Goal: Task Accomplishment & Management: Manage account settings

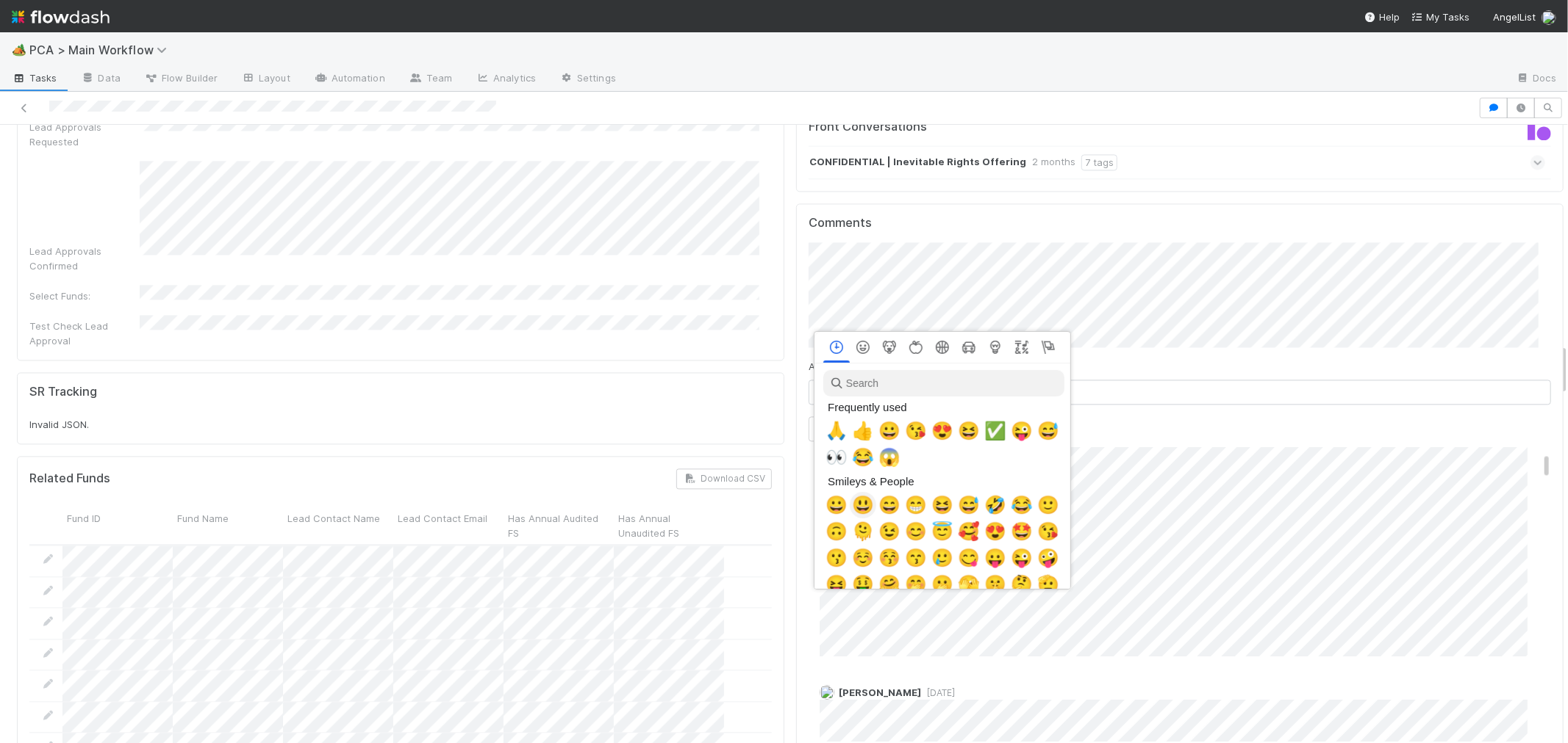
scroll to position [0, 6]
click at [865, 436] on span "👍" at bounding box center [860, 431] width 22 height 21
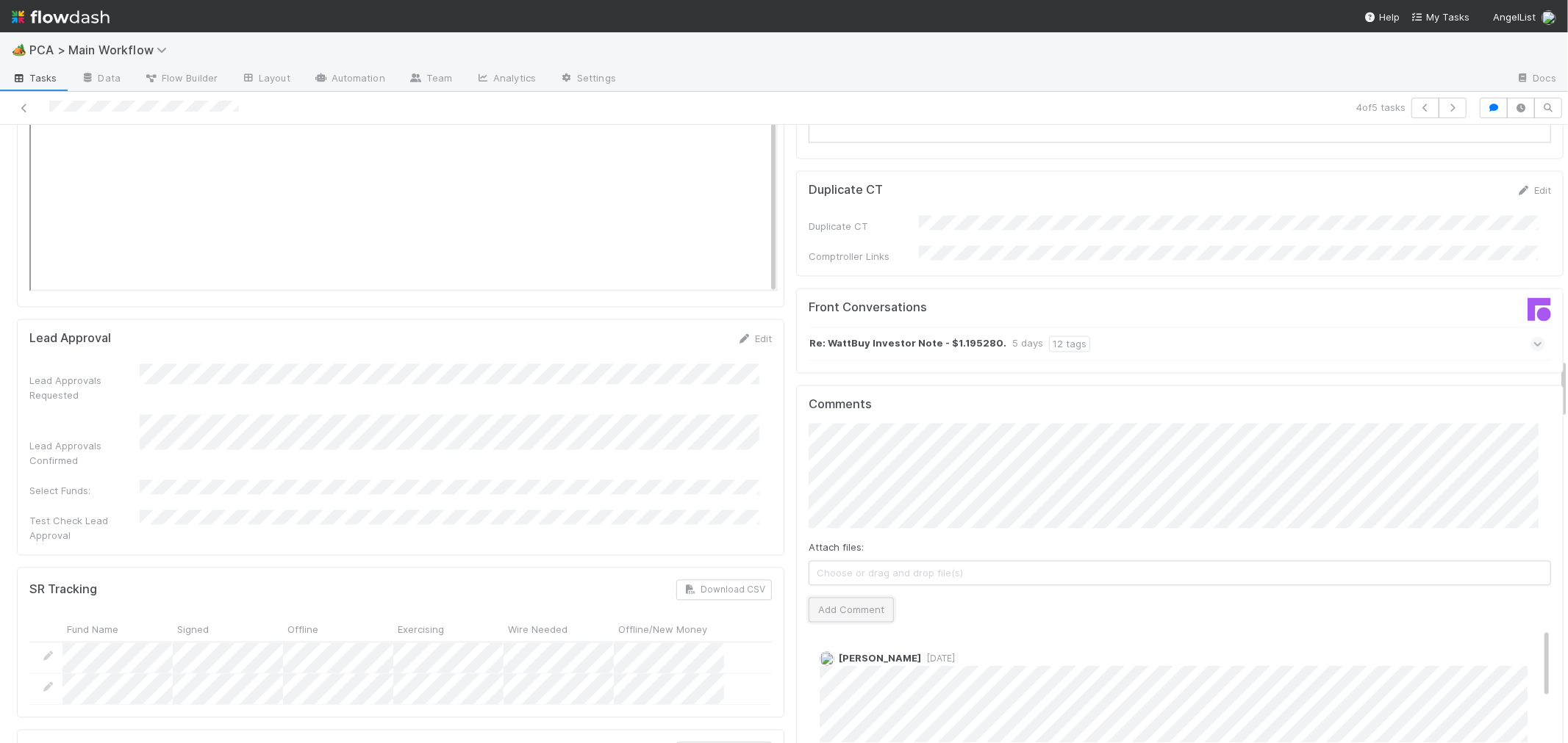
click at [839, 597] on button "Add Comment" at bounding box center [851, 609] width 85 height 25
click at [24, 101] on link at bounding box center [24, 108] width 15 height 15
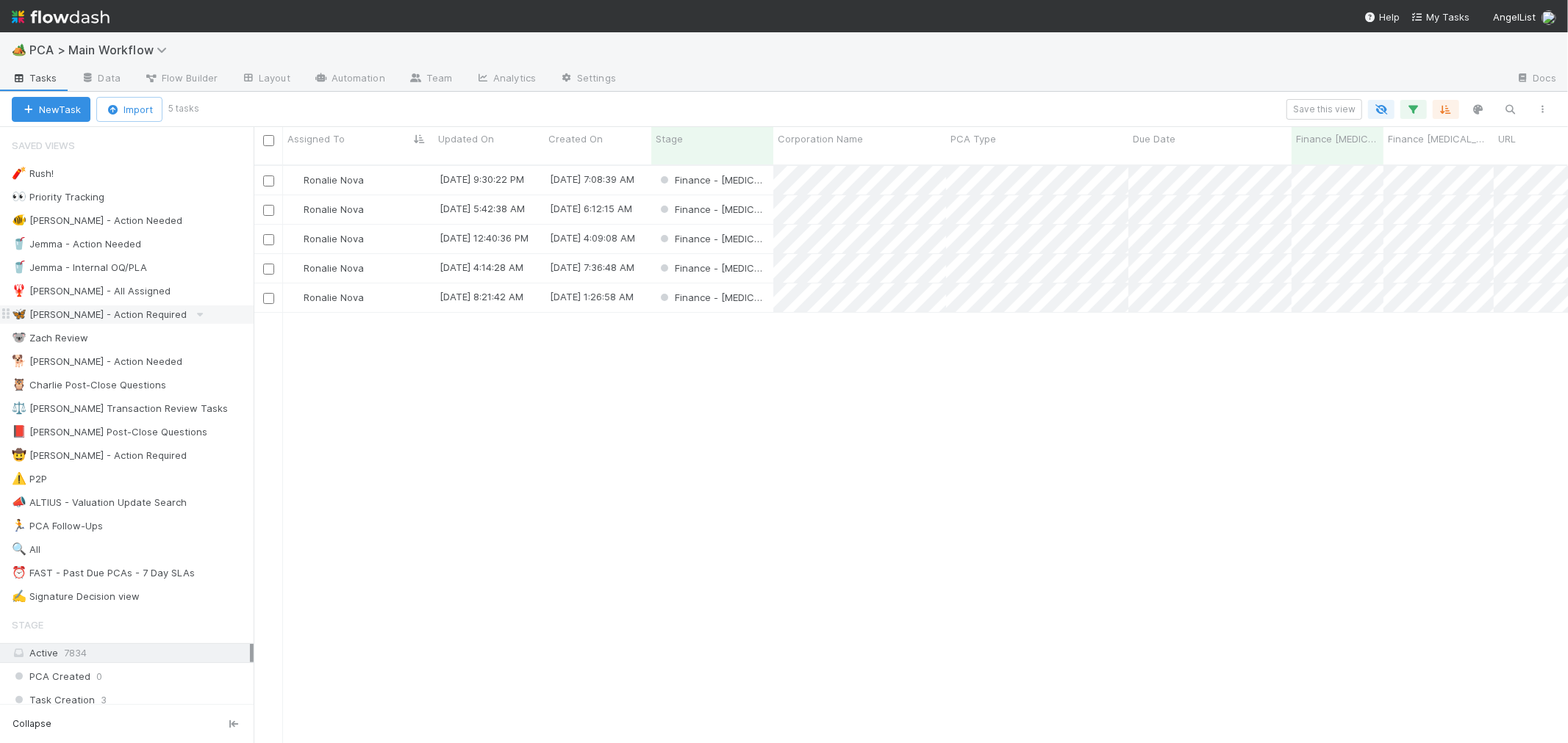
scroll to position [578, 1302]
click at [757, 283] on div "Finance - [MEDICAL_DATA]" at bounding box center [713, 298] width 122 height 29
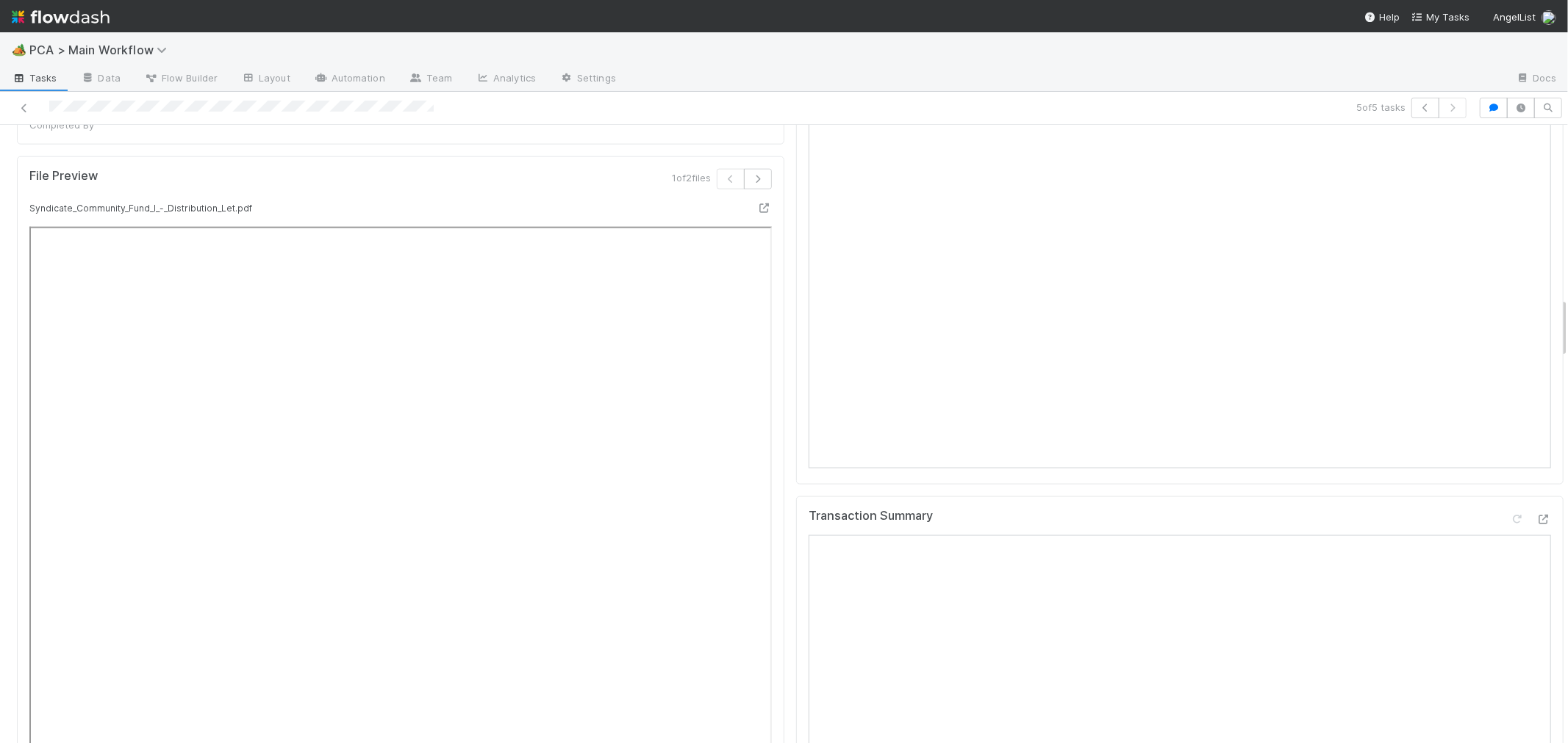
scroll to position [1877, 0]
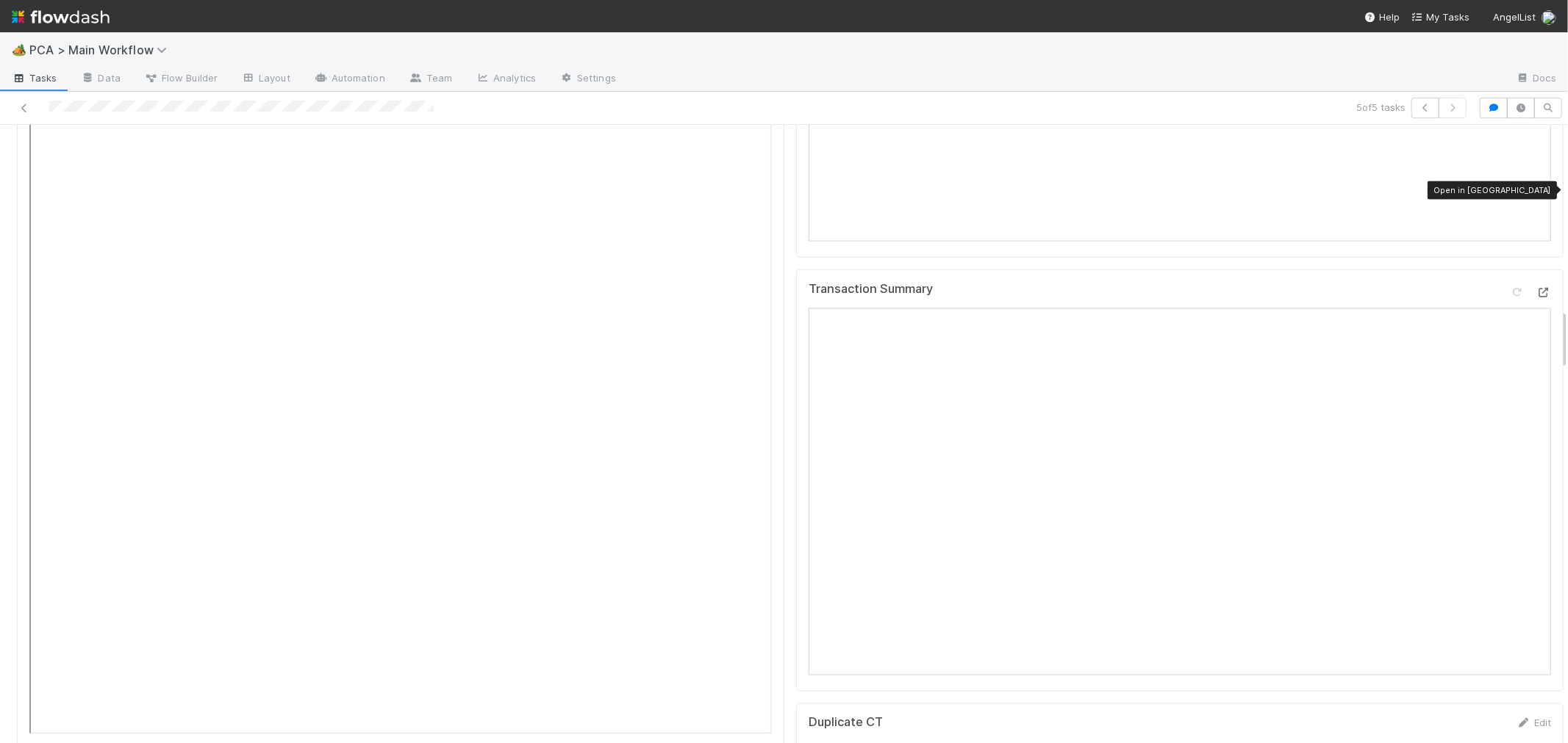
click at [1536, 288] on icon at bounding box center [1543, 293] width 15 height 10
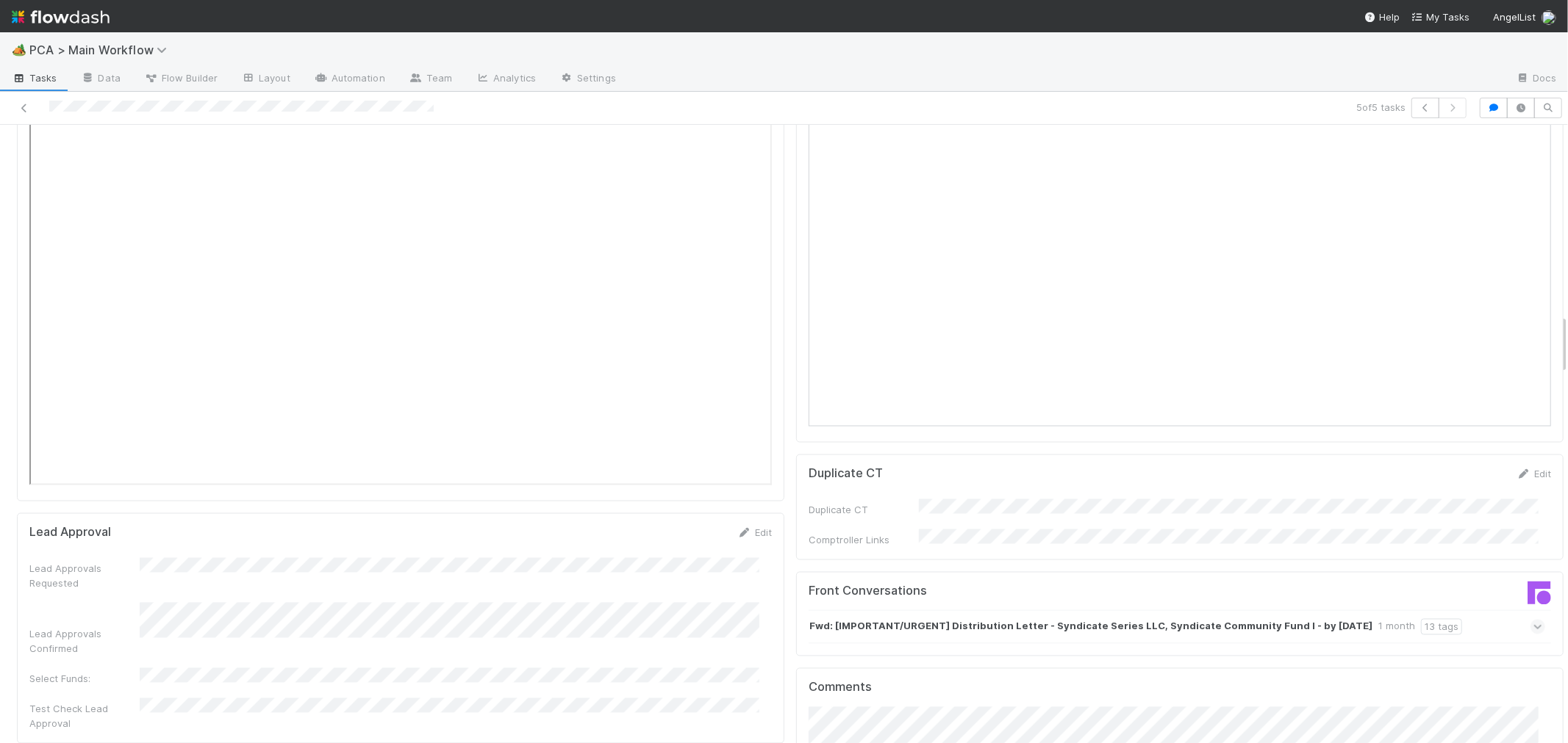
scroll to position [2285, 0]
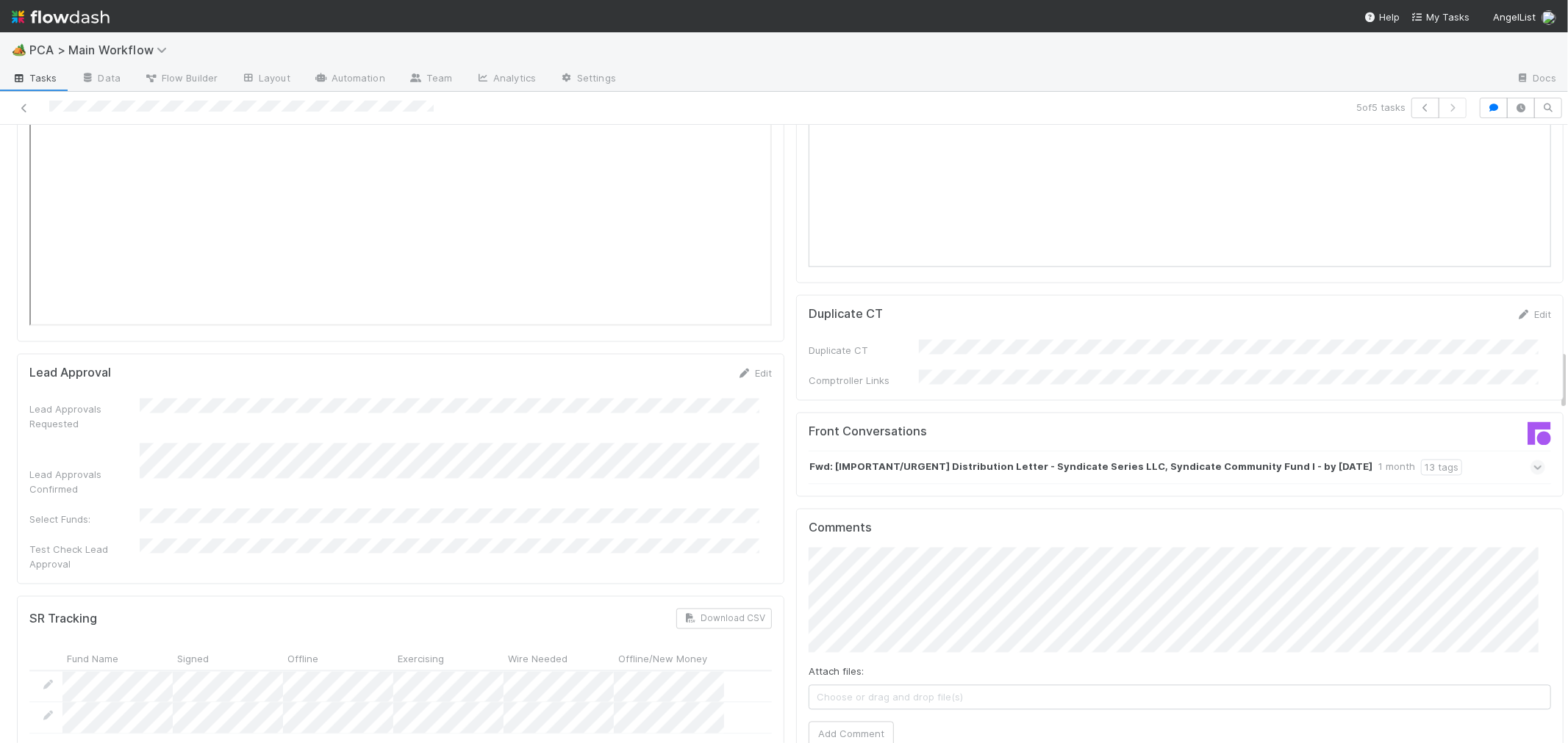
click button "Ok" at bounding box center [1104, 485] width 32 height 25
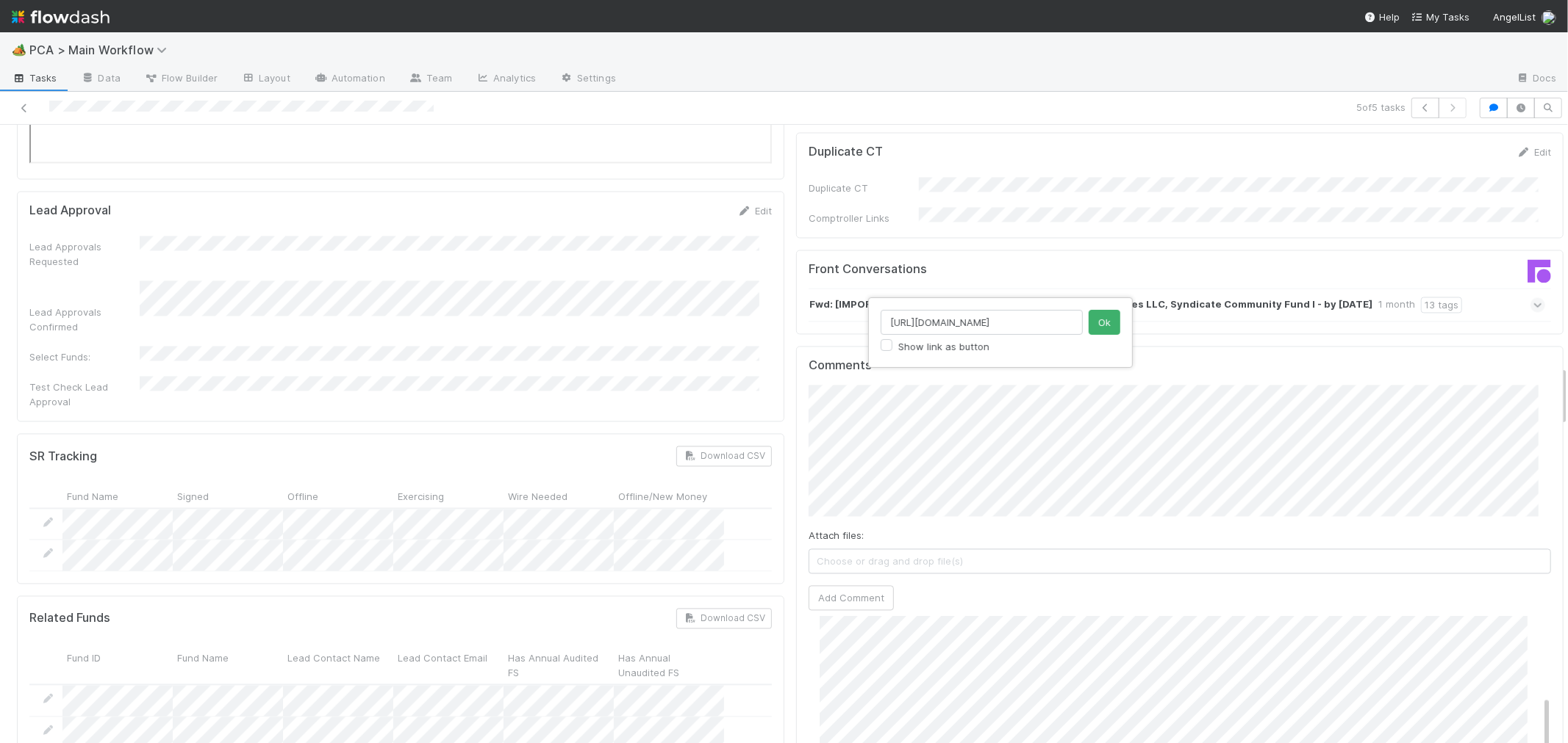
scroll to position [0, 208]
click button "Ok" at bounding box center [1104, 321] width 32 height 25
click at [1103, 325] on button "Ok" at bounding box center [1104, 321] width 32 height 25
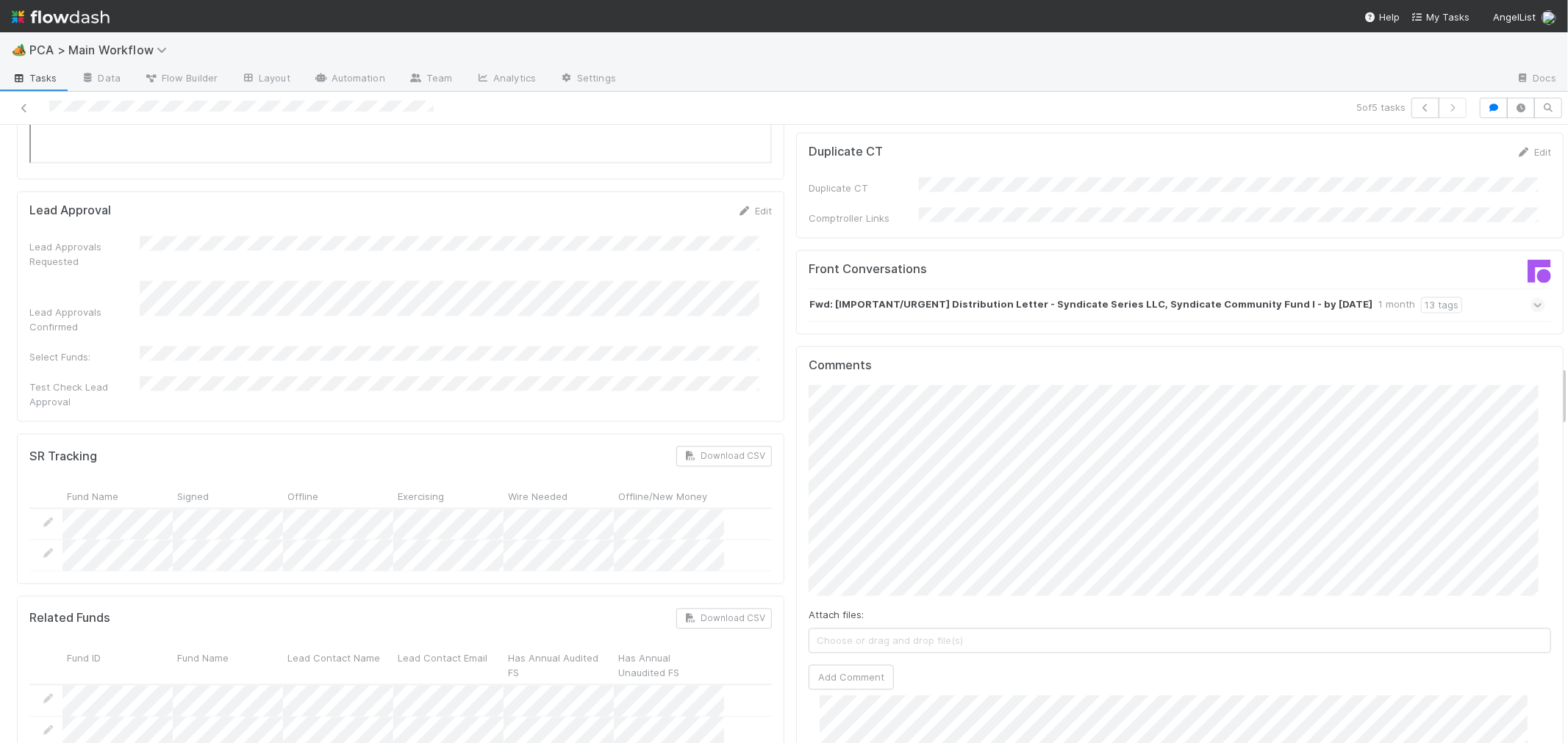
click at [796, 437] on div "Comments Attach files: Choose or drag and drop file(s) Add Comment Philip Chung…" at bounding box center [1180, 674] width 767 height 656
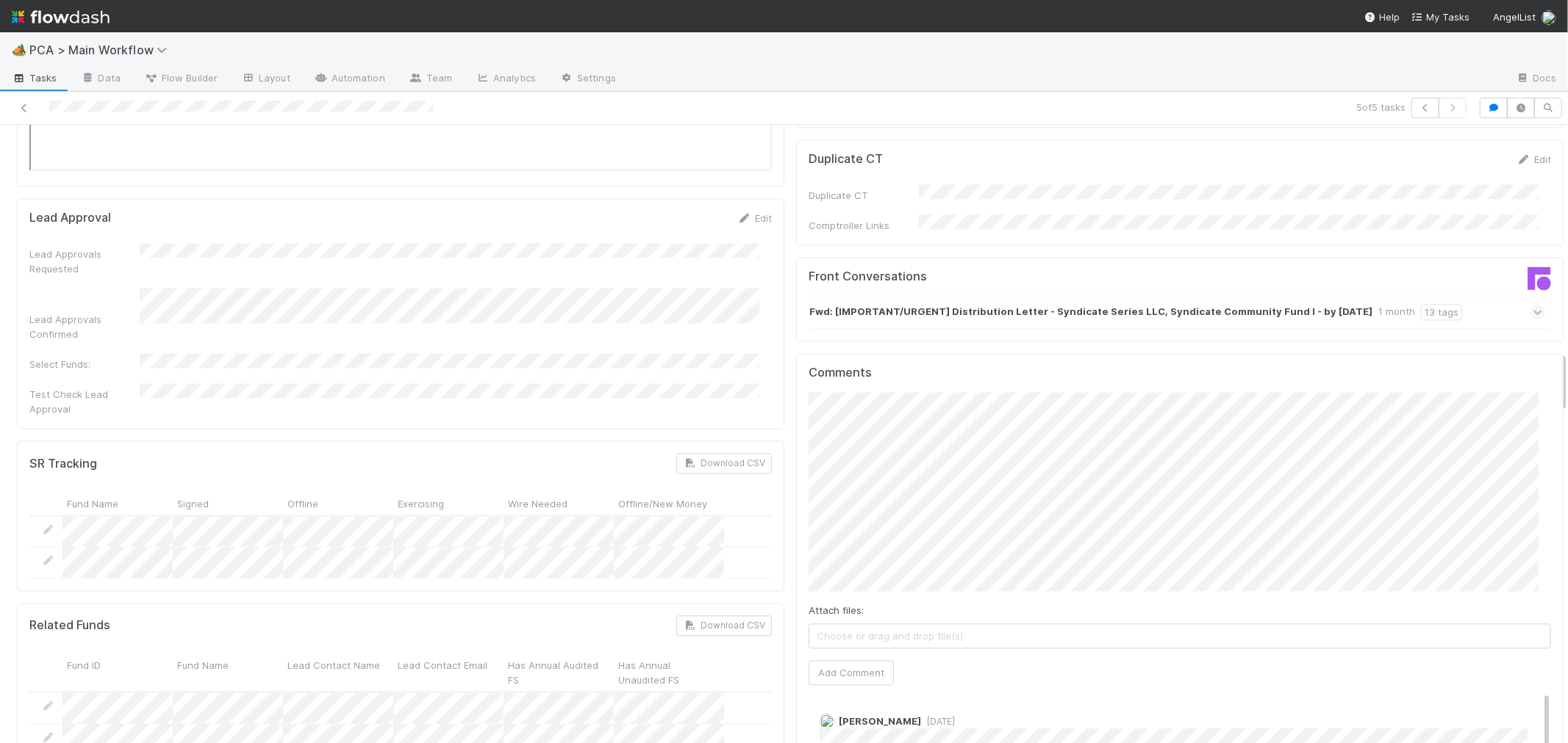
scroll to position [2530, 0]
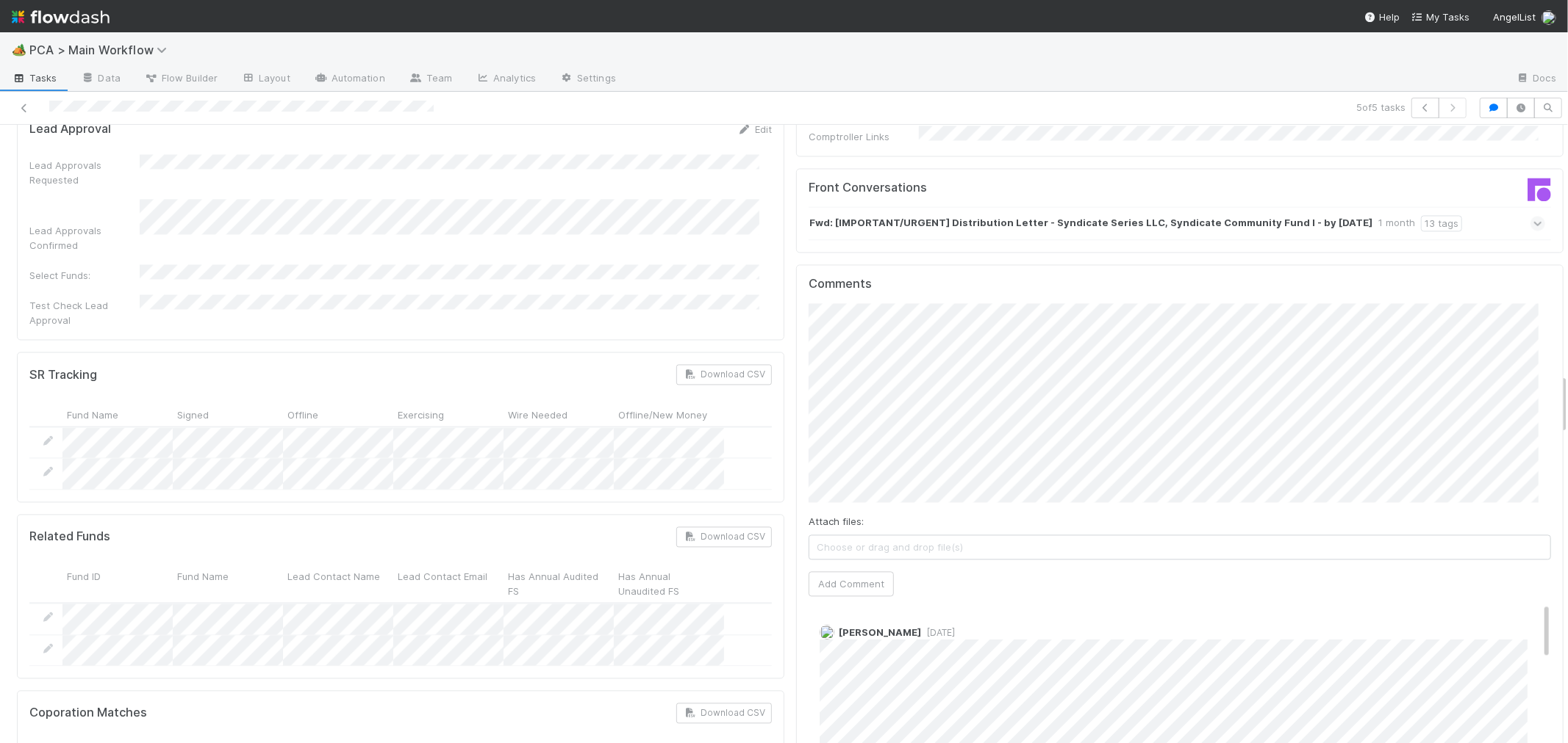
click at [827, 460] on div "Attach files: Choose or drag and drop file(s) Add Comment" at bounding box center [1180, 449] width 743 height 293
click at [832, 572] on button "Add Comment" at bounding box center [851, 583] width 85 height 25
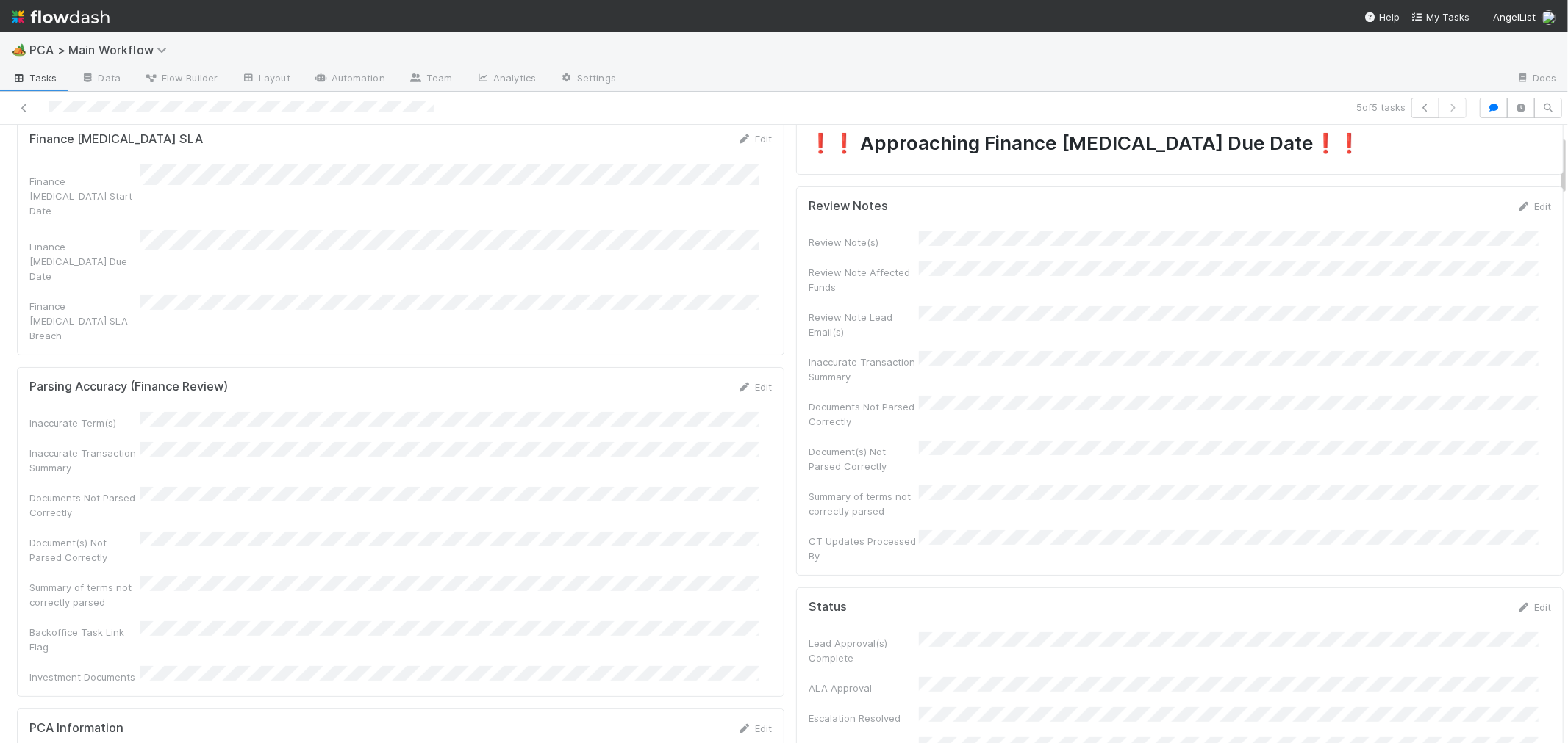
scroll to position [0, 0]
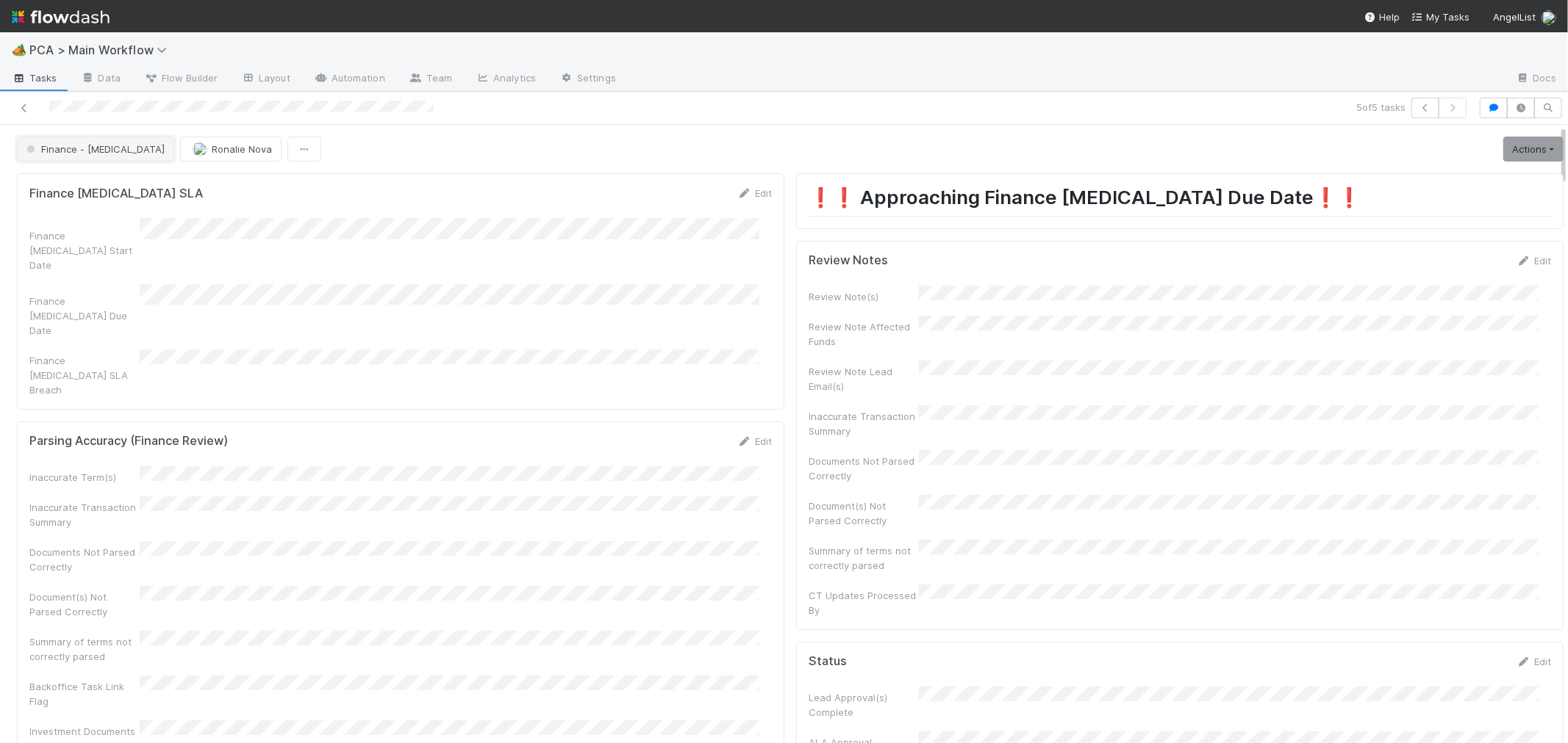
click at [70, 143] on span "Finance - [MEDICAL_DATA]" at bounding box center [95, 148] width 141 height 12
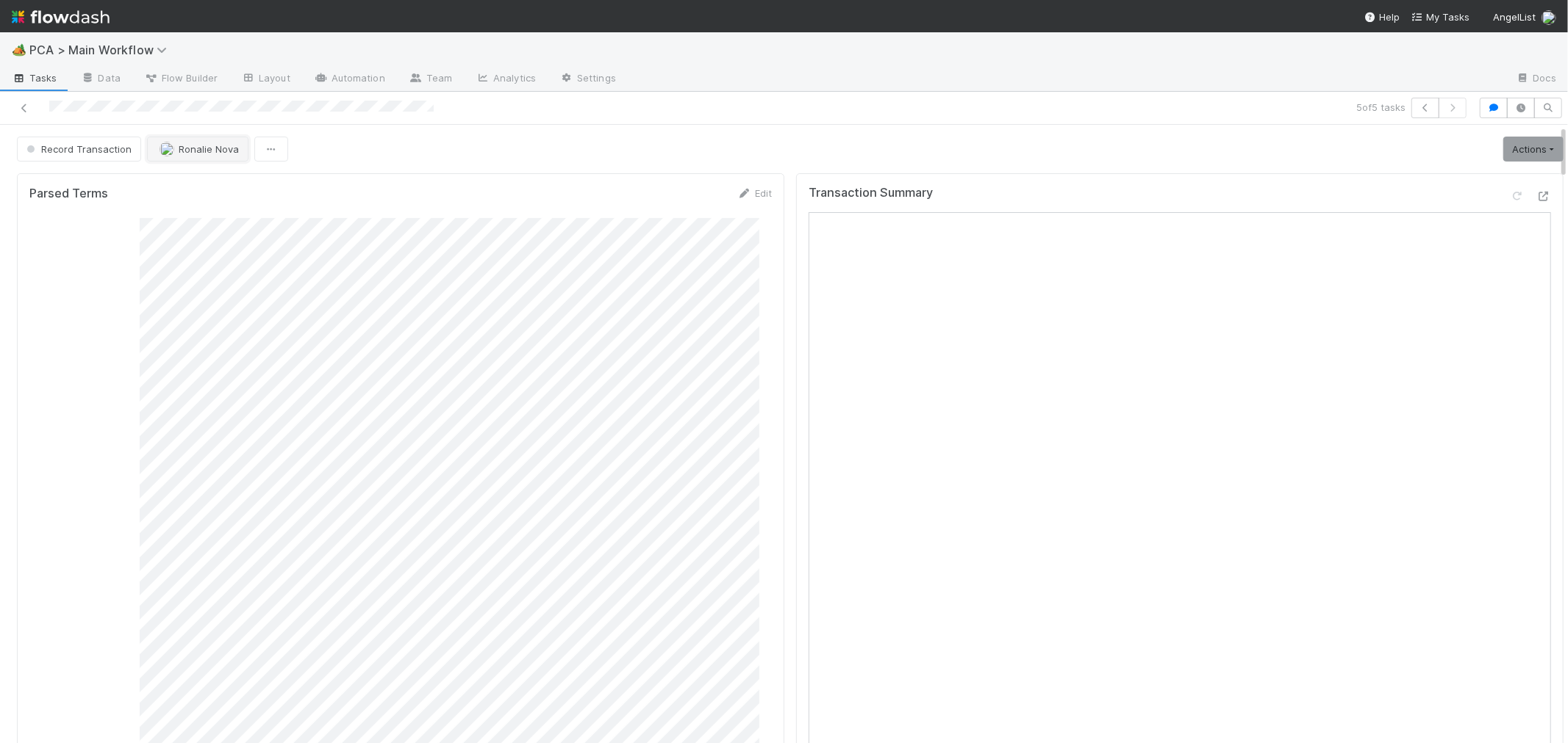
click at [180, 150] on span "Ronalie Nova" at bounding box center [209, 148] width 60 height 12
click at [23, 107] on icon at bounding box center [24, 108] width 15 height 10
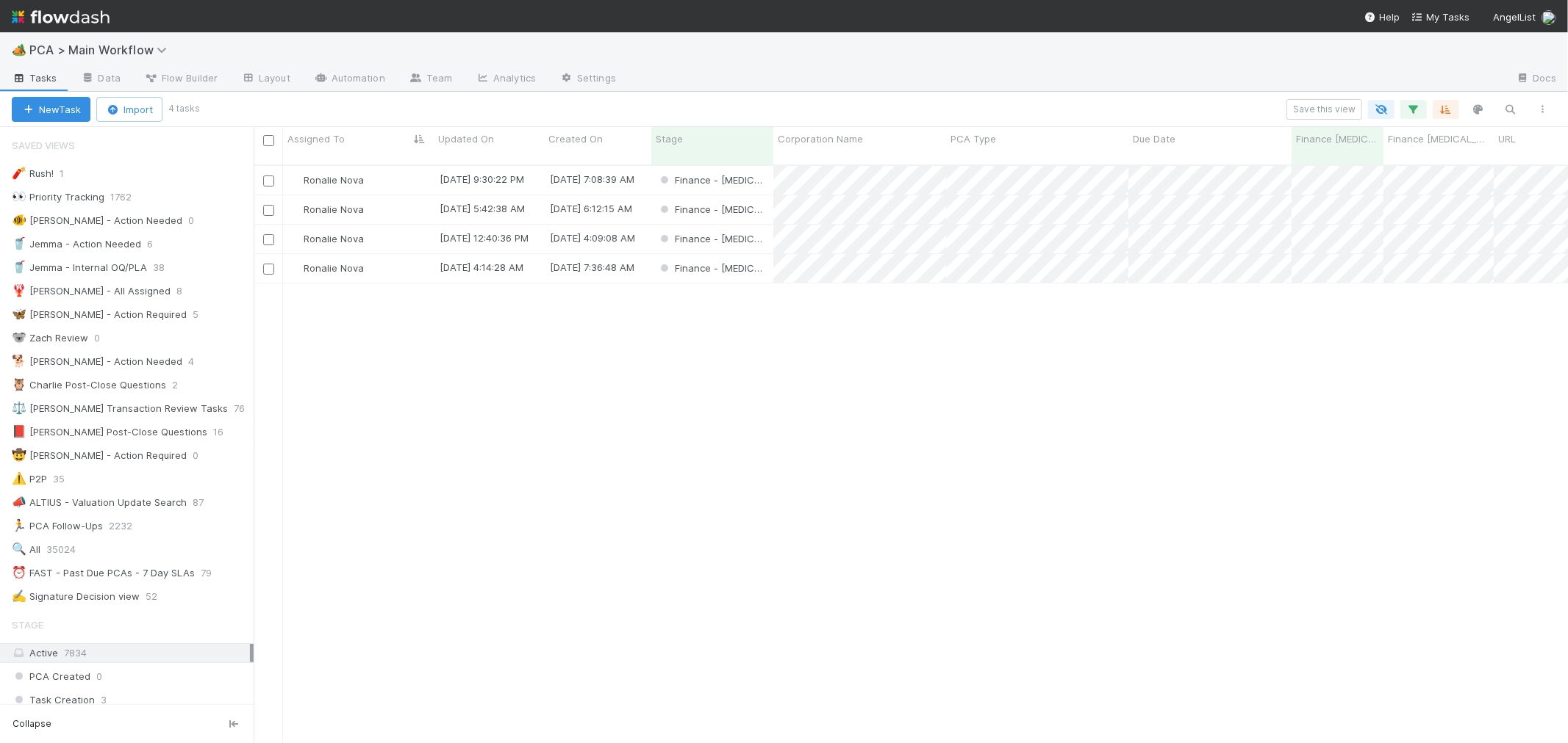
scroll to position [13, 12]
click at [1412, 110] on icon "button" at bounding box center [1413, 110] width 15 height 13
click at [1393, 251] on icon at bounding box center [1394, 255] width 15 height 9
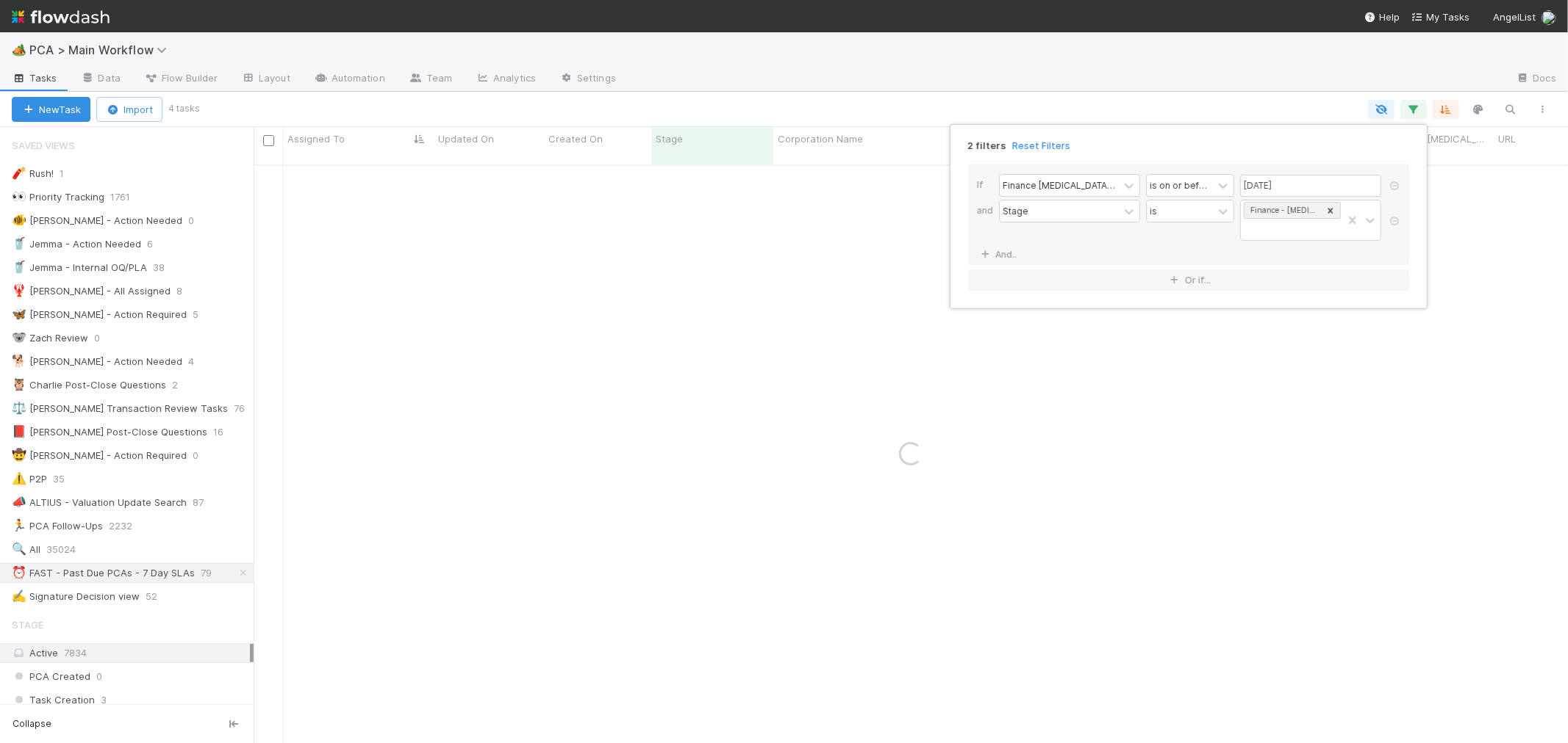
click at [1393, 241] on div "If Finance ICU Due Date is on or before 08/22/2025 and Stage is Finance - ICU A…" at bounding box center [1188, 214] width 441 height 102
click at [1018, 244] on link "And.." at bounding box center [1000, 254] width 46 height 21
click at [1023, 248] on div "Assigned To" at bounding box center [1029, 255] width 54 height 13
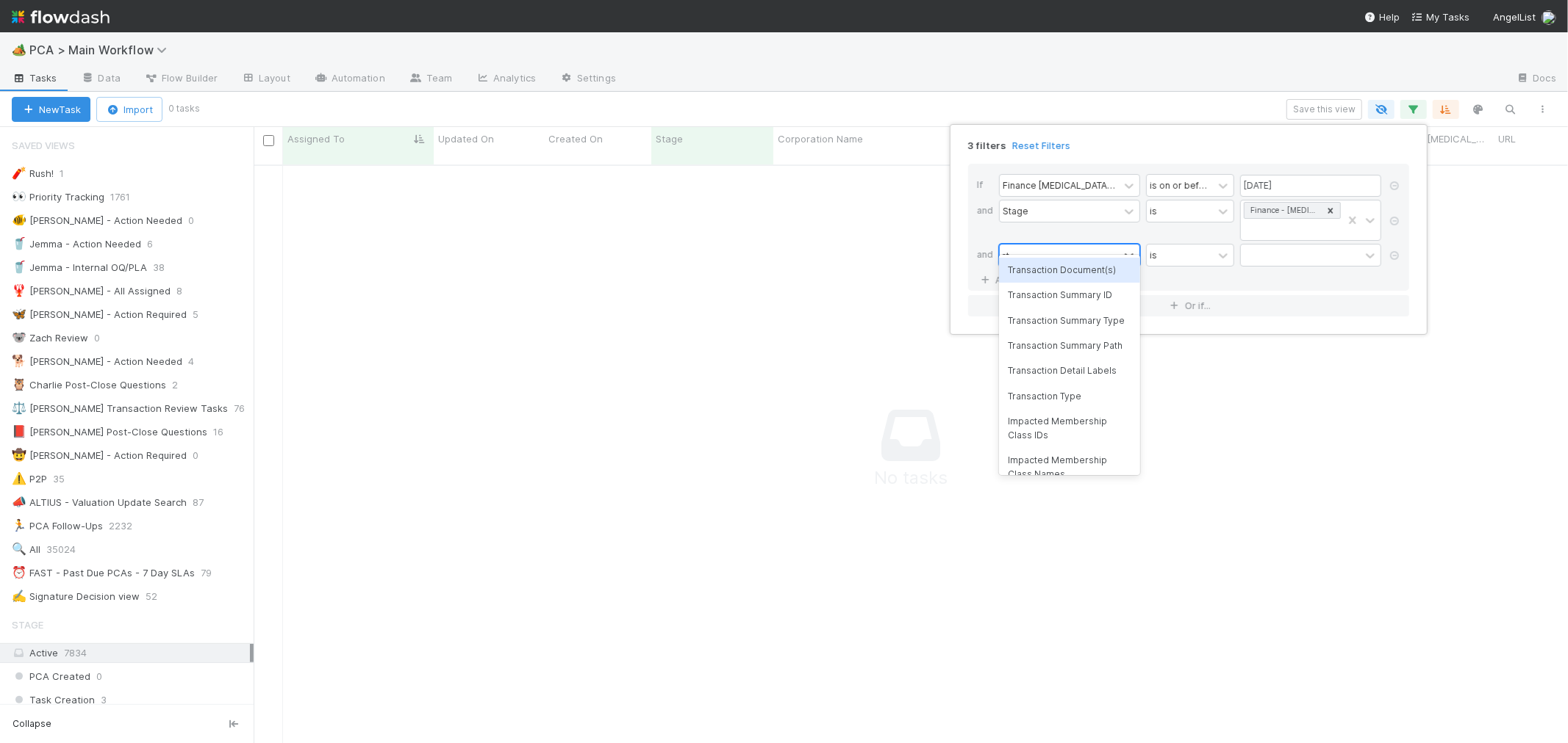
scroll to position [566, 1289]
type input "ct up"
click at [1087, 278] on div "CT Updates Processed By" at bounding box center [1069, 270] width 141 height 25
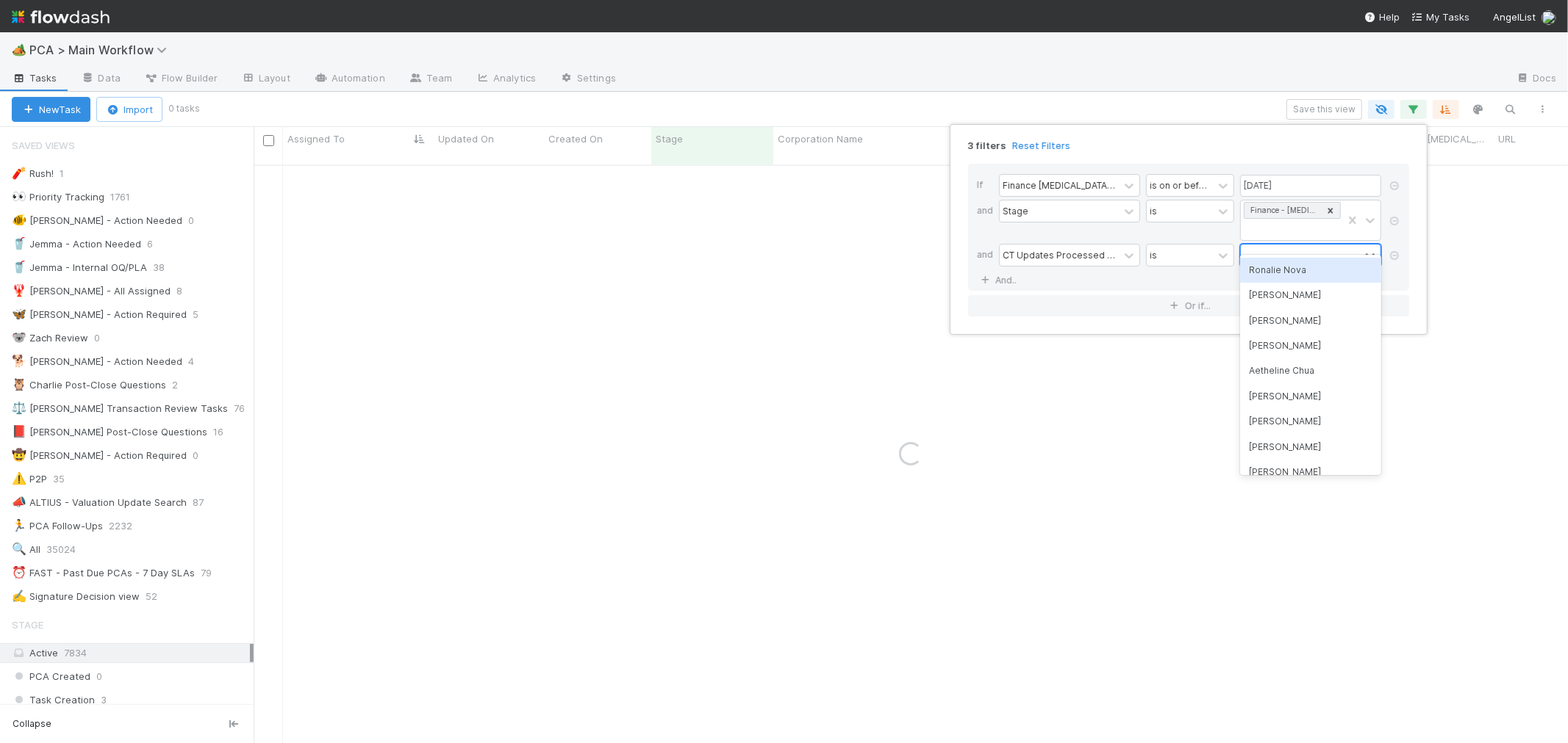
drag, startPoint x: 1269, startPoint y: 233, endPoint x: 1286, endPoint y: 254, distance: 27.0
click at [1269, 244] on div at bounding box center [1300, 255] width 119 height 21
click at [1192, 244] on div "is" at bounding box center [1179, 255] width 66 height 21
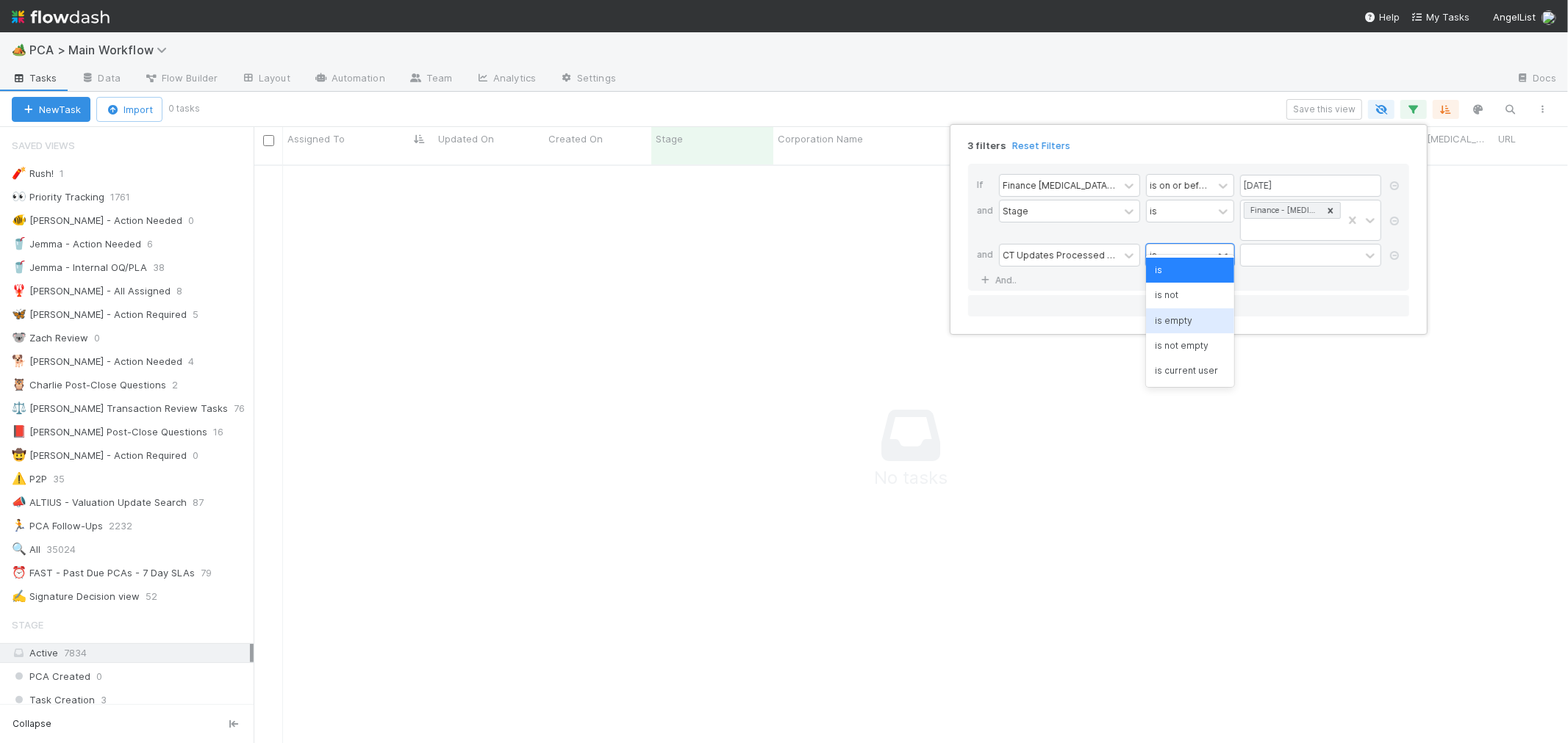
click at [1189, 324] on div "is empty" at bounding box center [1189, 321] width 88 height 25
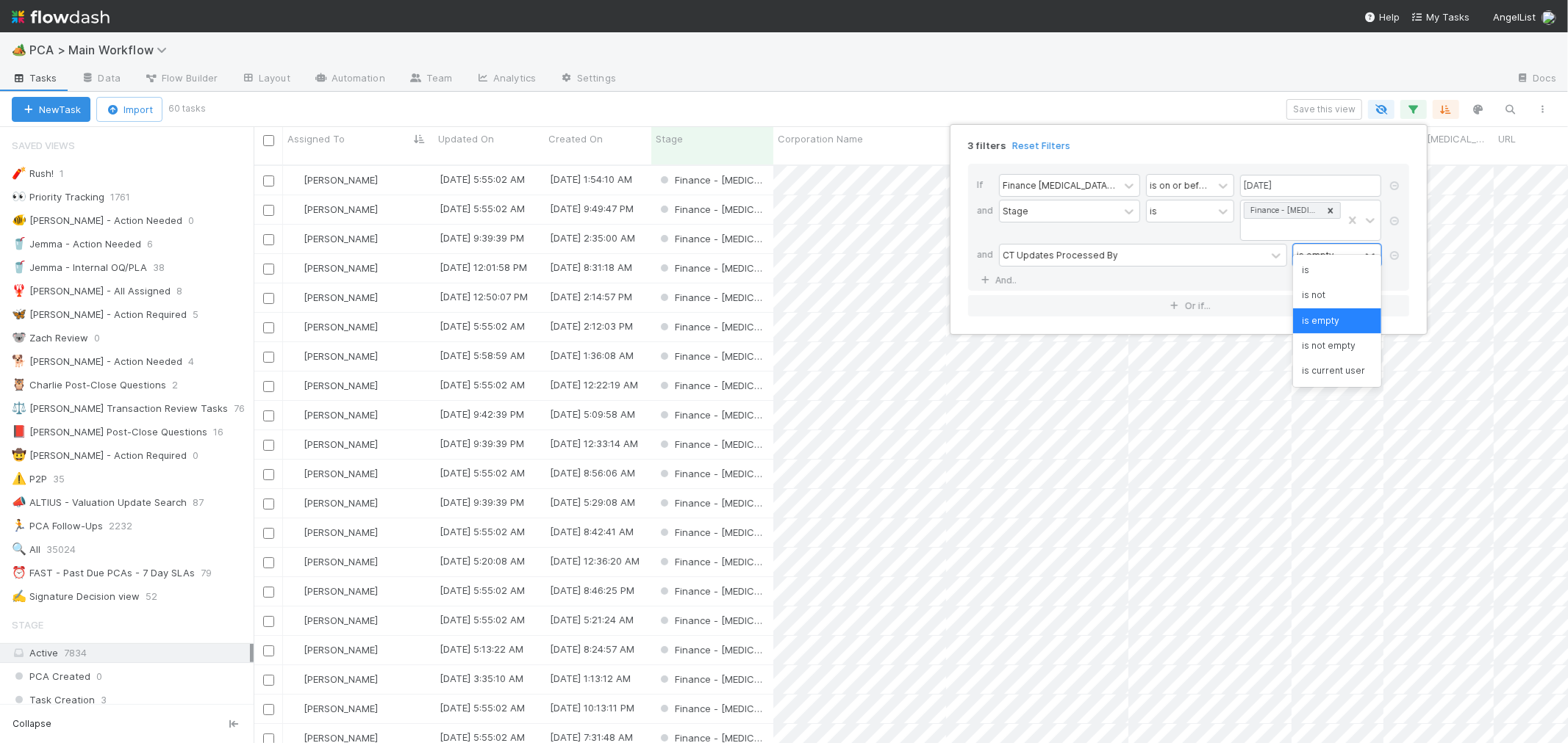
scroll to position [578, 1302]
click at [1010, 270] on link "And.." at bounding box center [1000, 280] width 46 height 21
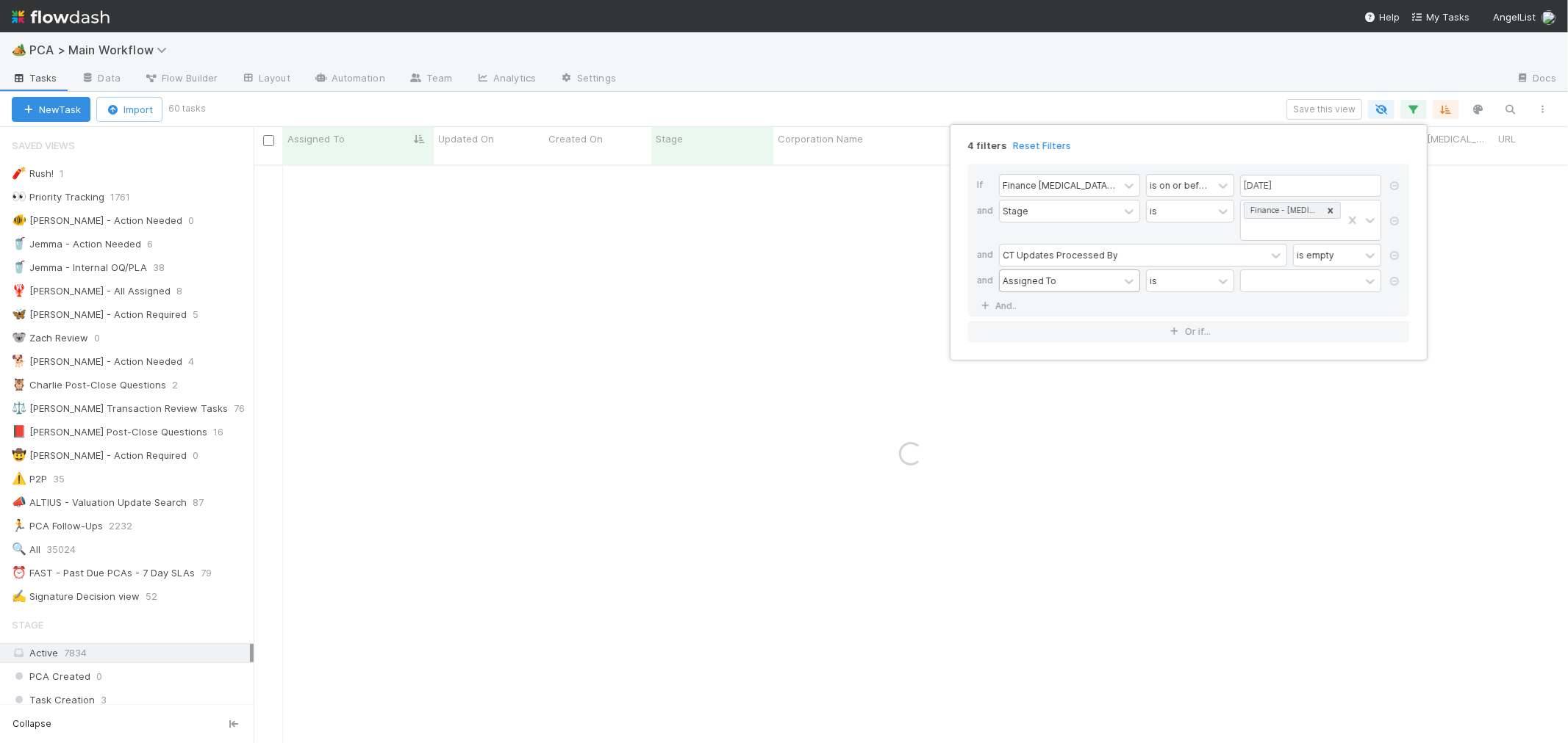
click at [1025, 274] on div "Assigned To" at bounding box center [1029, 280] width 54 height 13
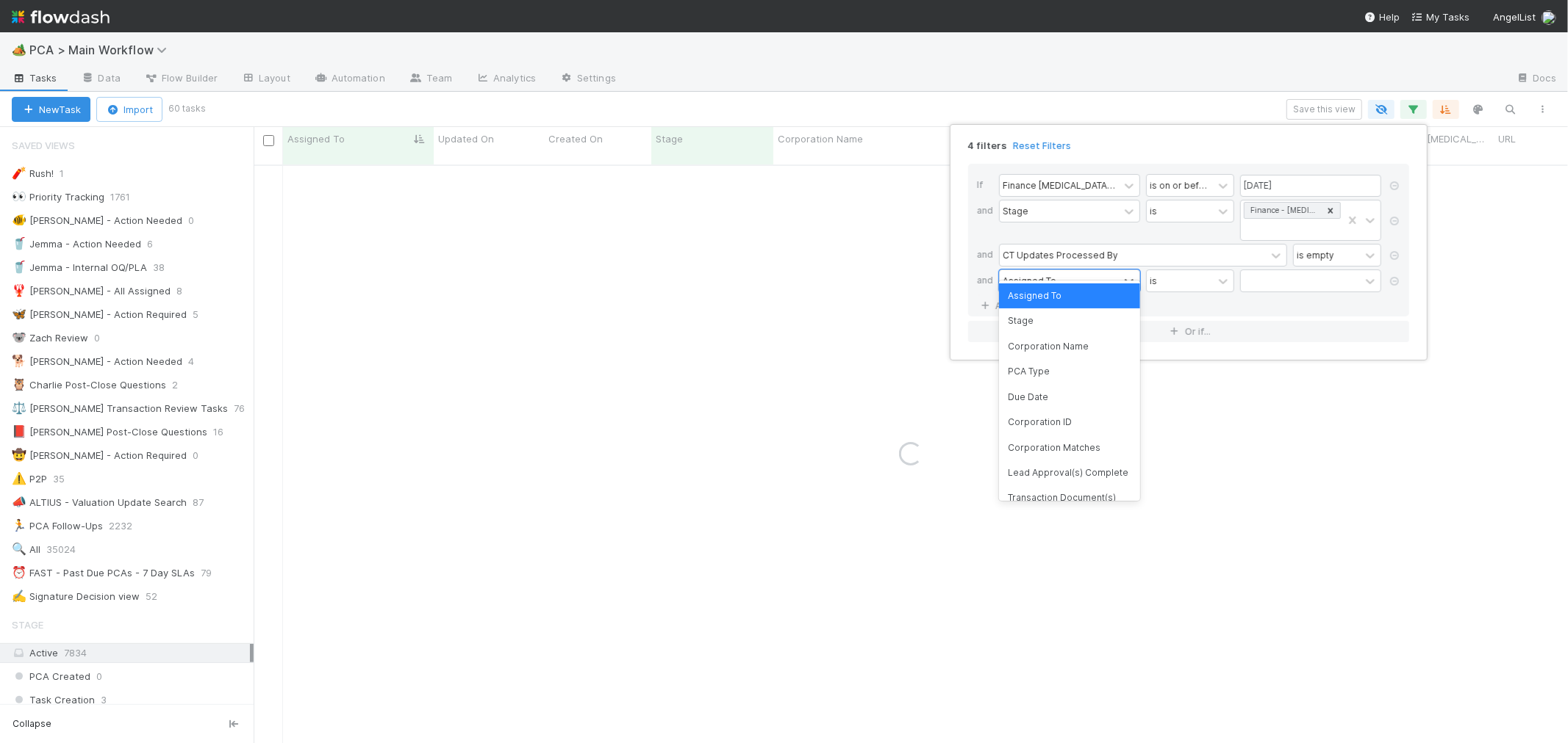
drag, startPoint x: 1052, startPoint y: 294, endPoint x: 1226, endPoint y: 294, distance: 174.0
click at [1058, 294] on div "Assigned To" at bounding box center [1069, 295] width 141 height 25
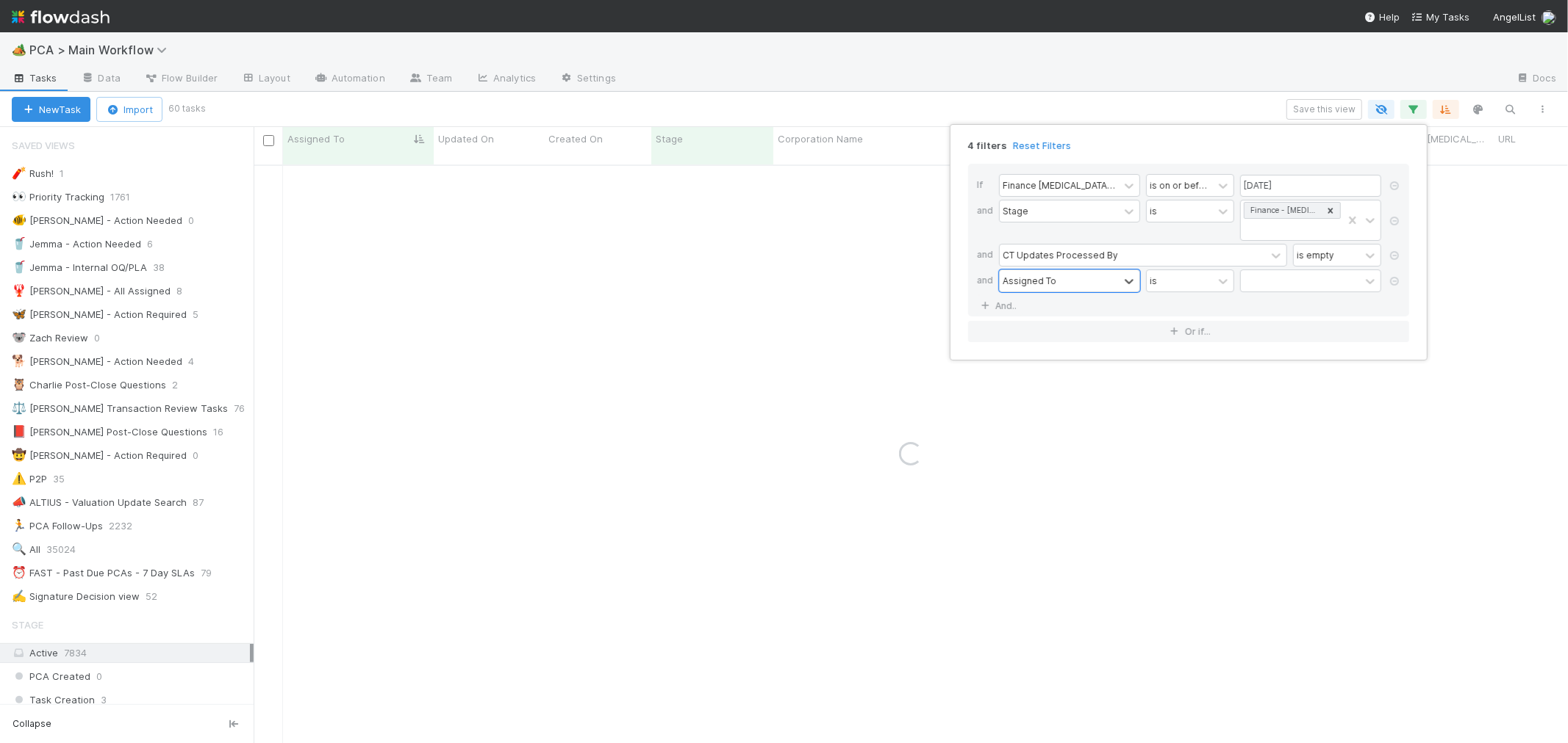
click at [1309, 270] on div at bounding box center [1300, 280] width 119 height 21
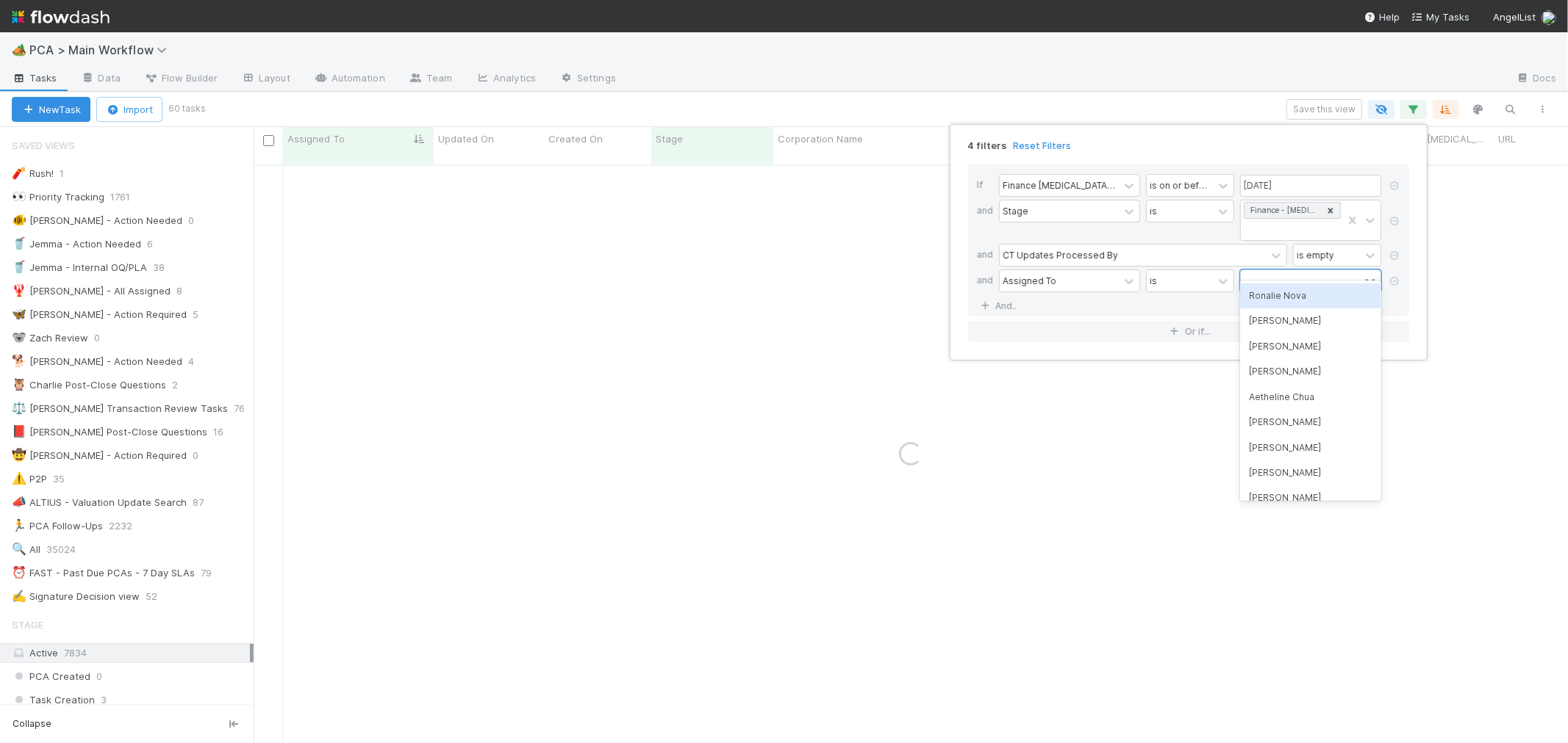
click at [1304, 298] on div "Ronalie Nova" at bounding box center [1311, 295] width 141 height 25
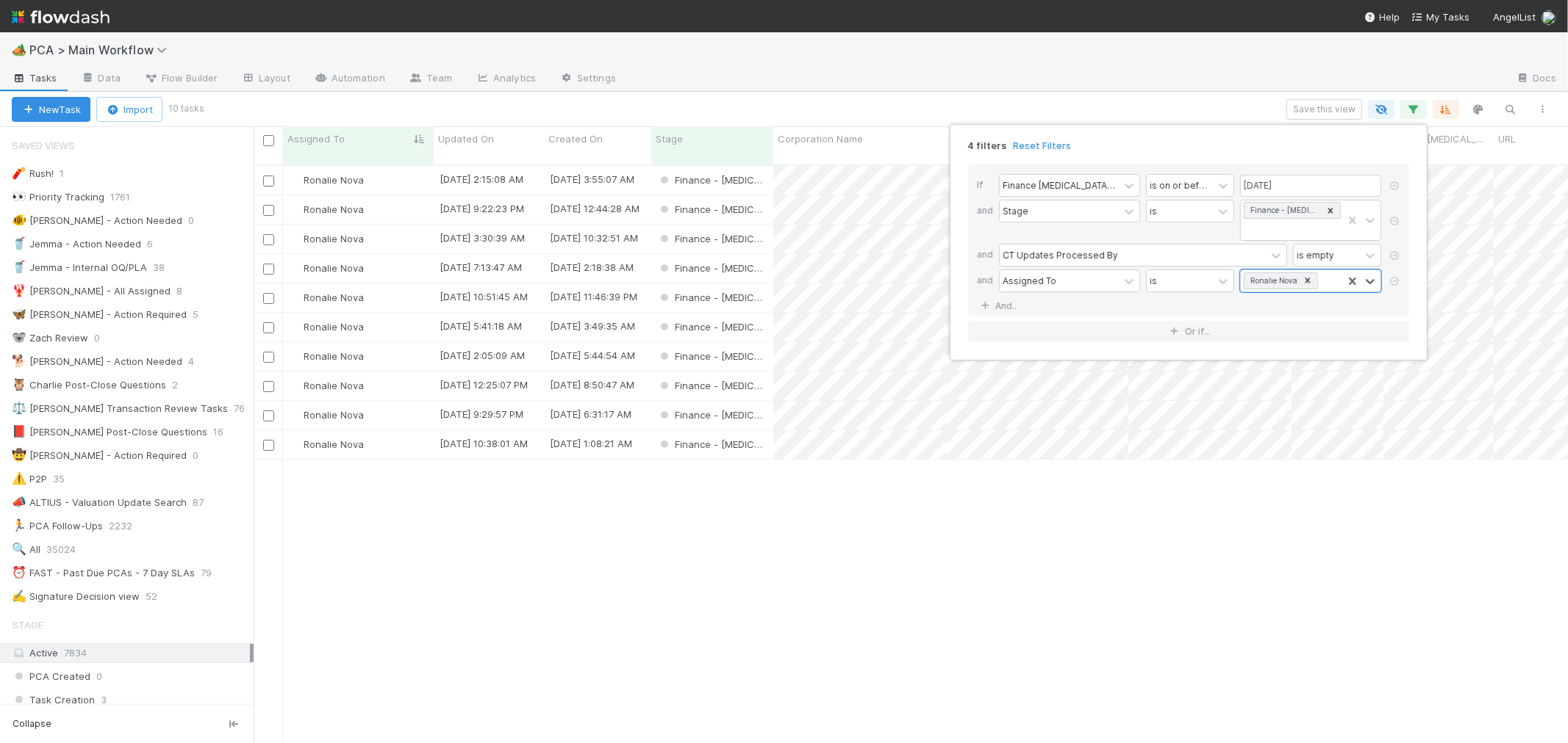
click at [917, 539] on div "4 filters Reset Filters If Finance ICU Due Date is on or before 08/22/2025 and …" at bounding box center [784, 372] width 1568 height 743
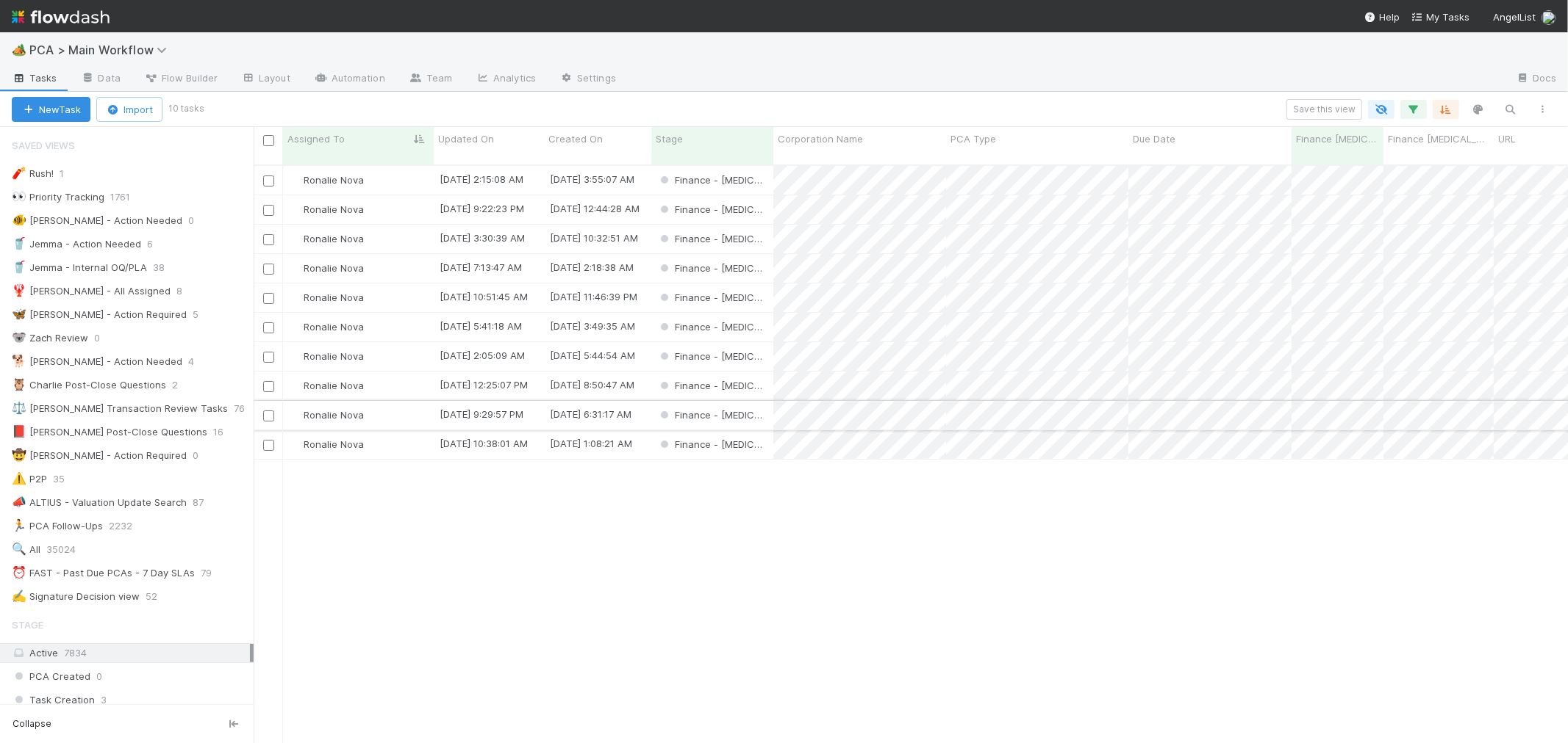
click at [763, 404] on div "Finance - [MEDICAL_DATA]" at bounding box center [713, 415] width 122 height 29
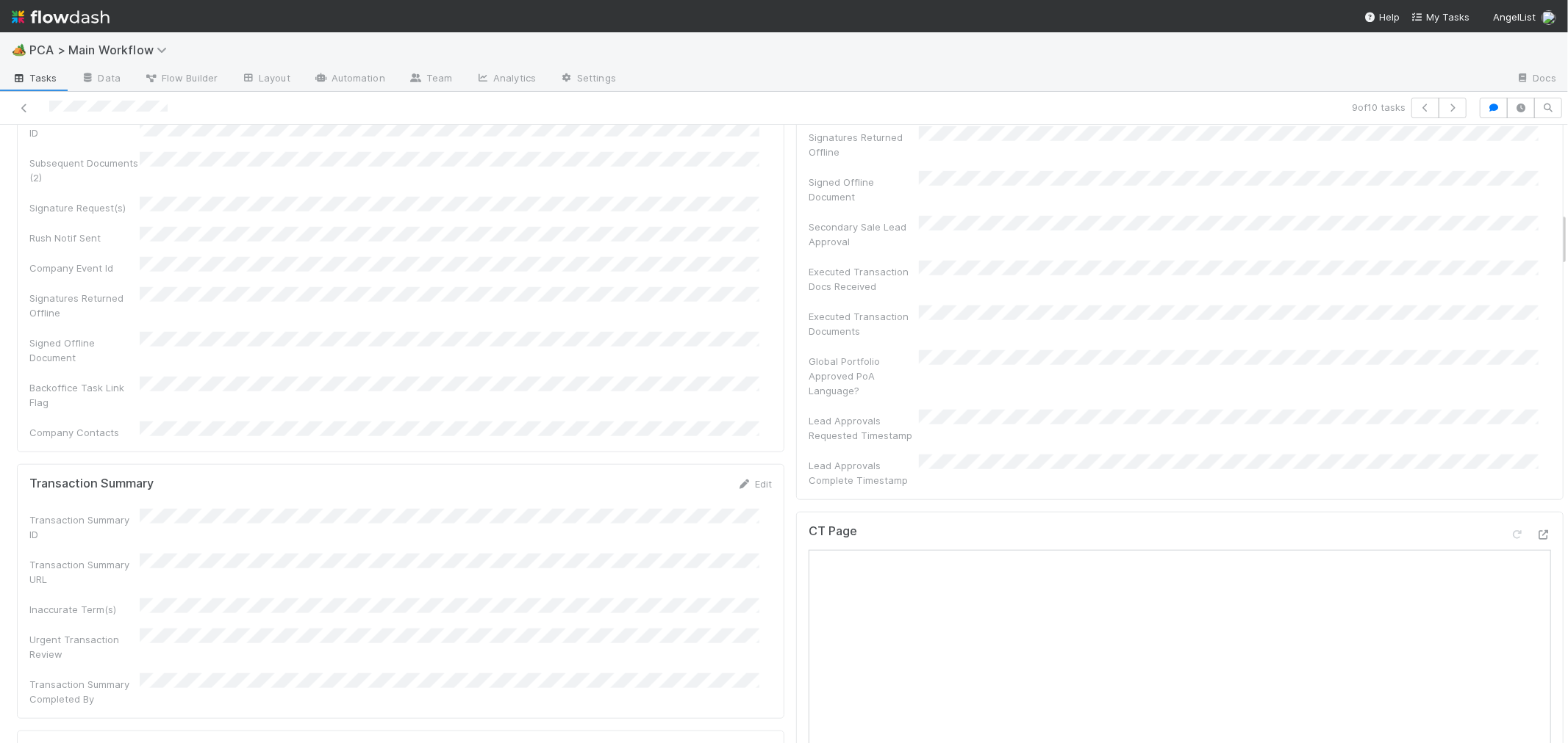
scroll to position [979, 0]
click at [1536, 532] on icon at bounding box center [1543, 537] width 15 height 10
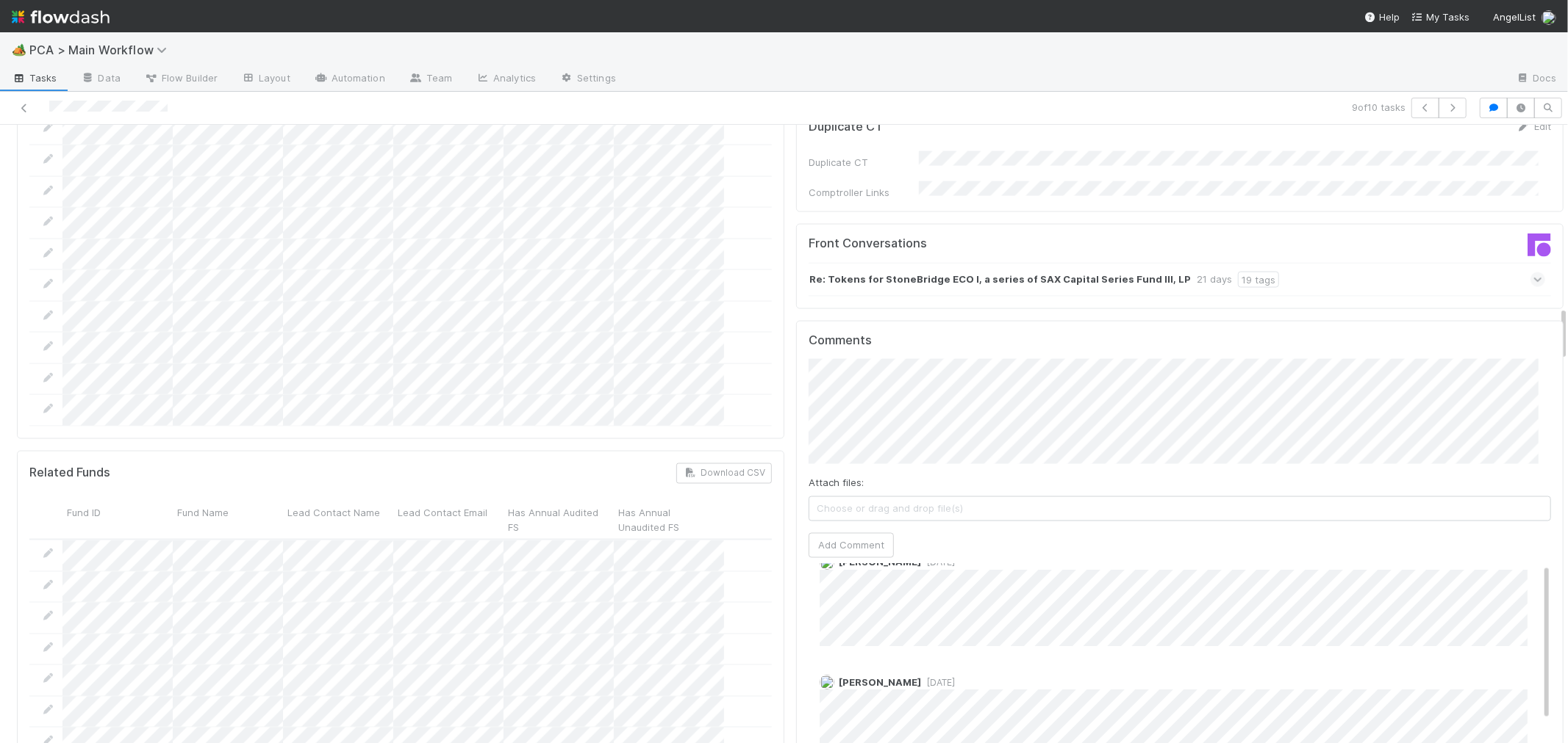
scroll to position [0, 0]
click at [1075, 576] on div "Nathalie Gualito 4 days ago" at bounding box center [1185, 626] width 754 height 102
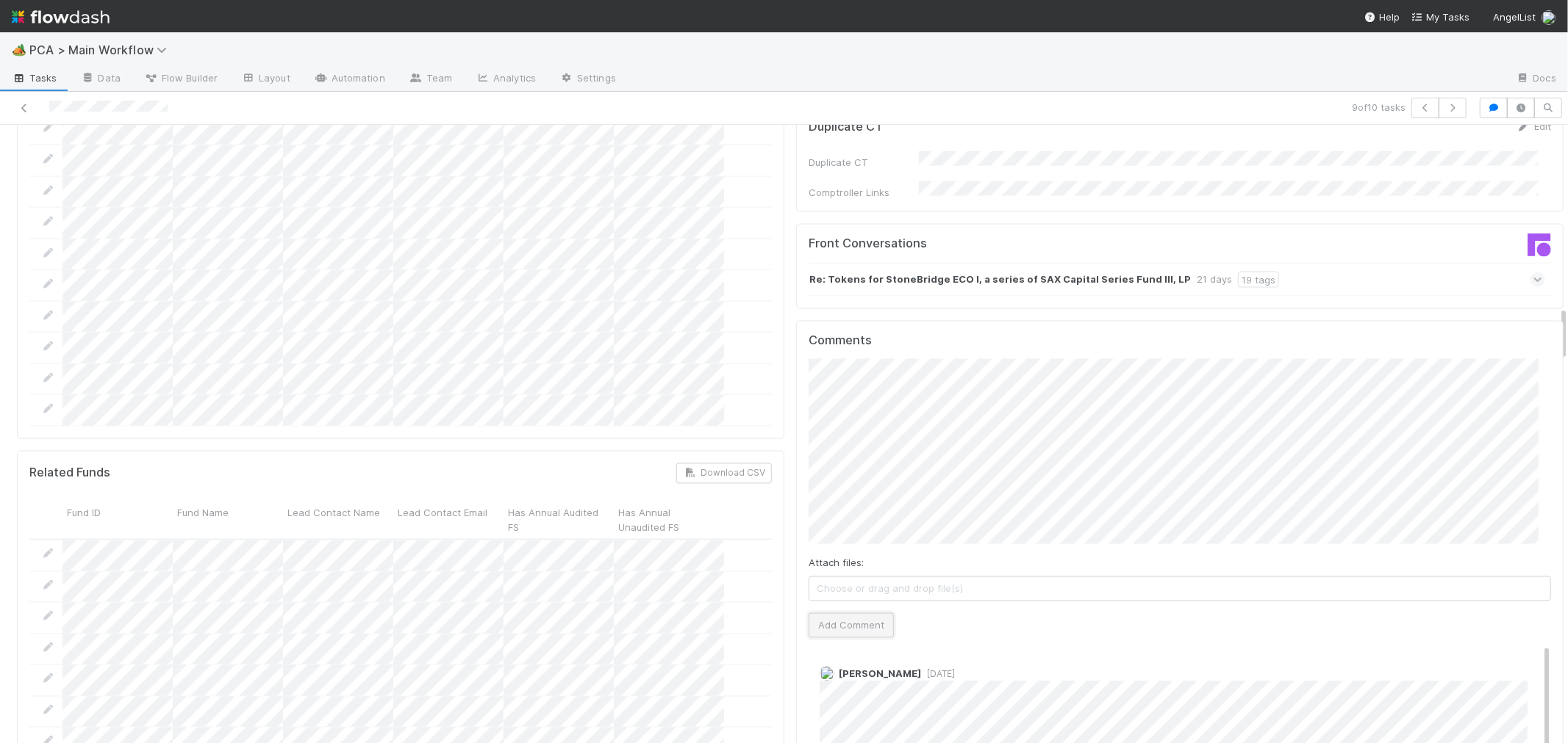
click at [852, 614] on button "Add Comment" at bounding box center [851, 626] width 85 height 25
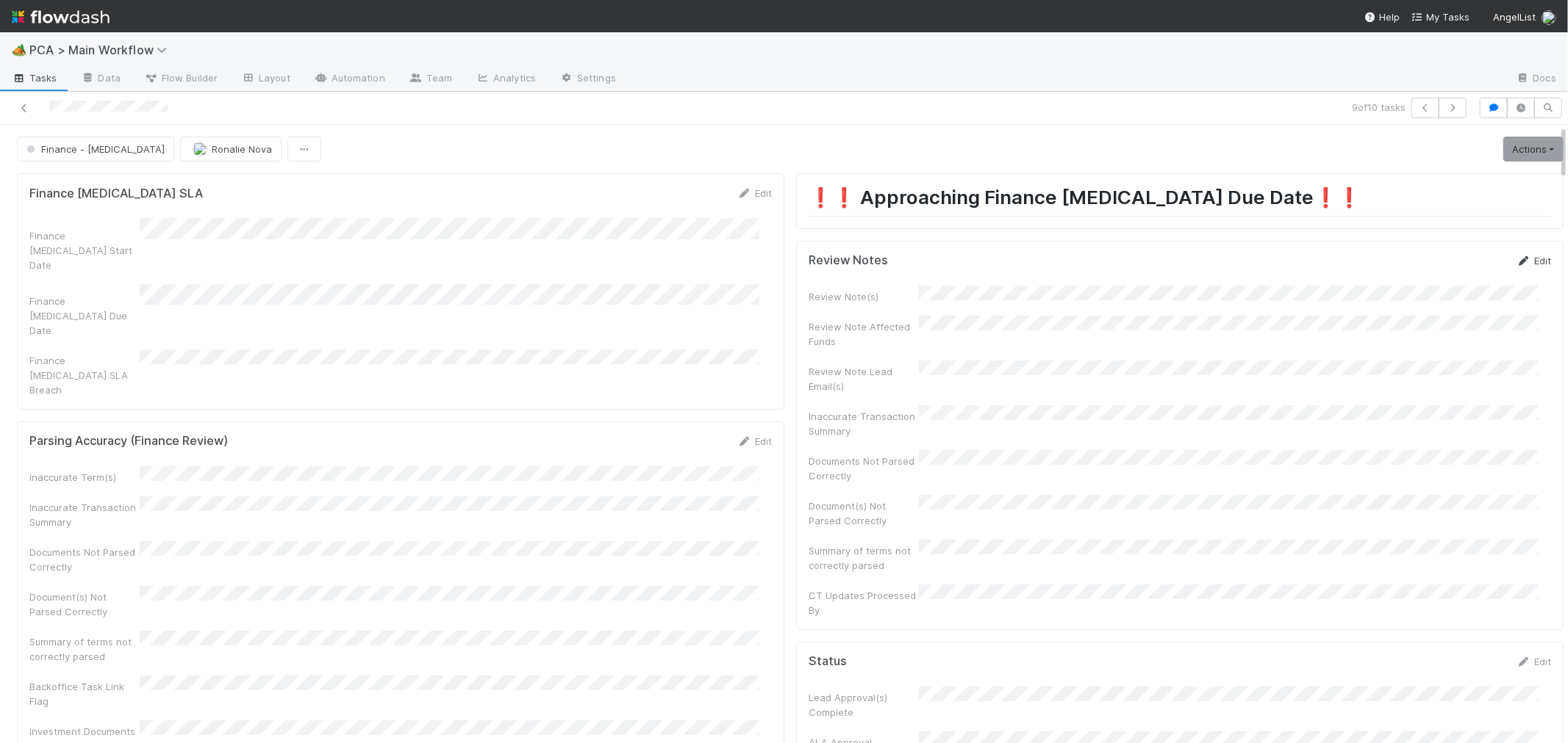
click at [1516, 263] on link "Edit" at bounding box center [1533, 260] width 34 height 12
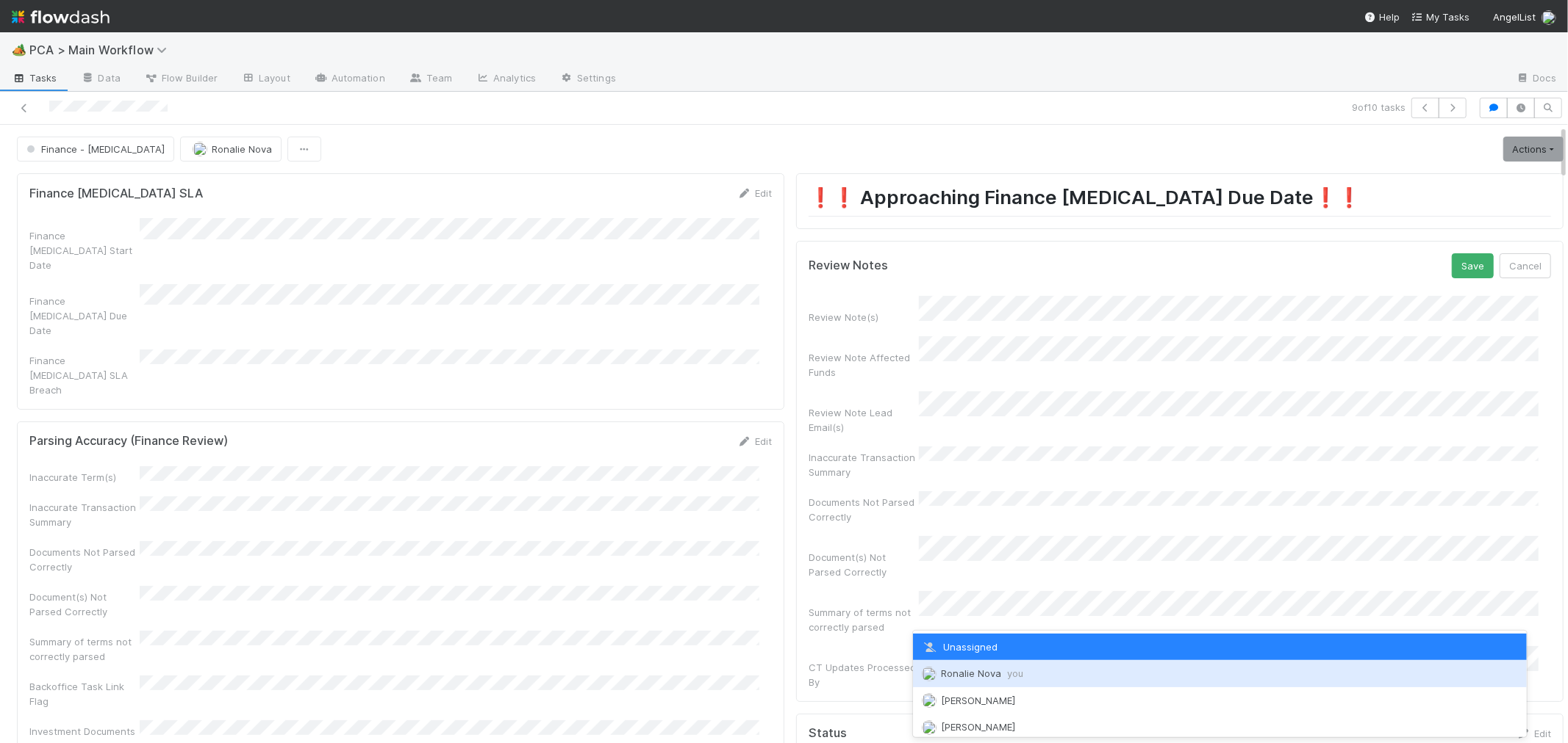
drag, startPoint x: 989, startPoint y: 674, endPoint x: 1015, endPoint y: 644, distance: 39.7
click at [990, 674] on span "Ronalie Nova you" at bounding box center [982, 673] width 83 height 12
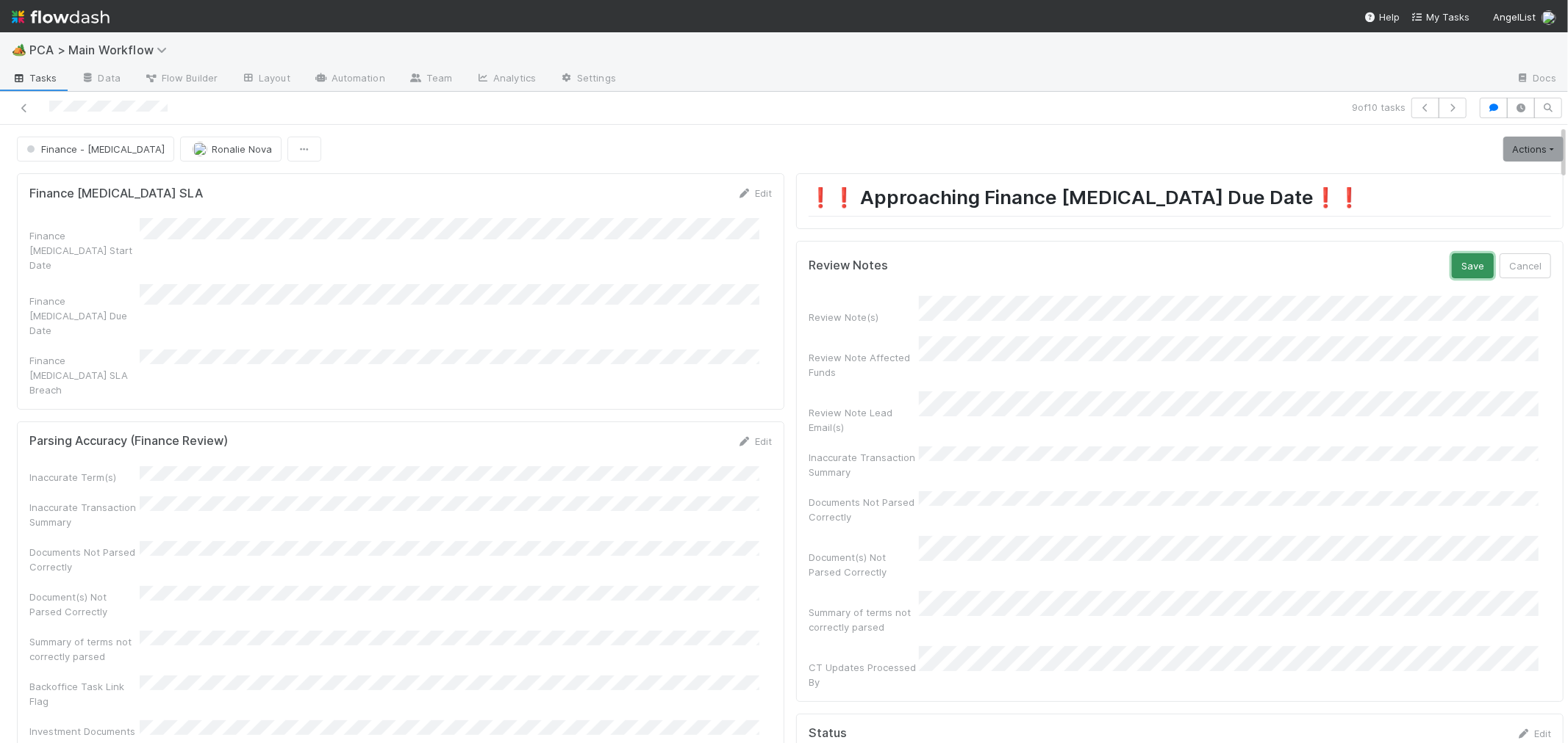
click at [1451, 270] on button "Save" at bounding box center [1472, 265] width 42 height 25
click at [1503, 148] on link "Actions" at bounding box center [1533, 148] width 60 height 25
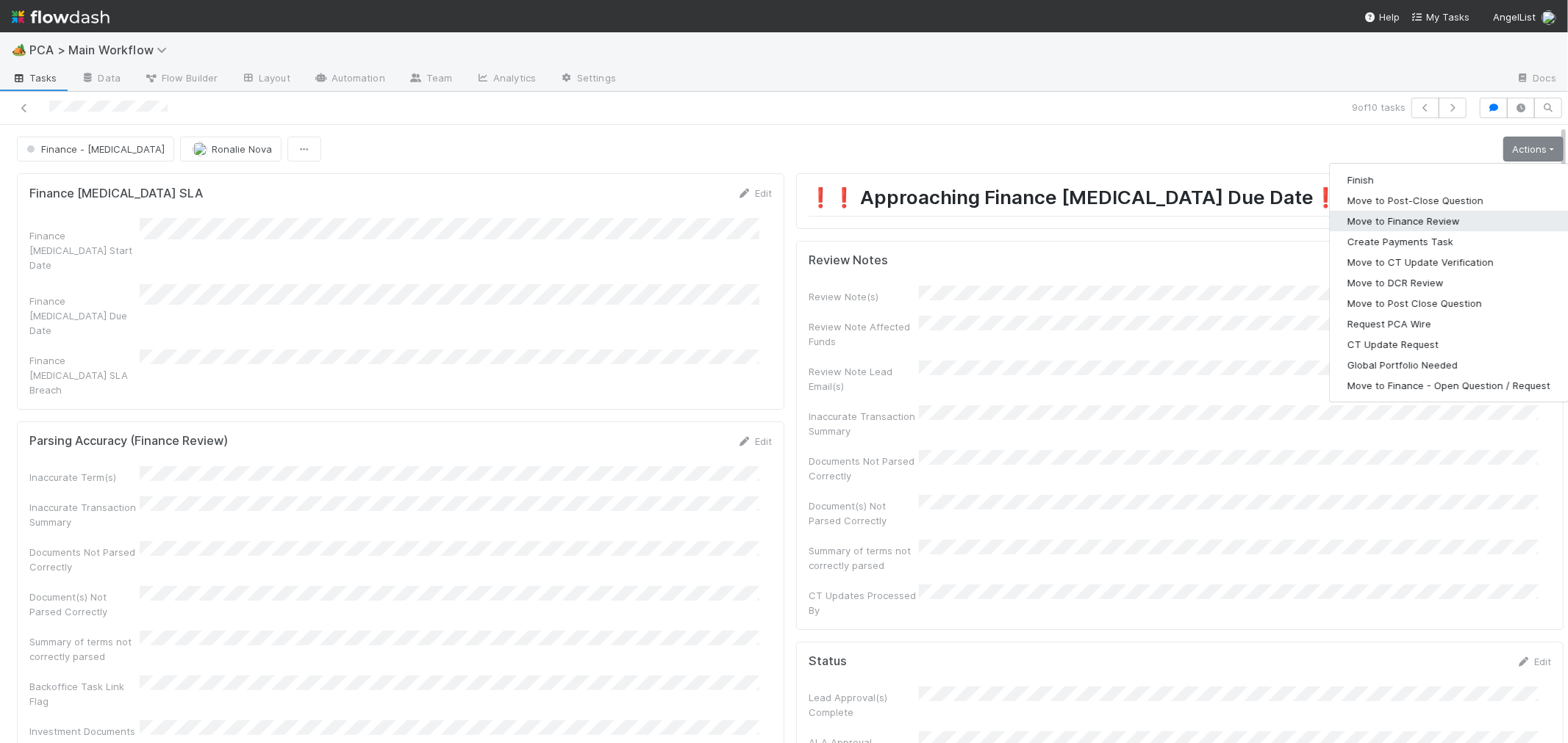
click at [1374, 221] on button "Move to Finance Review" at bounding box center [1449, 221] width 238 height 21
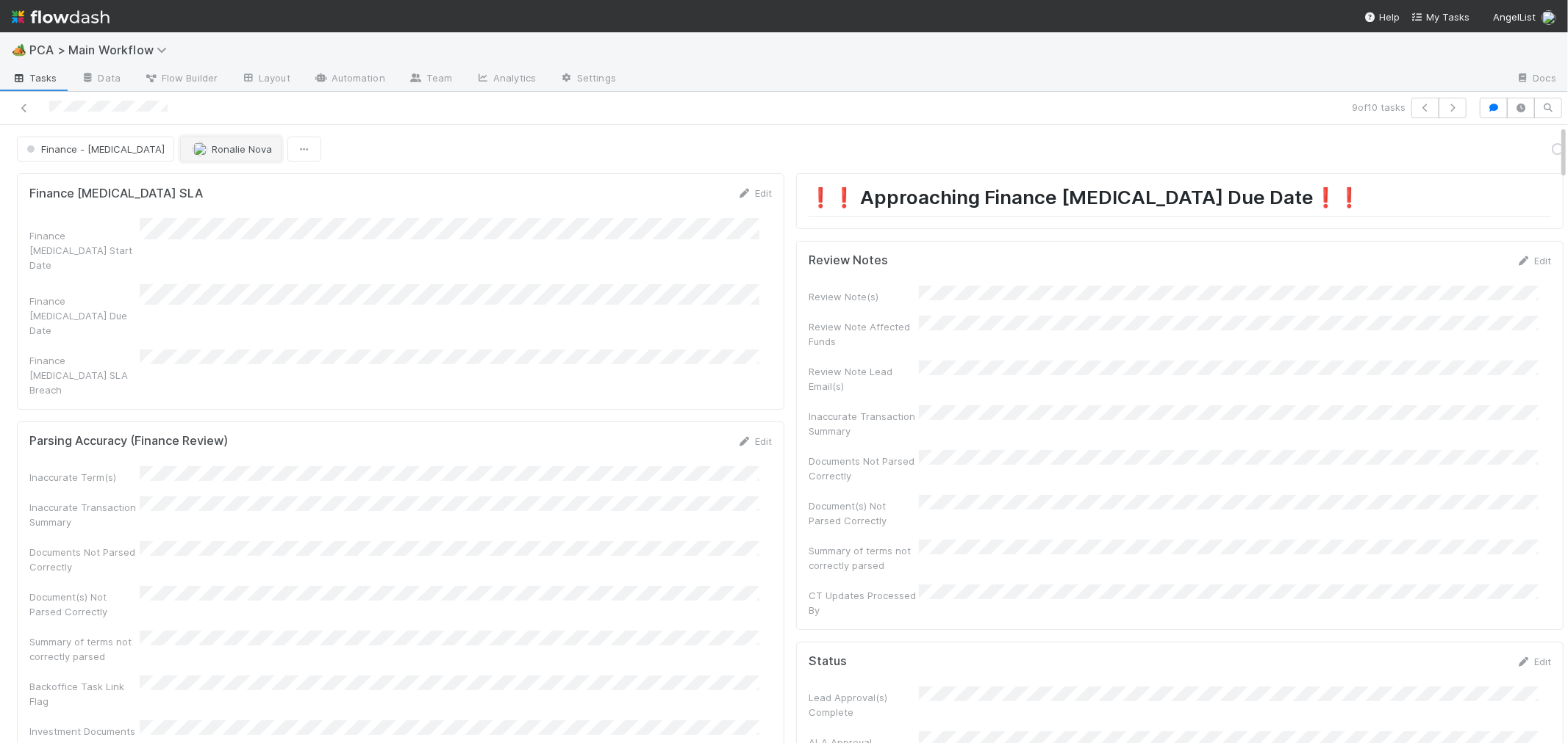
click at [211, 152] on span "Ronalie Nova" at bounding box center [241, 148] width 60 height 12
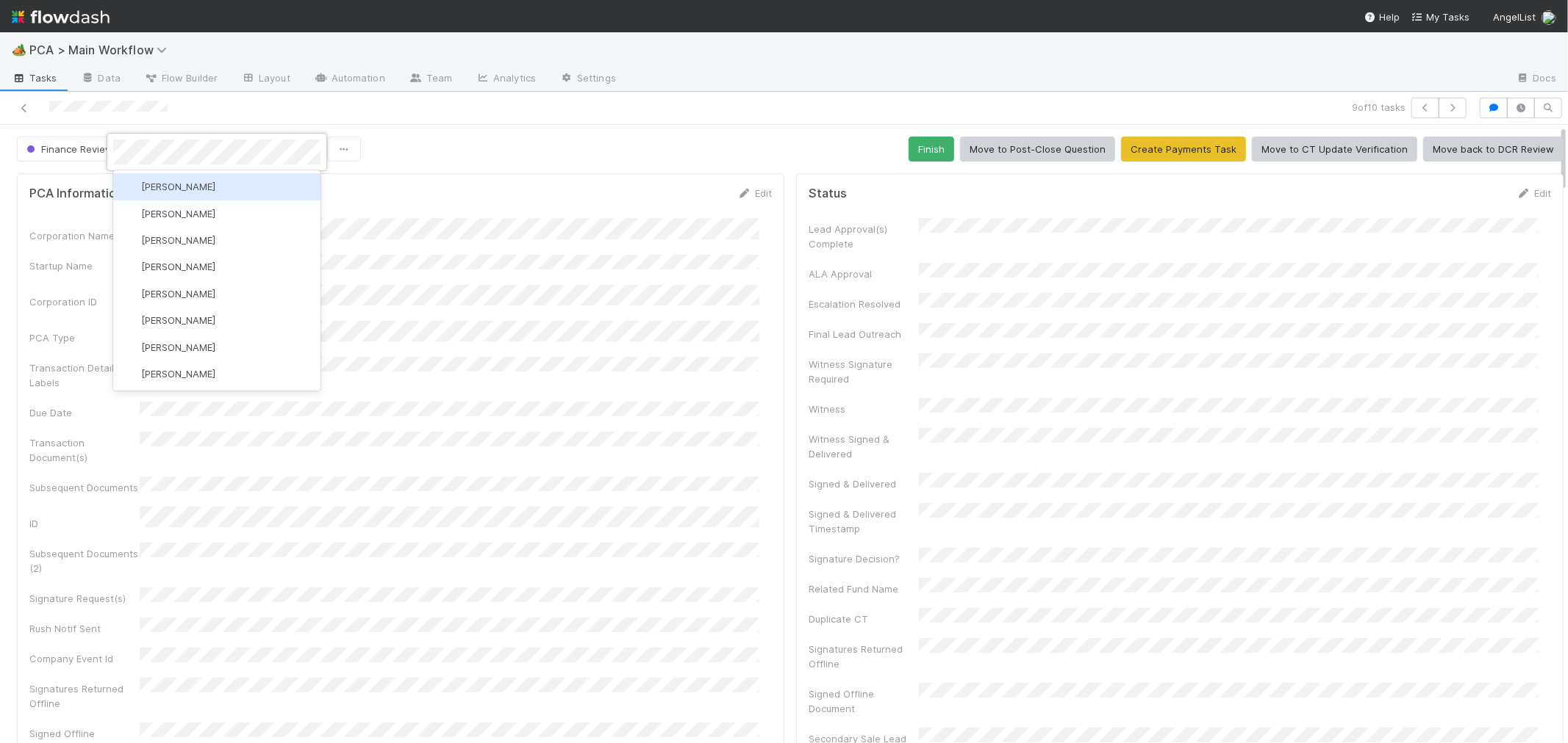
scroll to position [910, 0]
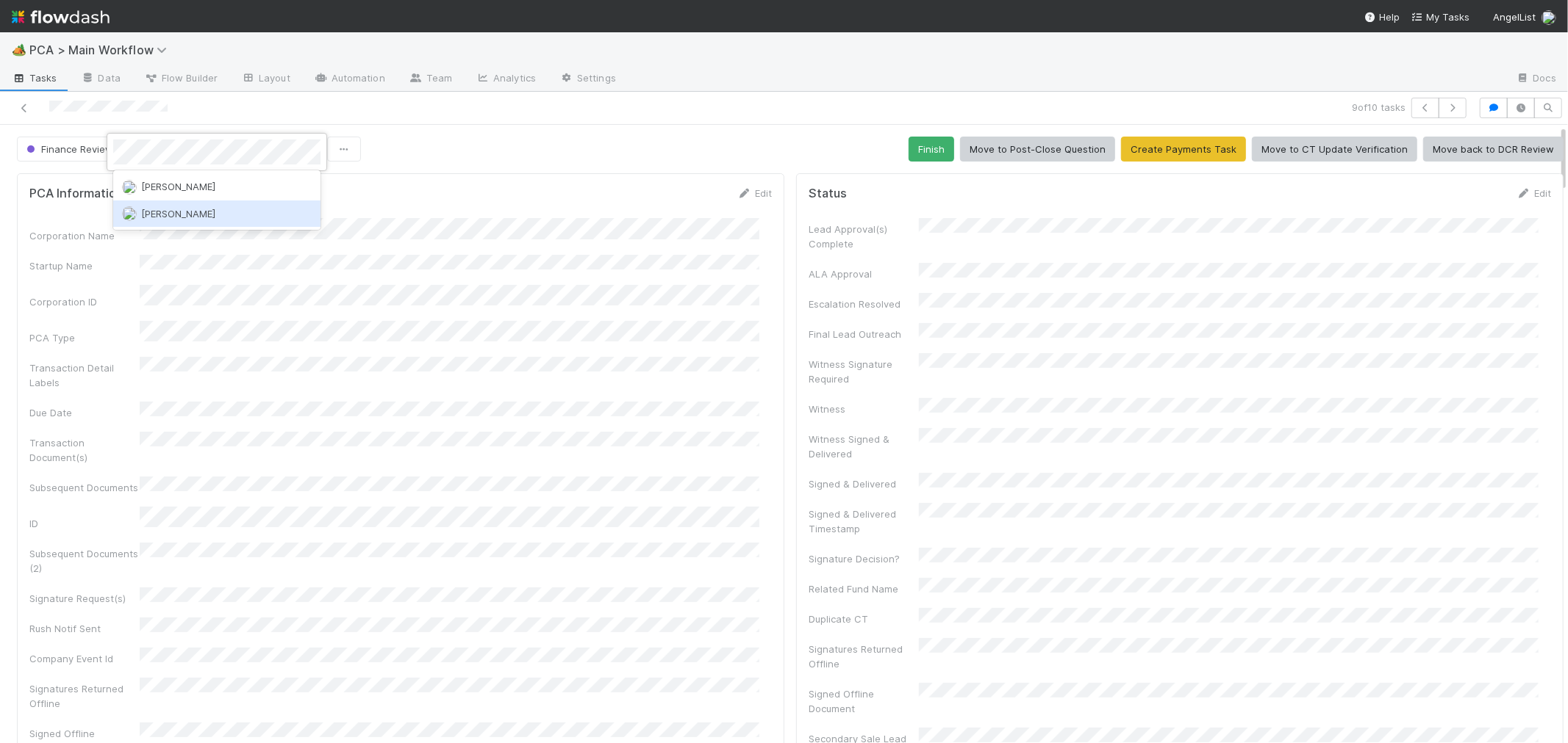
click at [281, 216] on div "[PERSON_NAME]" at bounding box center [216, 214] width 207 height 26
click at [22, 111] on icon at bounding box center [24, 108] width 15 height 10
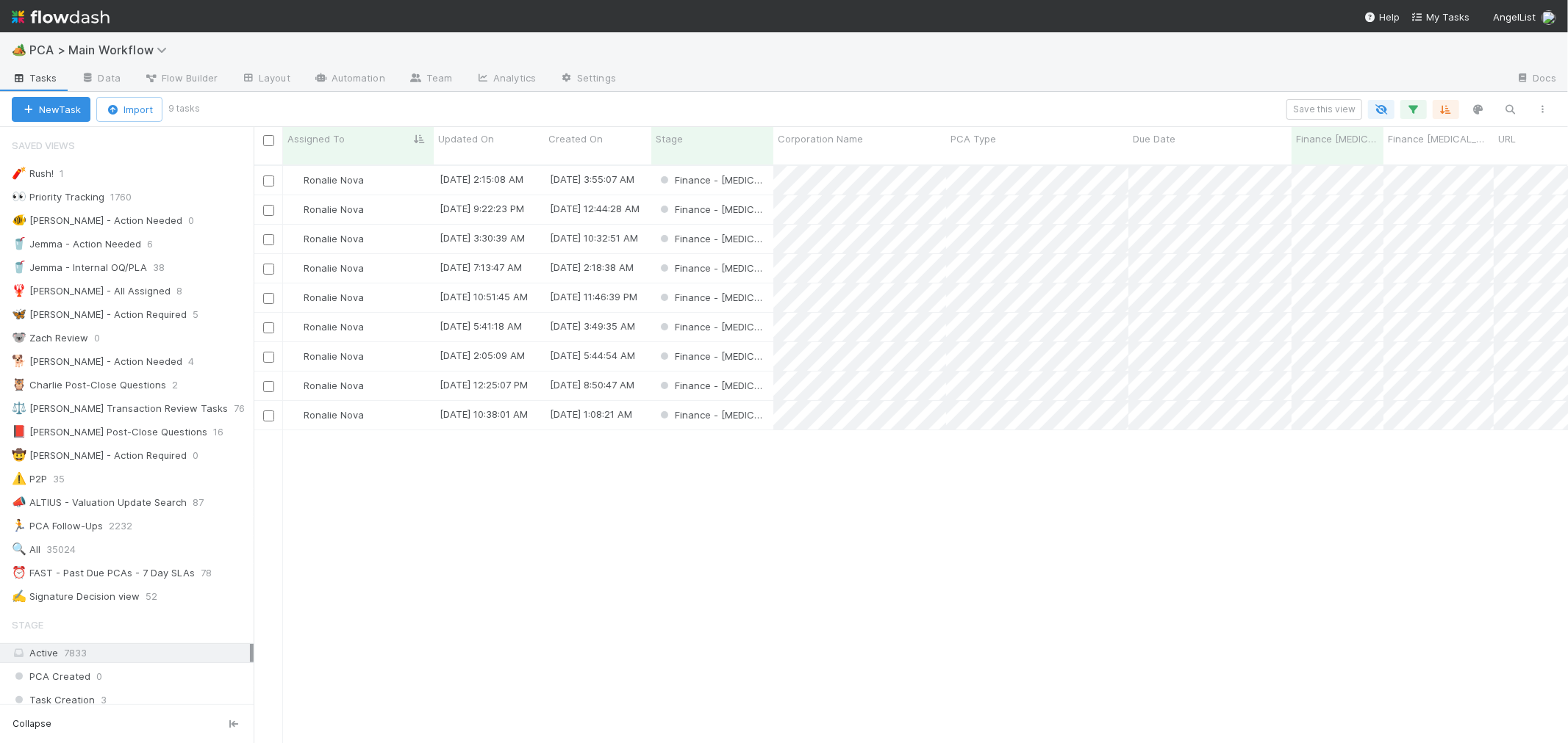
scroll to position [13, 12]
click at [761, 317] on div "Finance - [MEDICAL_DATA]" at bounding box center [713, 327] width 122 height 29
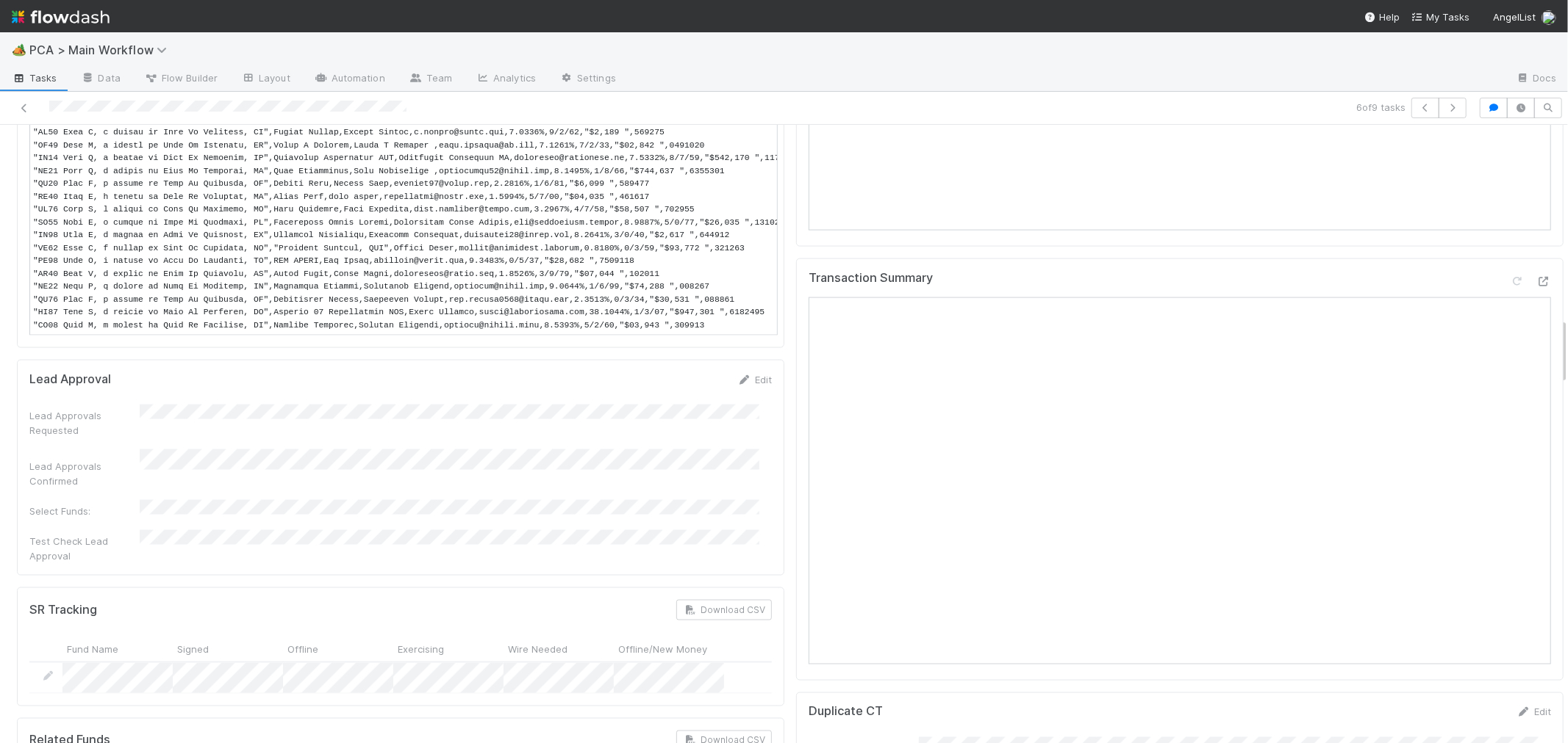
scroll to position [1795, 0]
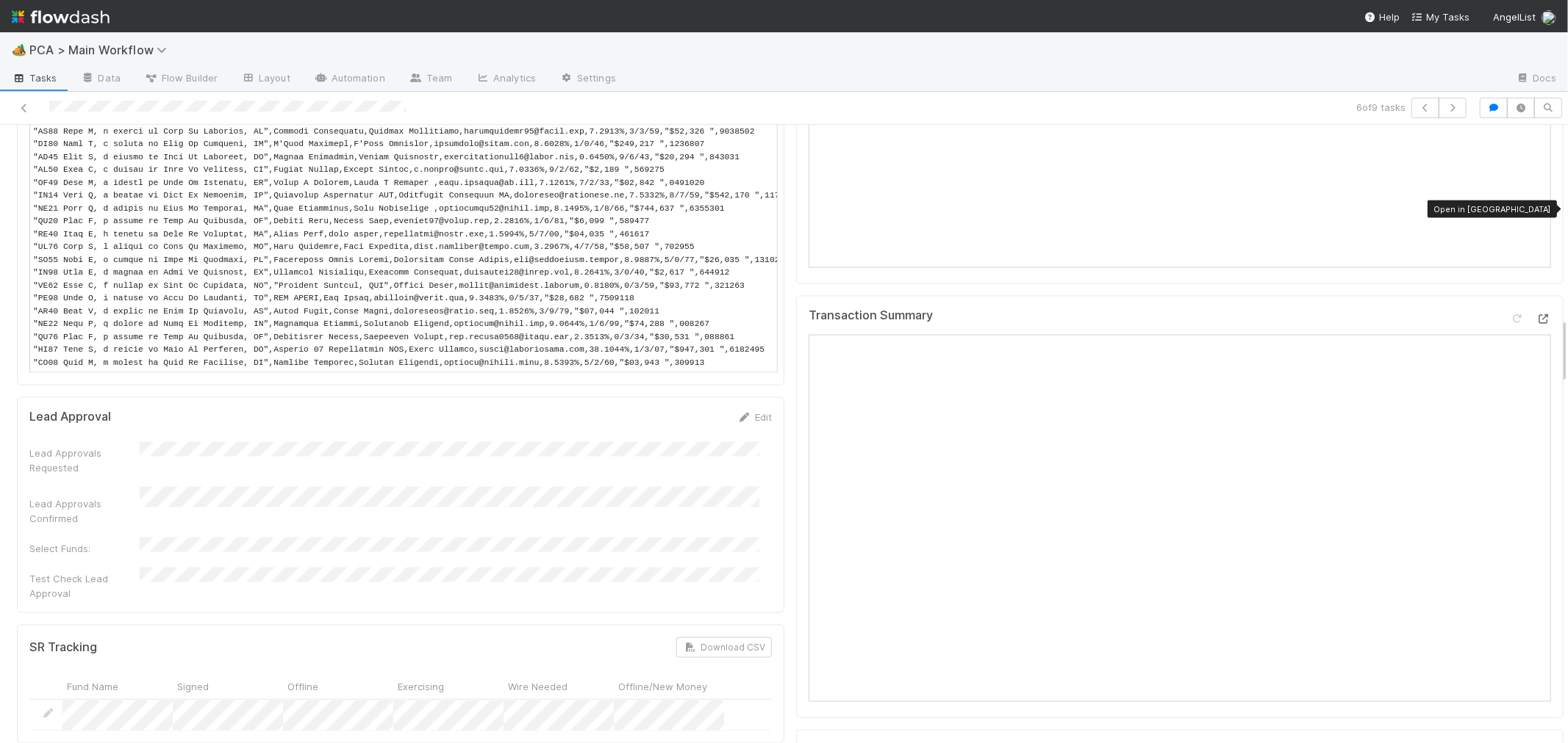
click at [1536, 314] on icon at bounding box center [1543, 319] width 15 height 10
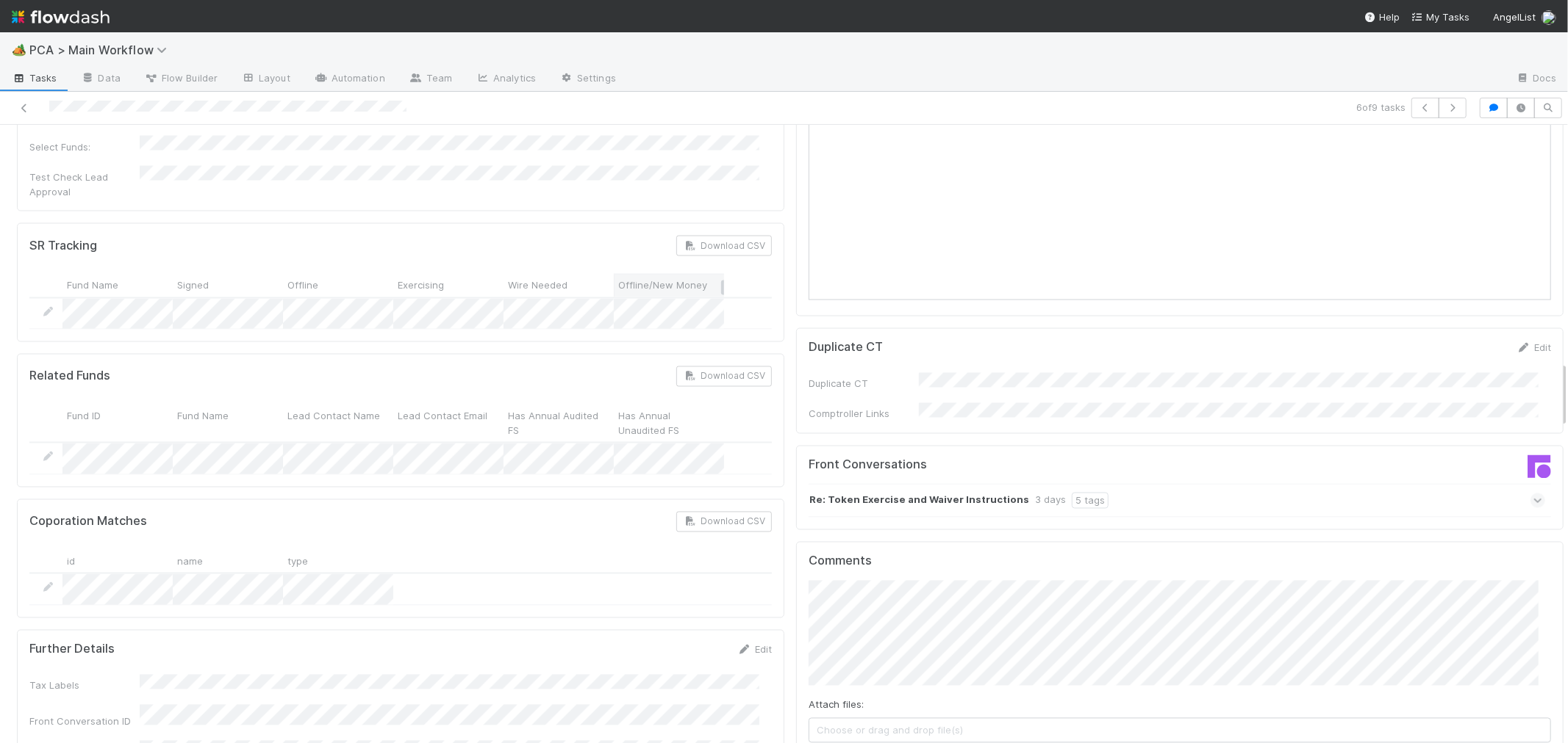
scroll to position [2204, 0]
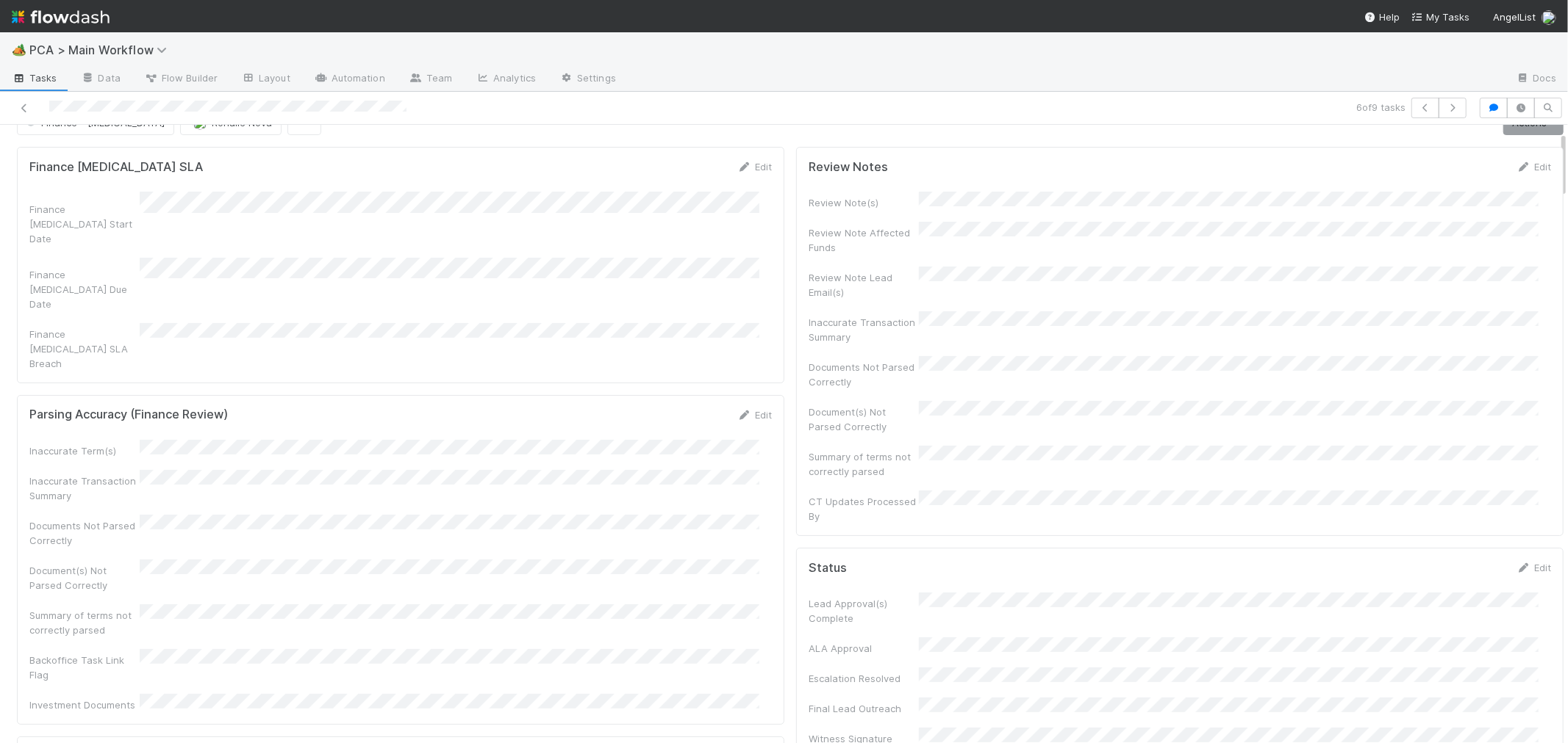
scroll to position [0, 0]
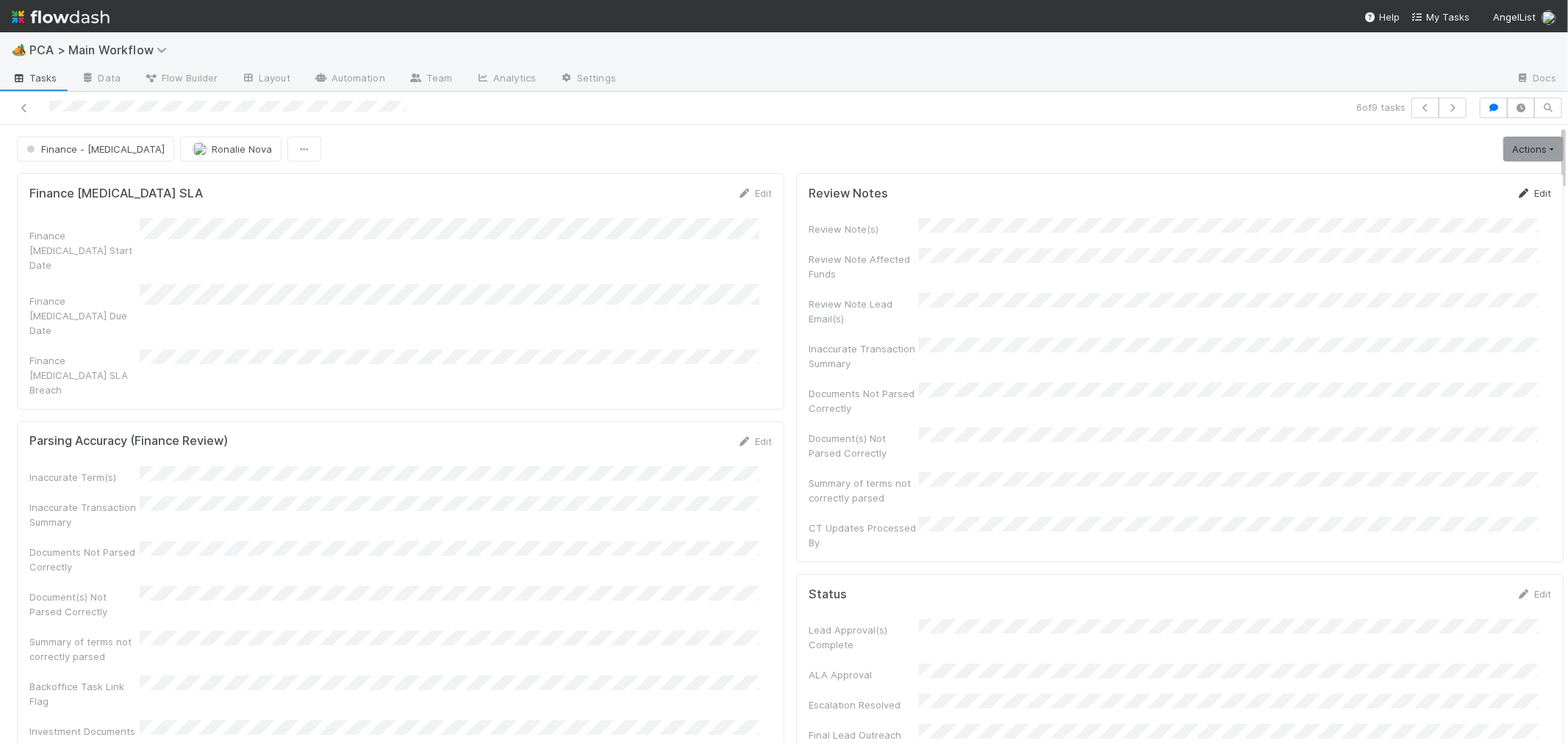
click at [1516, 191] on link "Edit" at bounding box center [1533, 193] width 34 height 12
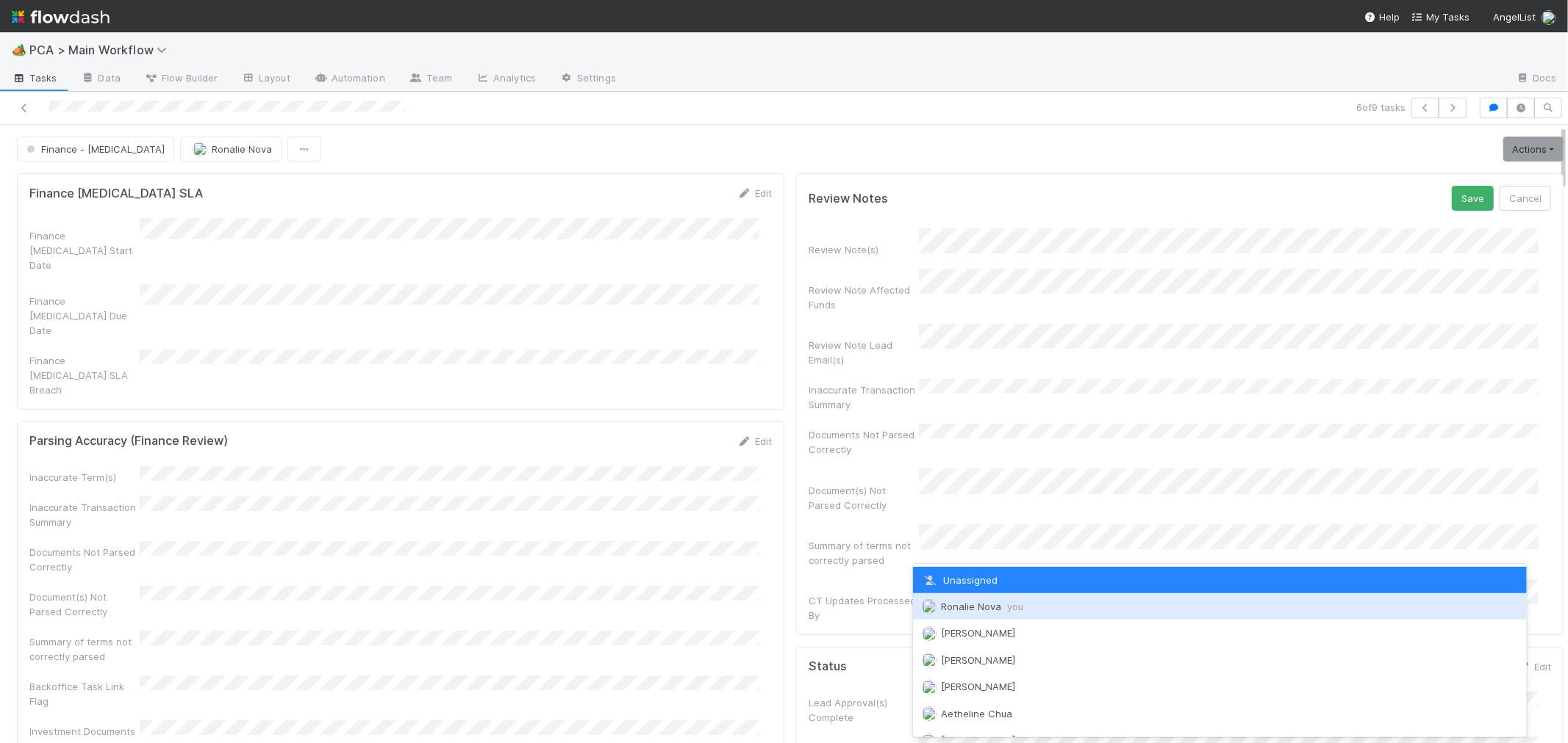
click at [979, 606] on span "Ronalie Nova you" at bounding box center [982, 606] width 83 height 12
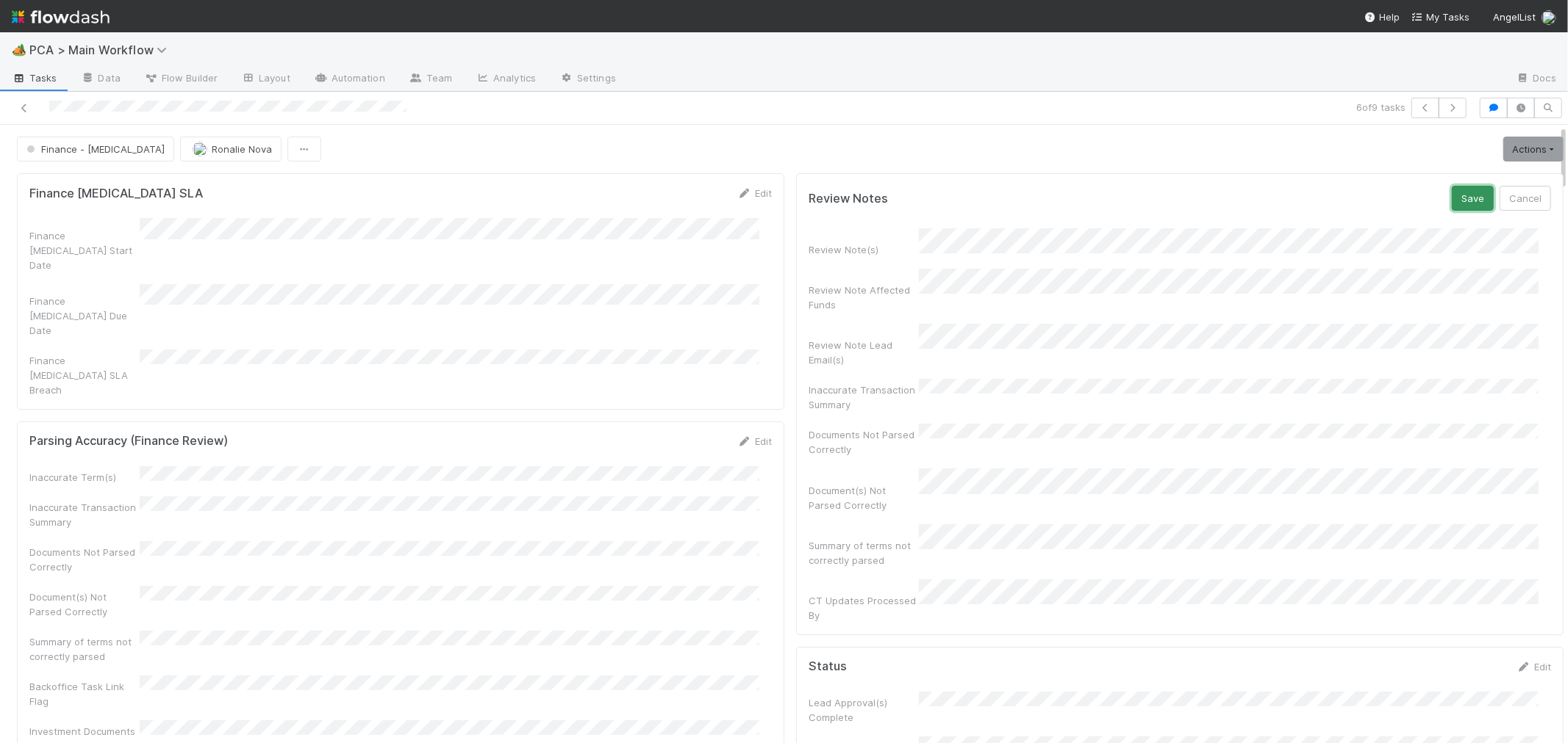
click at [1451, 195] on button "Save" at bounding box center [1472, 198] width 42 height 25
click at [1504, 137] on link "Actions" at bounding box center [1533, 148] width 60 height 25
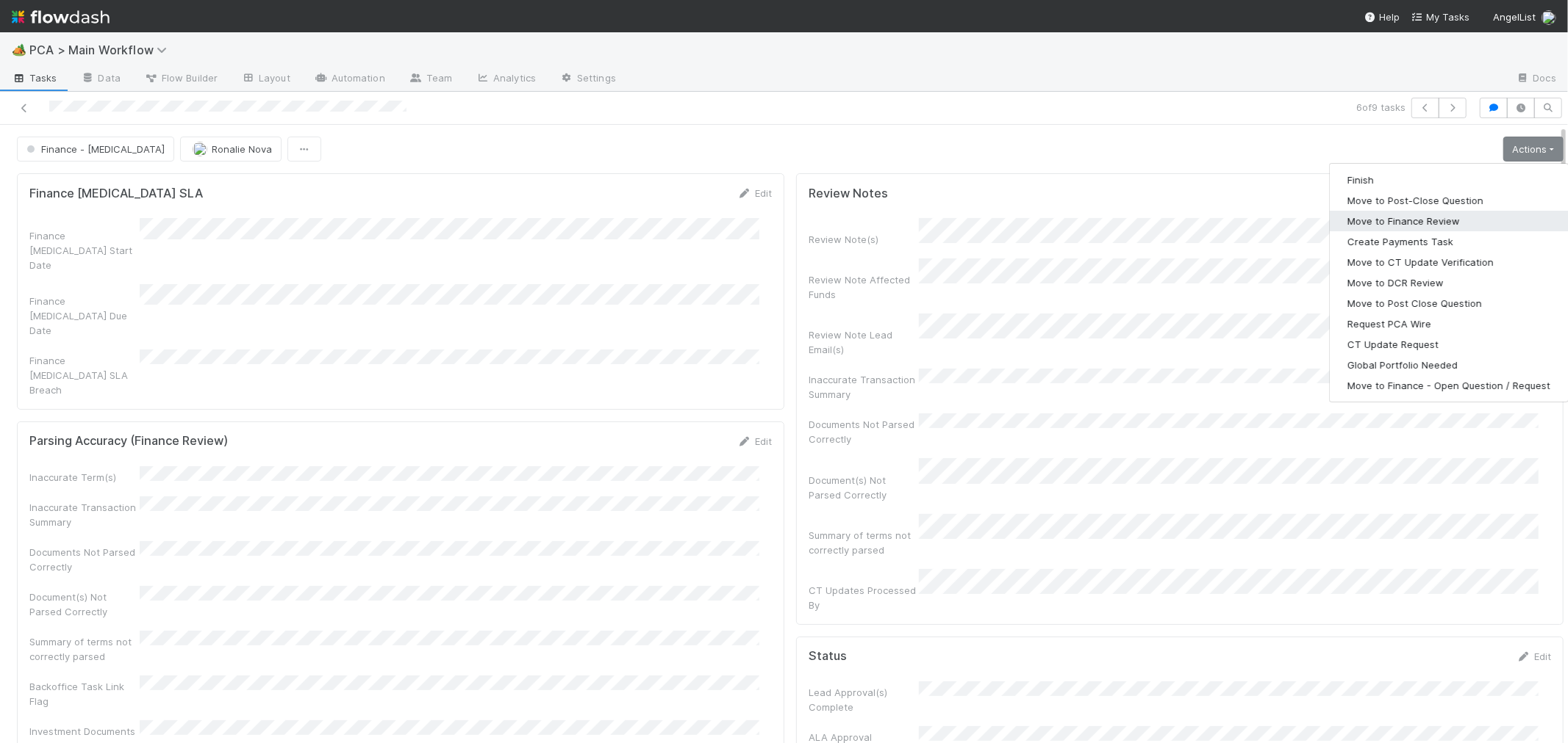
click at [1377, 218] on button "Move to Finance Review" at bounding box center [1449, 221] width 238 height 21
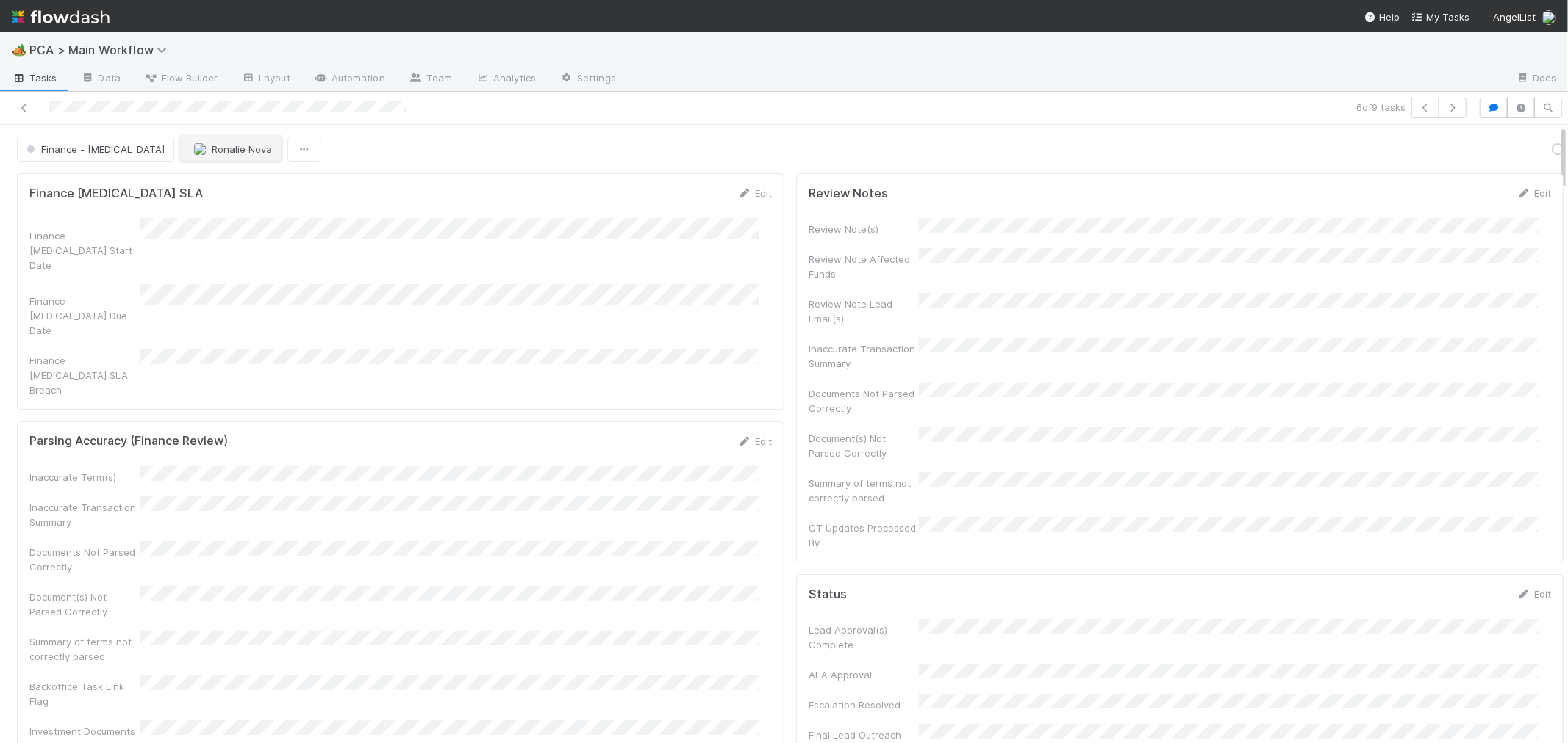
click at [211, 150] on span "Ronalie Nova" at bounding box center [241, 148] width 60 height 12
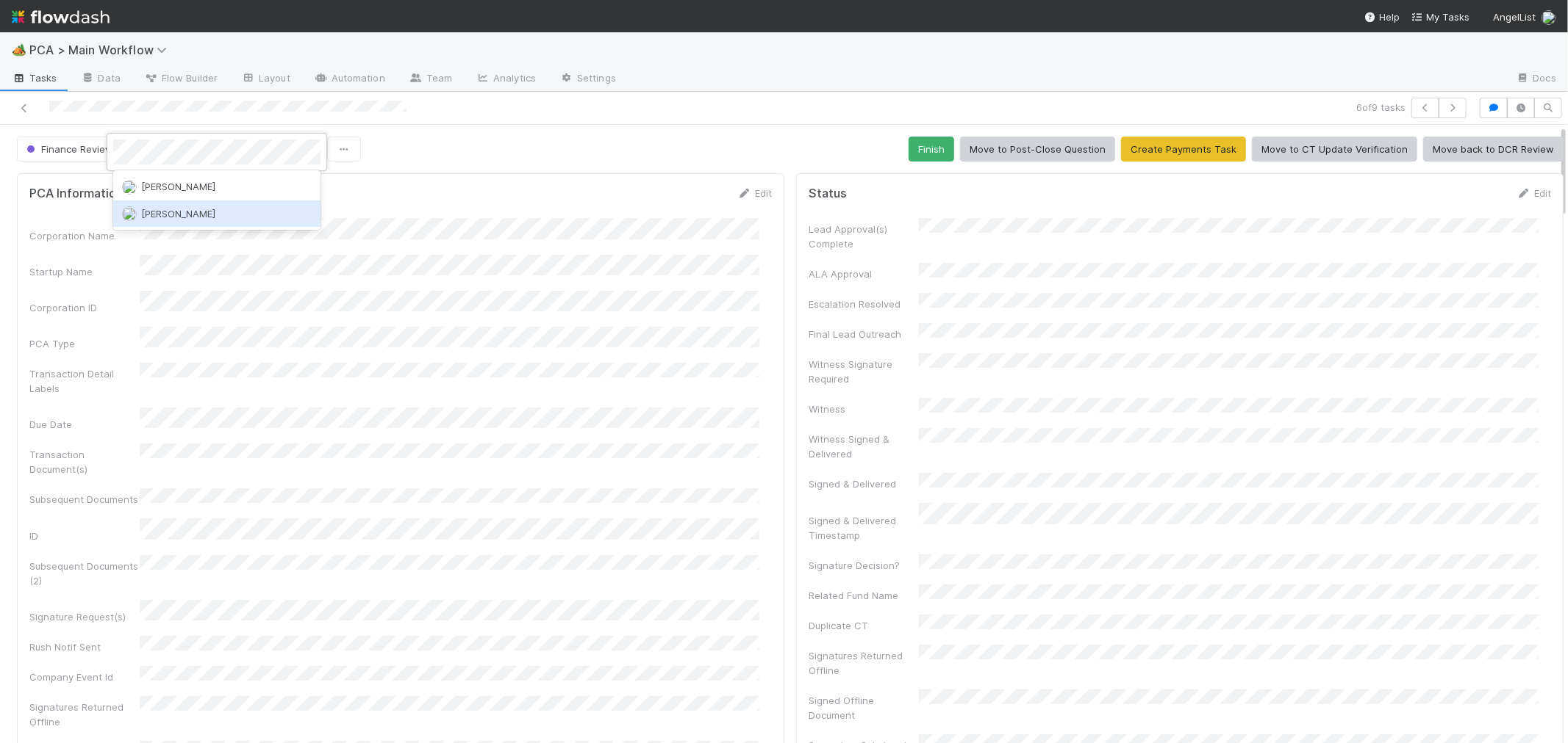
click at [217, 213] on div "[PERSON_NAME]" at bounding box center [216, 214] width 207 height 26
click at [275, 148] on span "Ronalie Nova" at bounding box center [281, 148] width 60 height 12
click at [280, 214] on span "[PERSON_NAME]" at bounding box center [275, 214] width 74 height 12
click at [594, 350] on div at bounding box center [784, 372] width 1568 height 743
drag, startPoint x: 31, startPoint y: 107, endPoint x: 189, endPoint y: 72, distance: 161.8
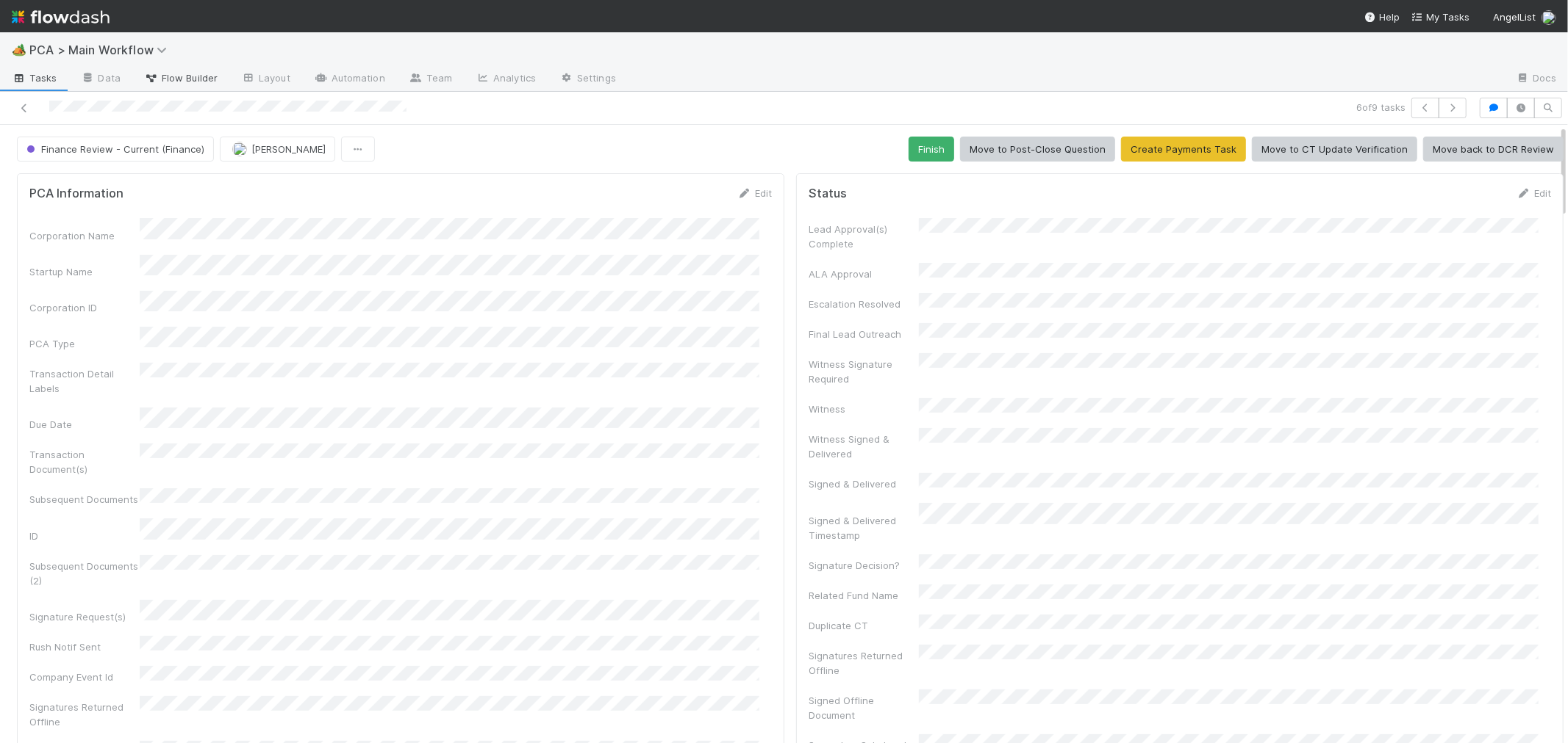
click at [31, 107] on icon at bounding box center [24, 108] width 15 height 10
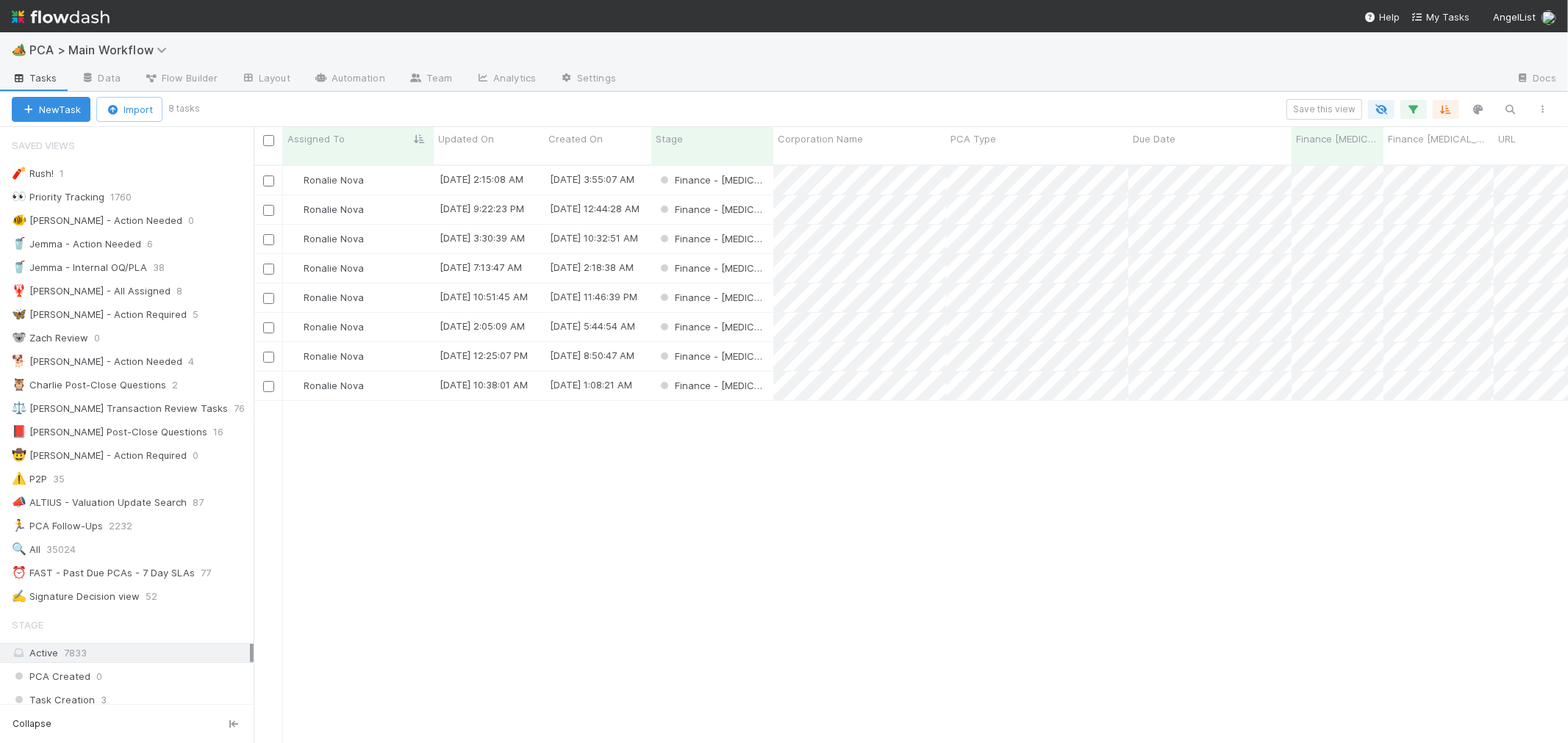
scroll to position [13, 12]
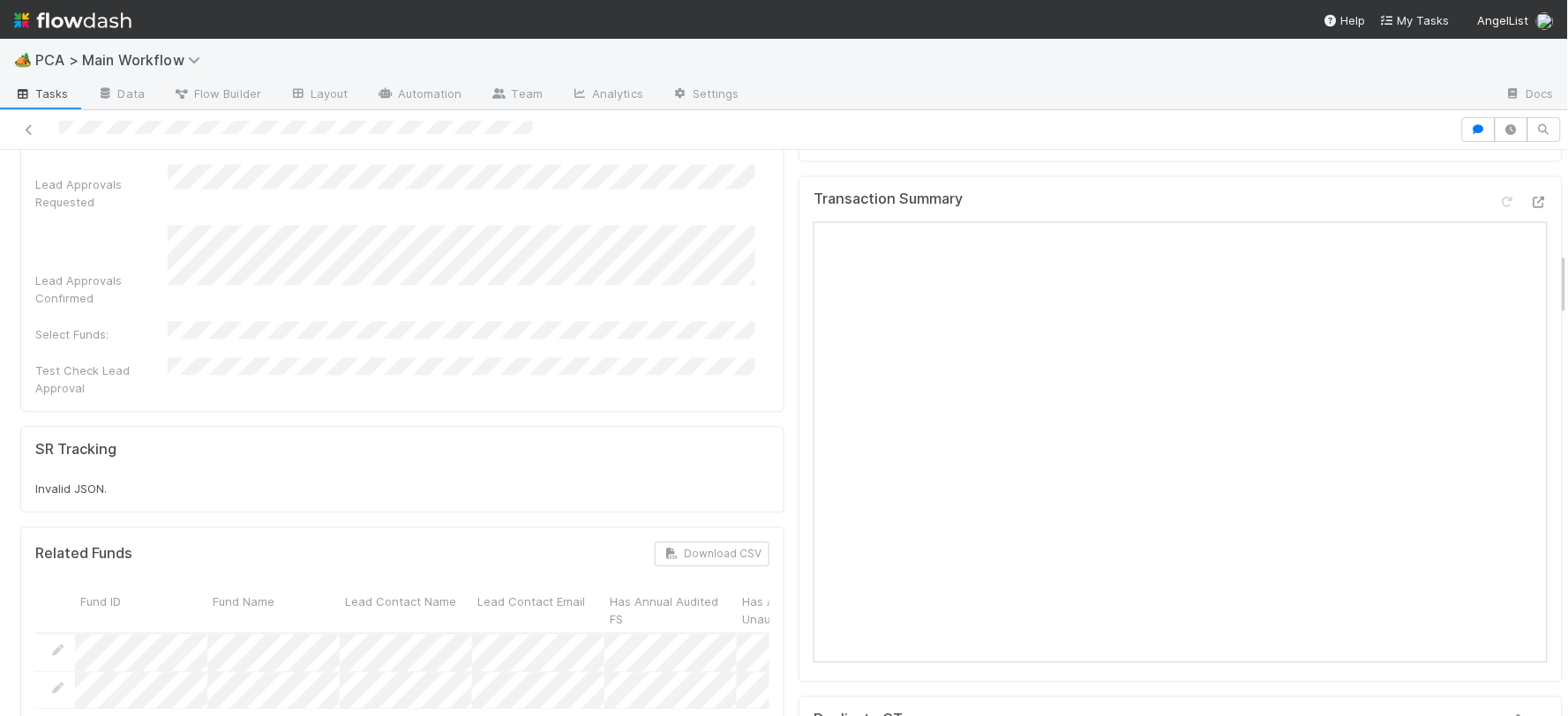
scroll to position [784, 0]
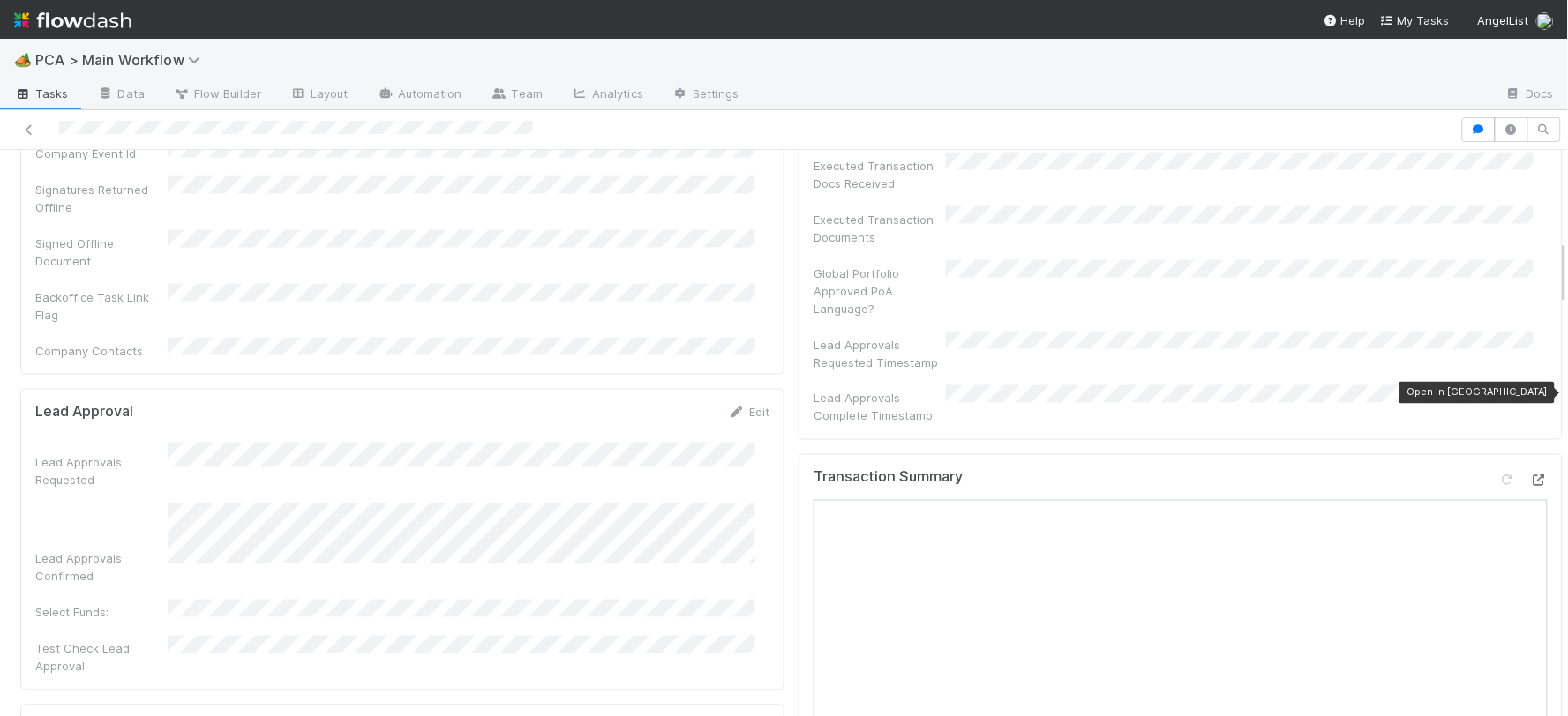
click at [1530, 476] on icon at bounding box center [1538, 481] width 18 height 11
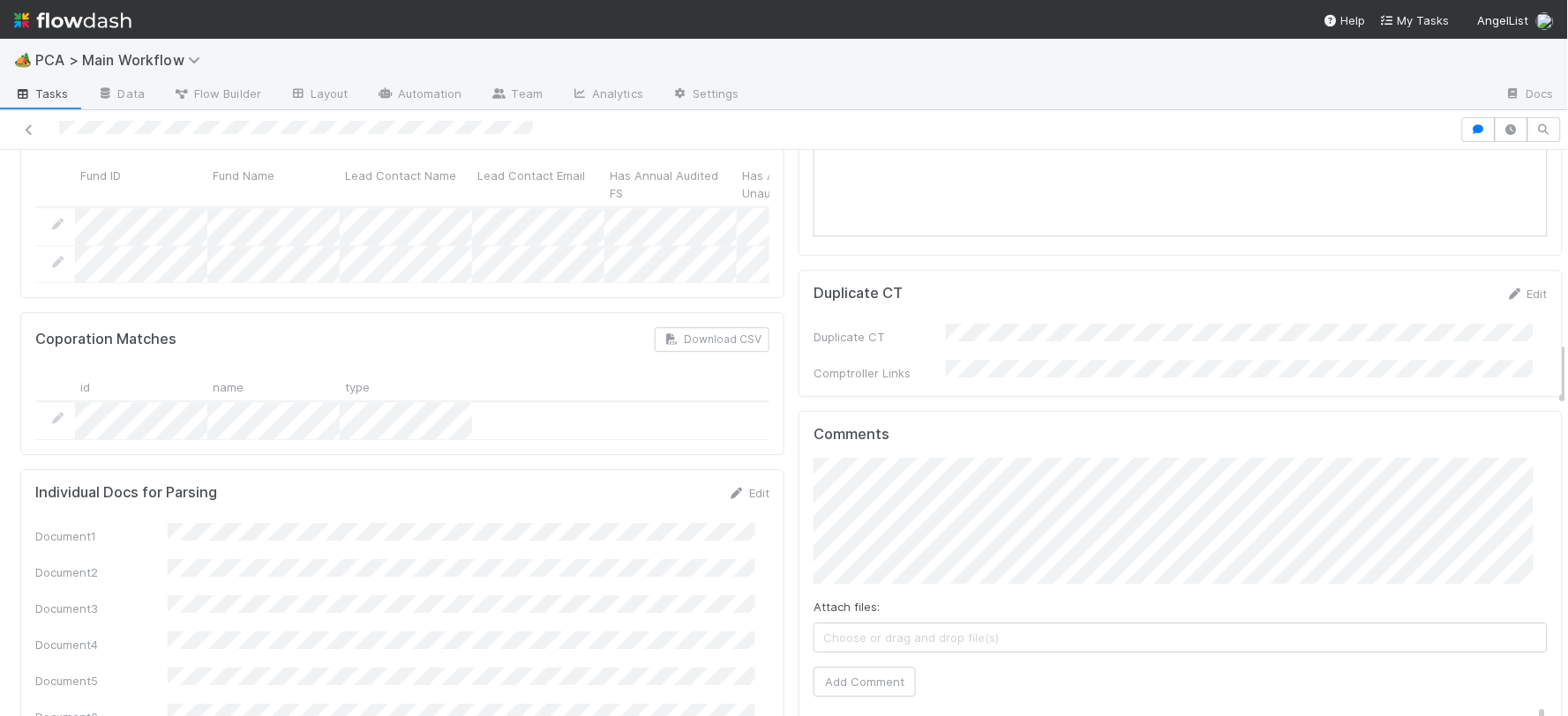
scroll to position [1666, 0]
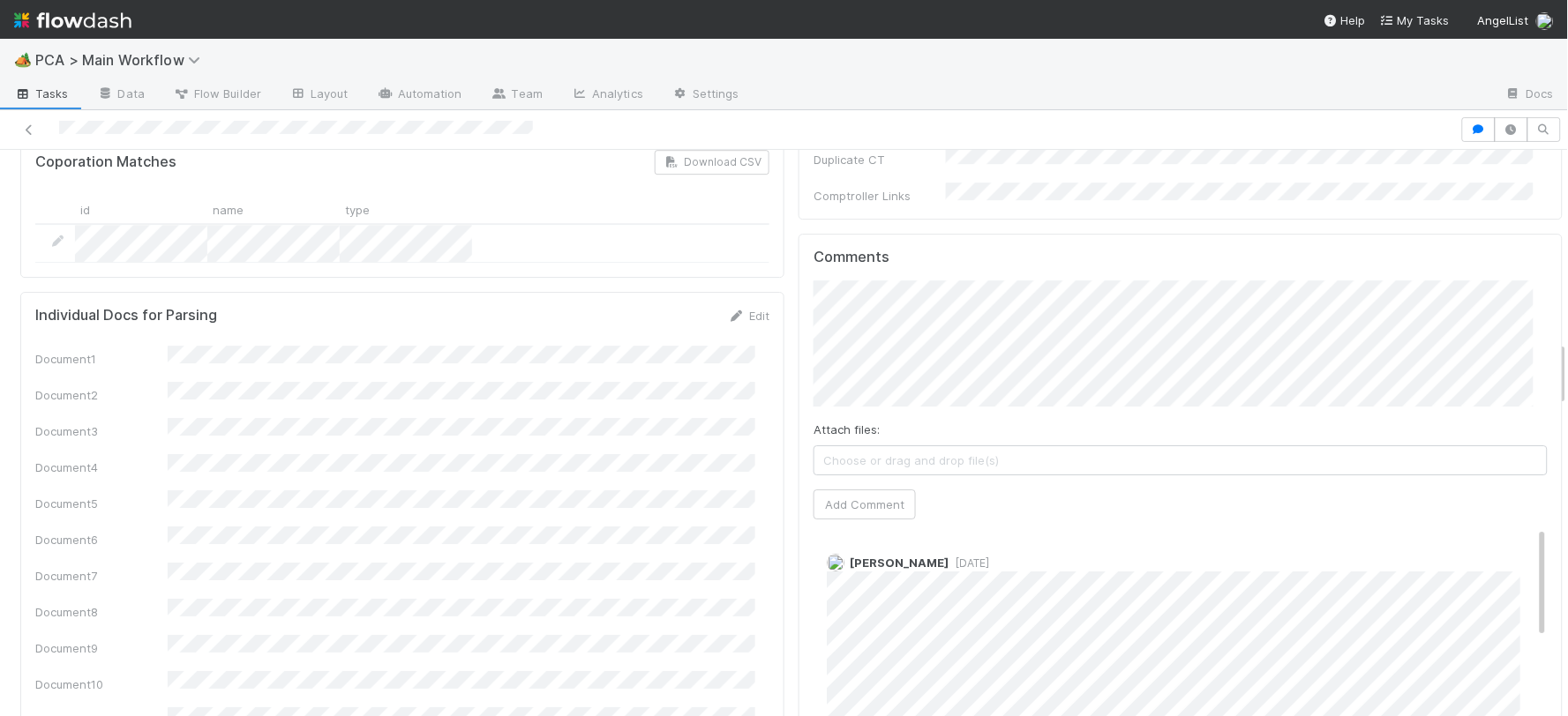
click at [958, 557] on span "8 months ago" at bounding box center [969, 563] width 41 height 13
click button "Ok" at bounding box center [1169, 238] width 38 height 30
click at [850, 490] on button "Add Comment" at bounding box center [864, 504] width 102 height 30
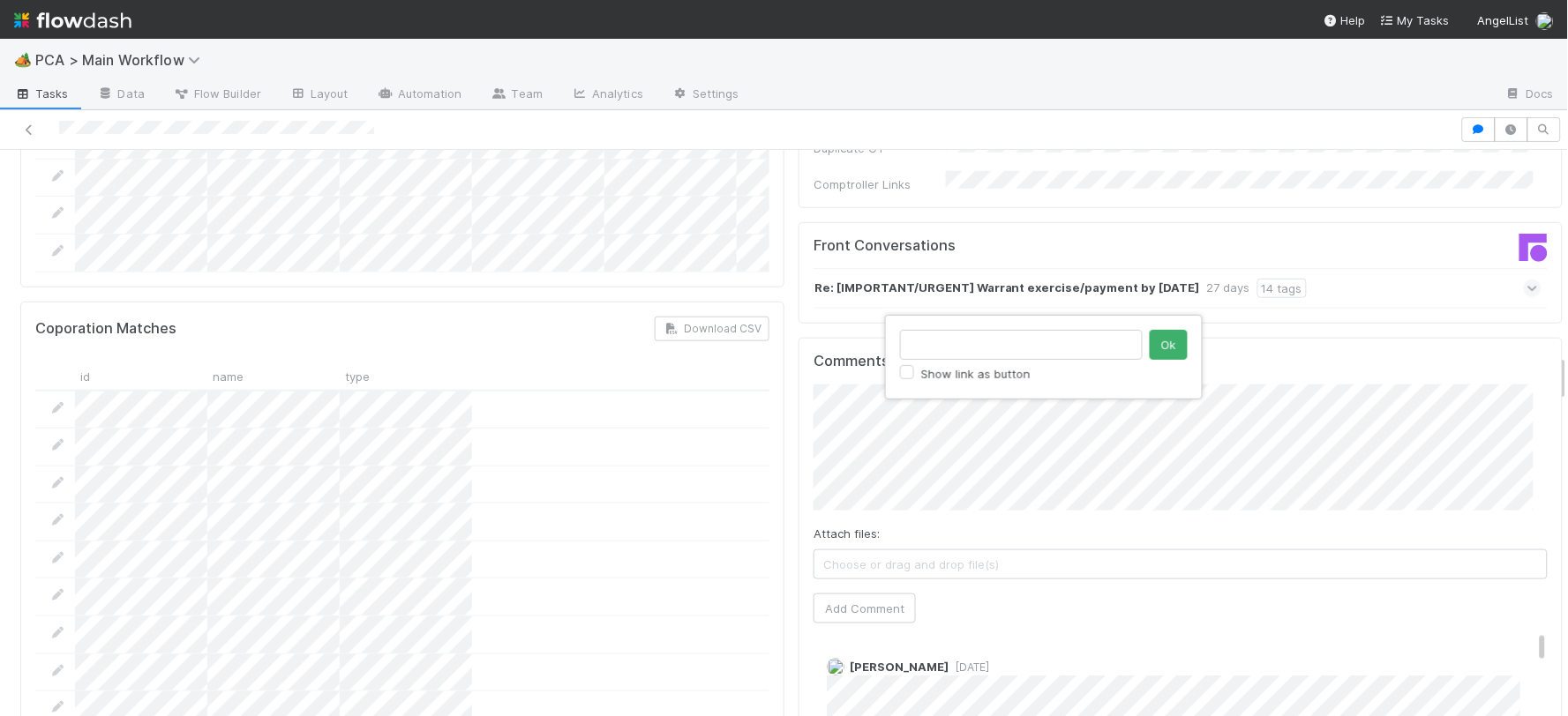
click button "Ok" at bounding box center [1169, 344] width 38 height 30
click at [870, 594] on button "Add Comment" at bounding box center [864, 608] width 102 height 30
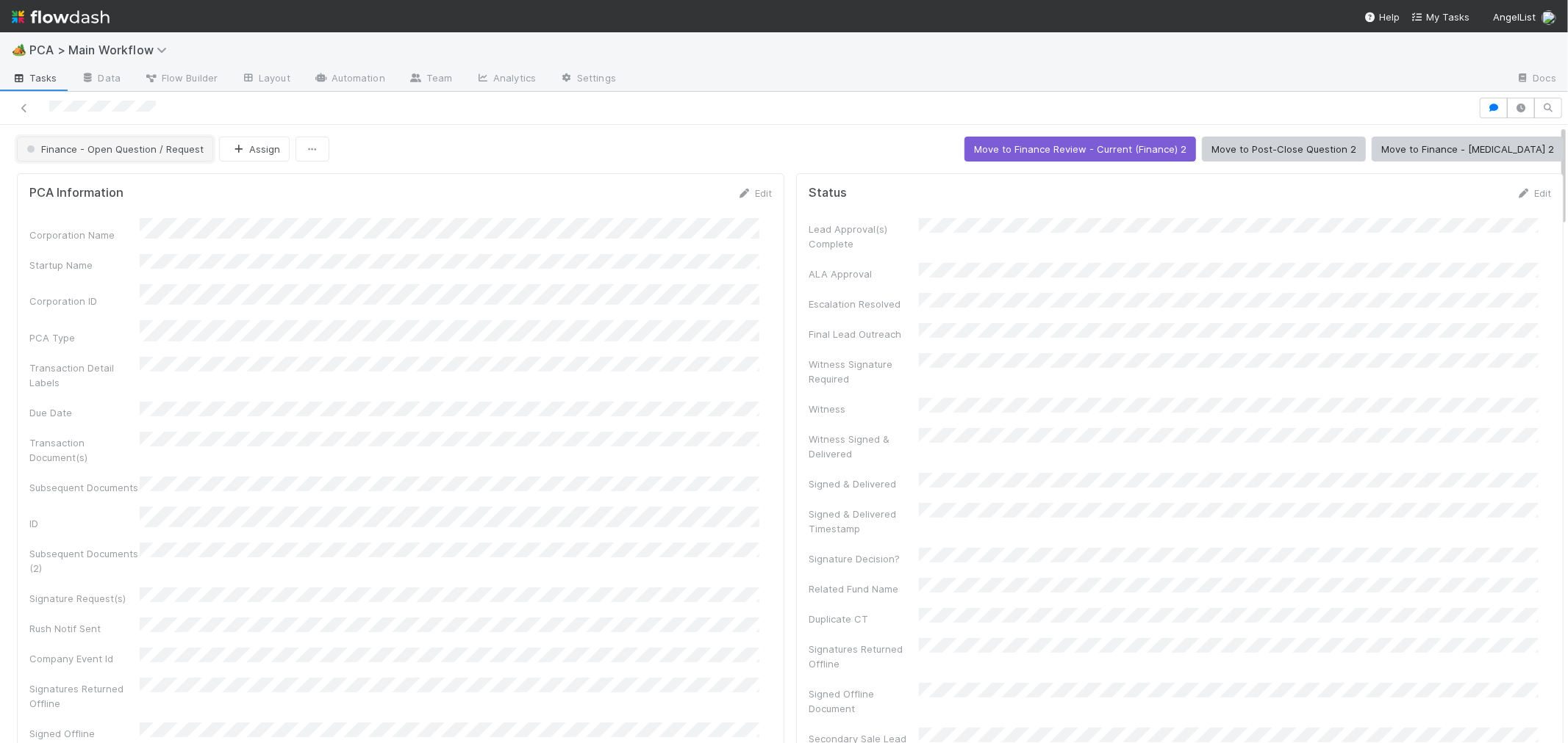
click at [145, 157] on button "Finance - Open Question / Request" at bounding box center [114, 148] width 196 height 25
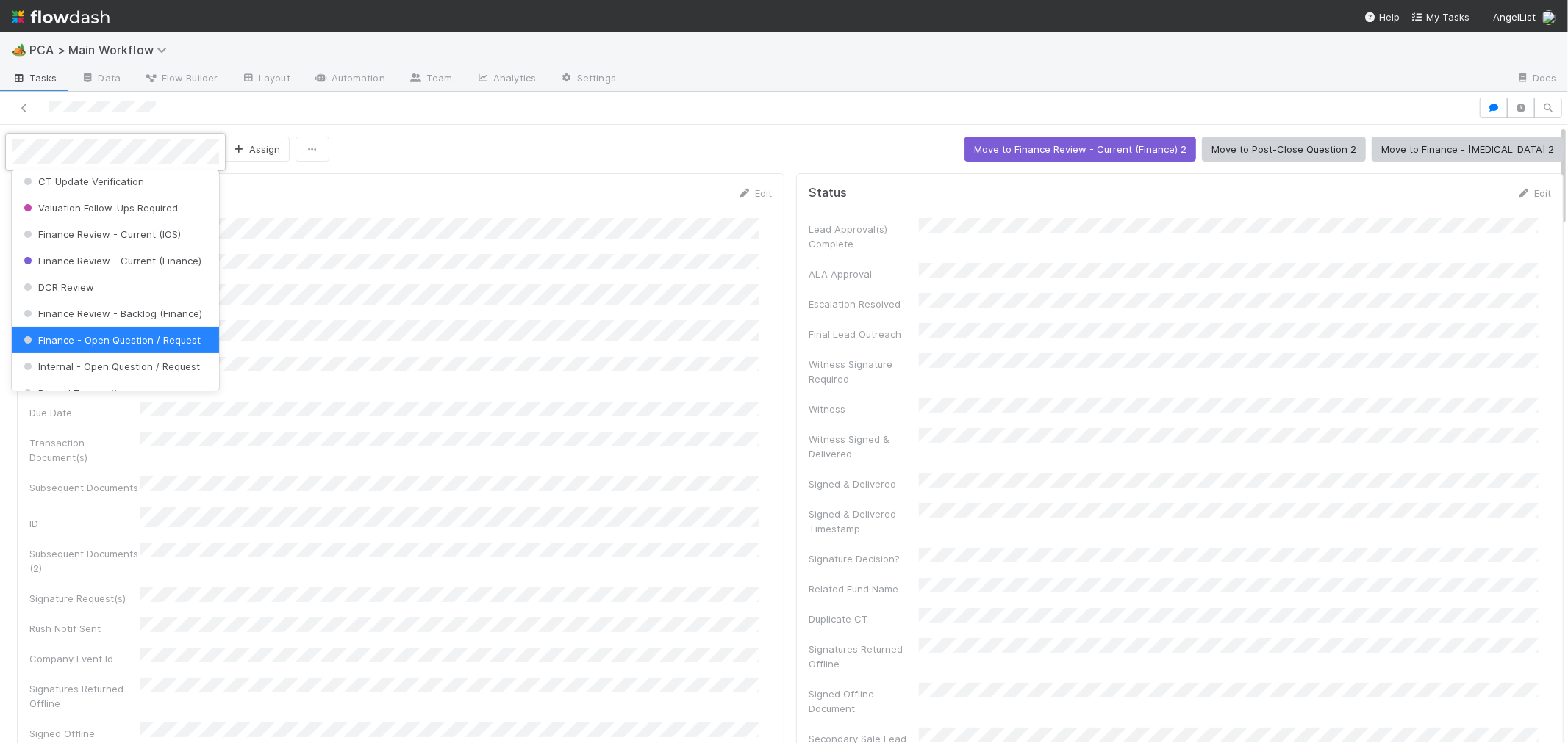
click at [1466, 147] on div at bounding box center [784, 372] width 1568 height 743
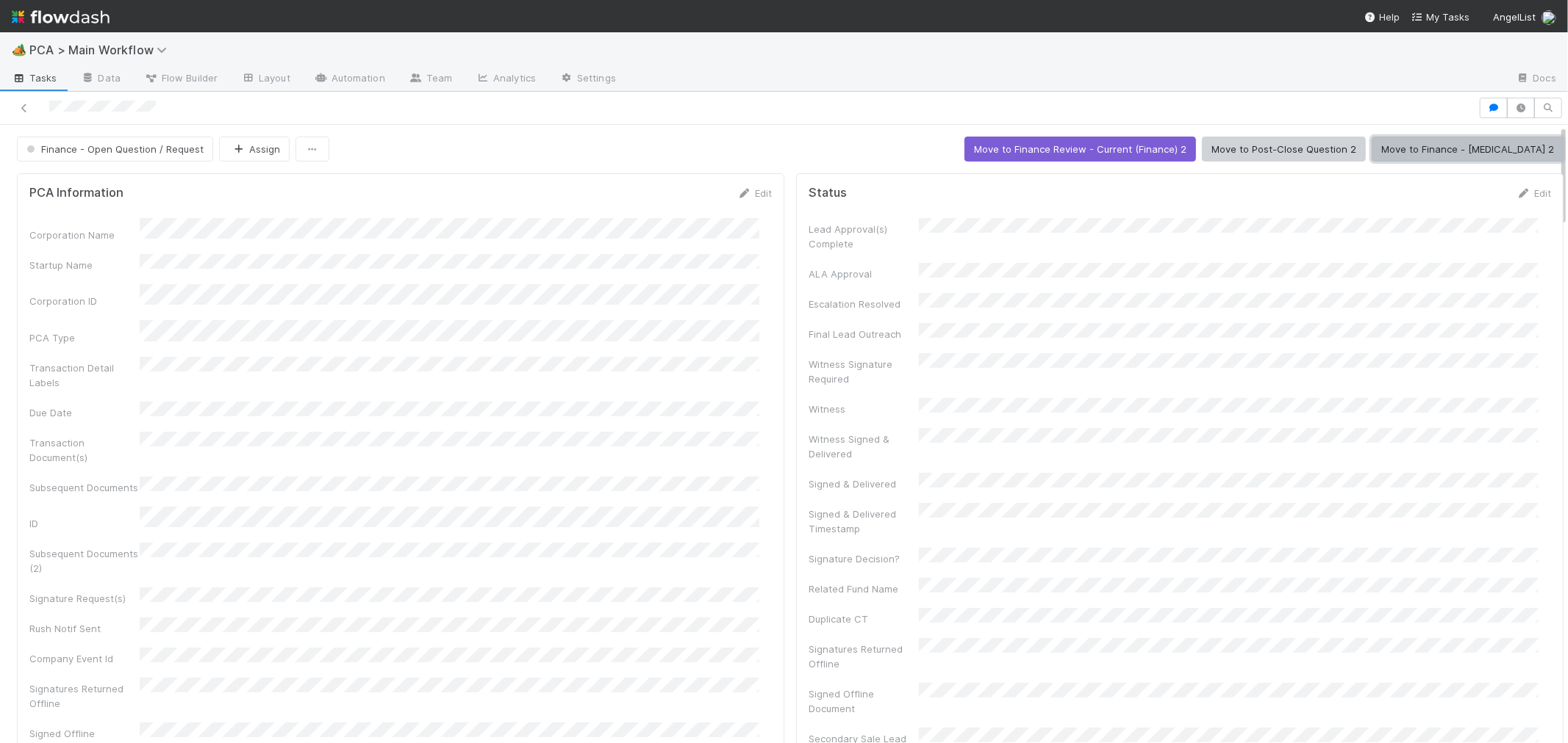
click at [1466, 147] on button "Move to Finance - ICU 2" at bounding box center [1467, 148] width 191 height 25
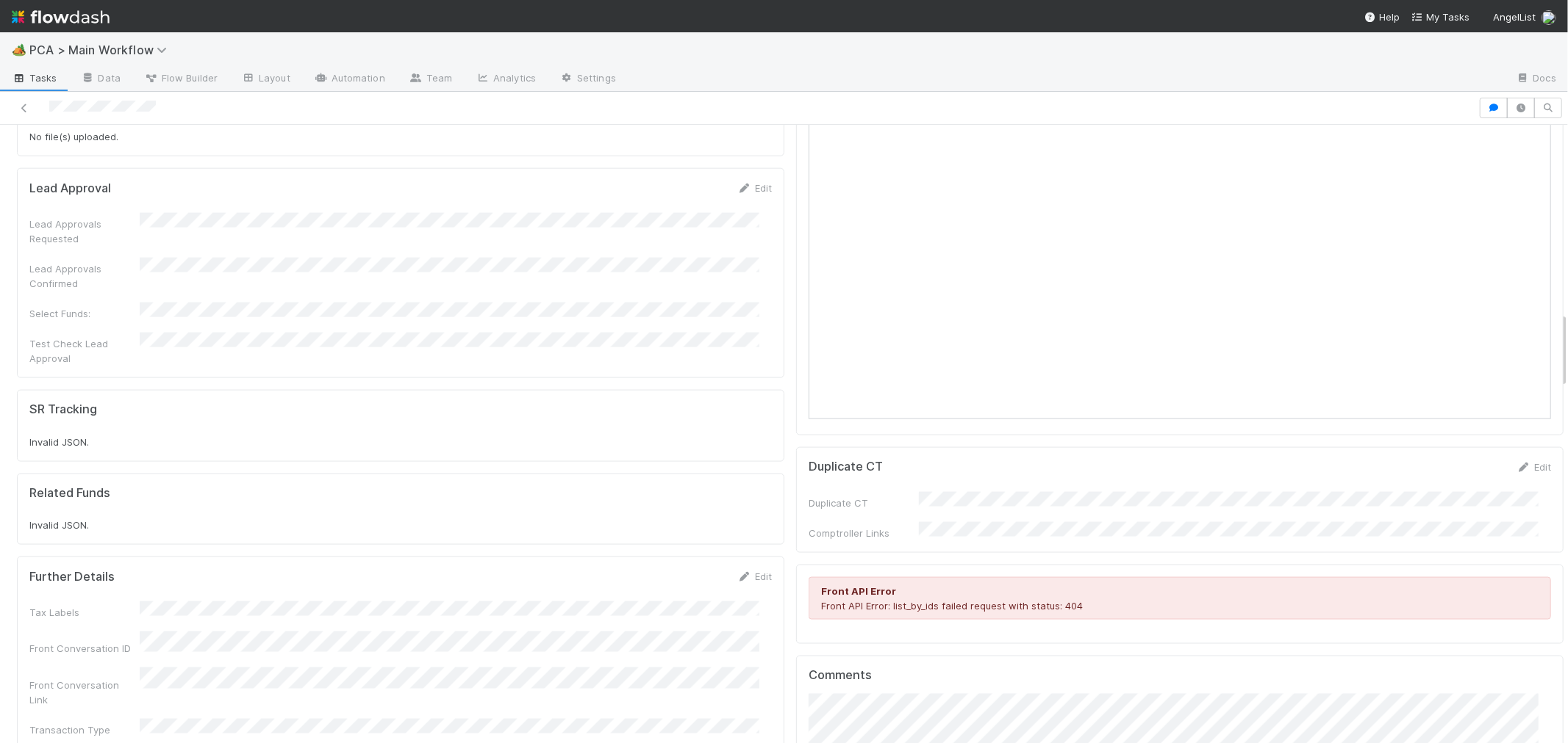
scroll to position [1061, 0]
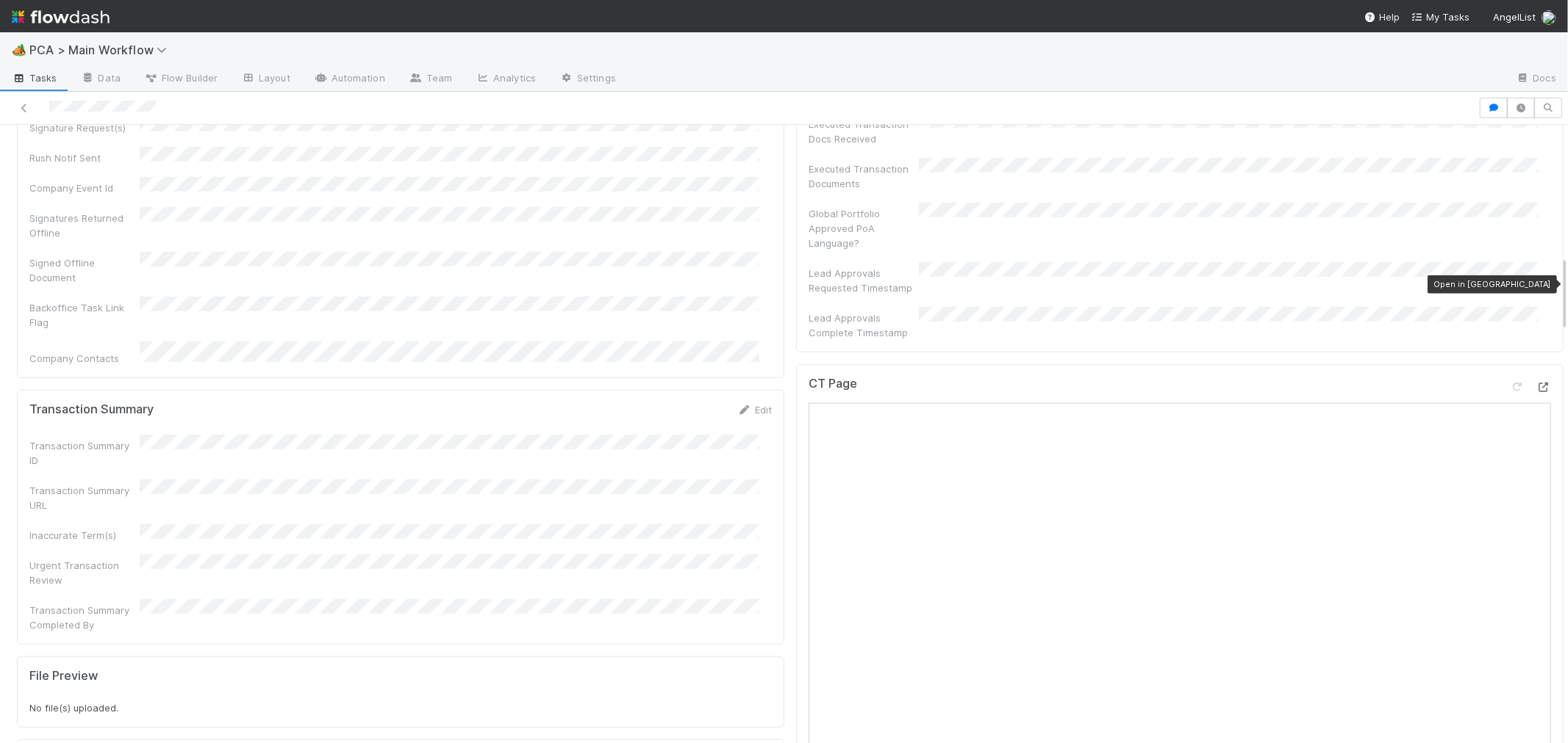
click at [1536, 383] on icon at bounding box center [1543, 387] width 15 height 10
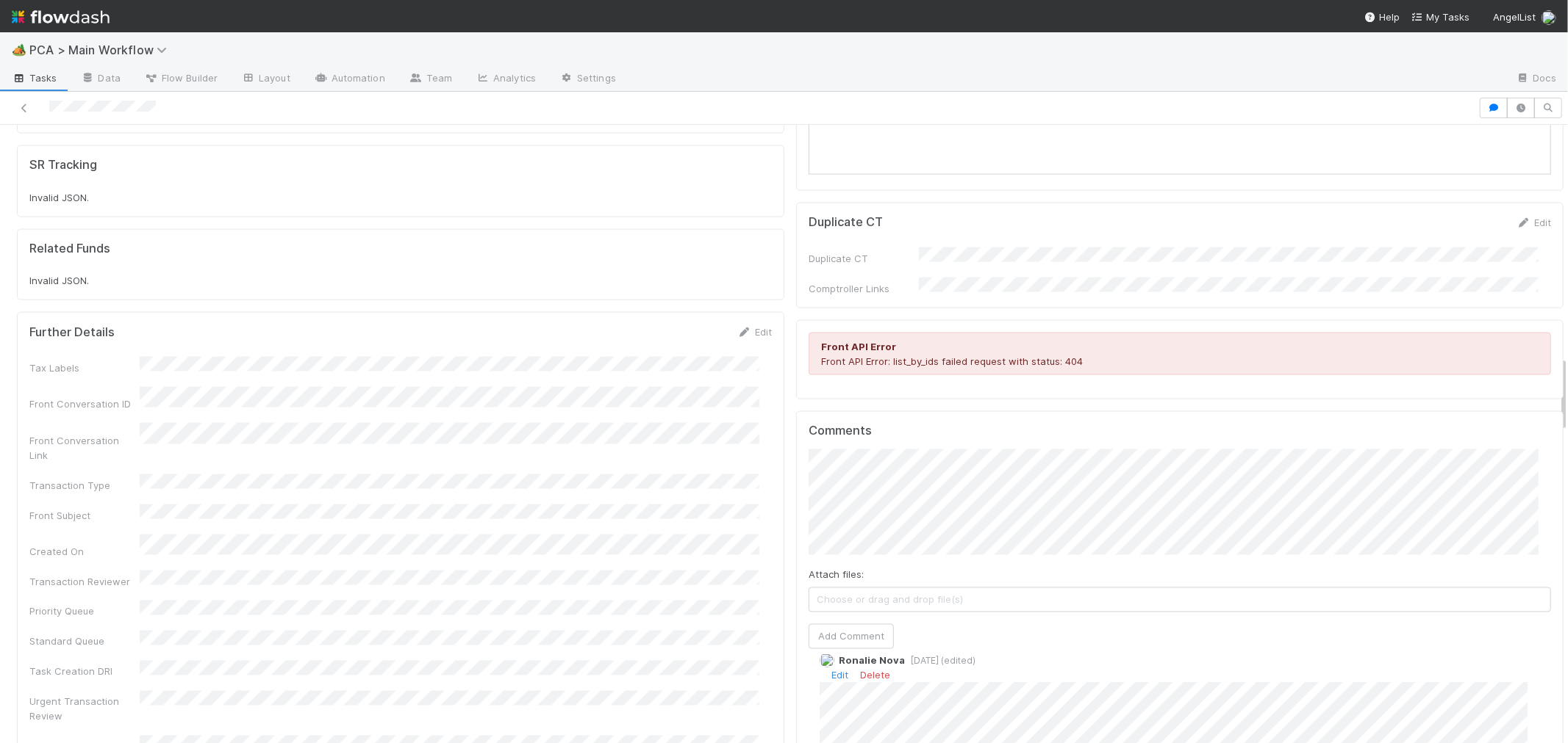
scroll to position [149, 0]
click at [796, 411] on div "Comments Attach files: Choose or drag and drop file(s) Add Comment Charlie Bell…" at bounding box center [1180, 686] width 767 height 550
click at [859, 651] on button "Add Comment" at bounding box center [851, 663] width 85 height 25
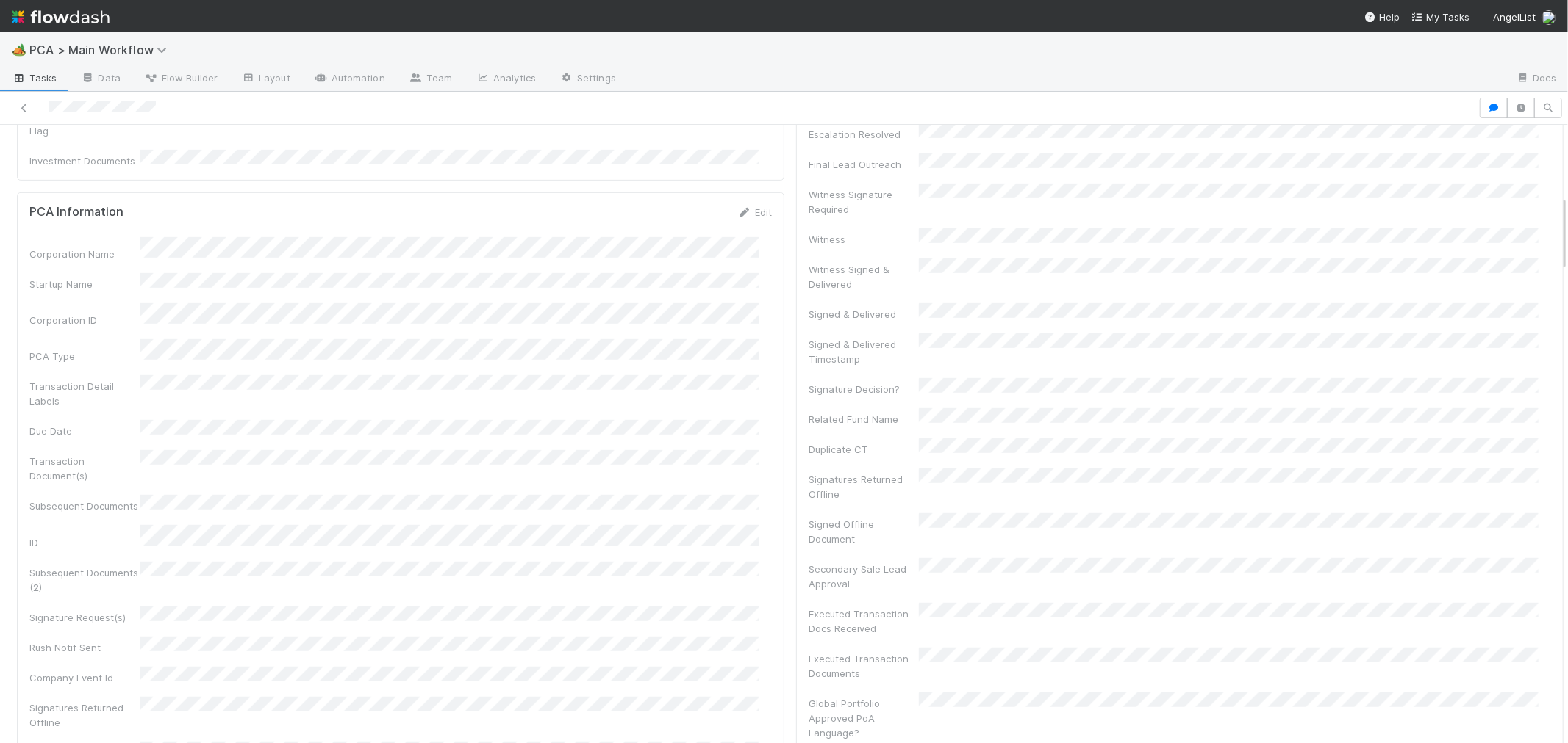
scroll to position [0, 0]
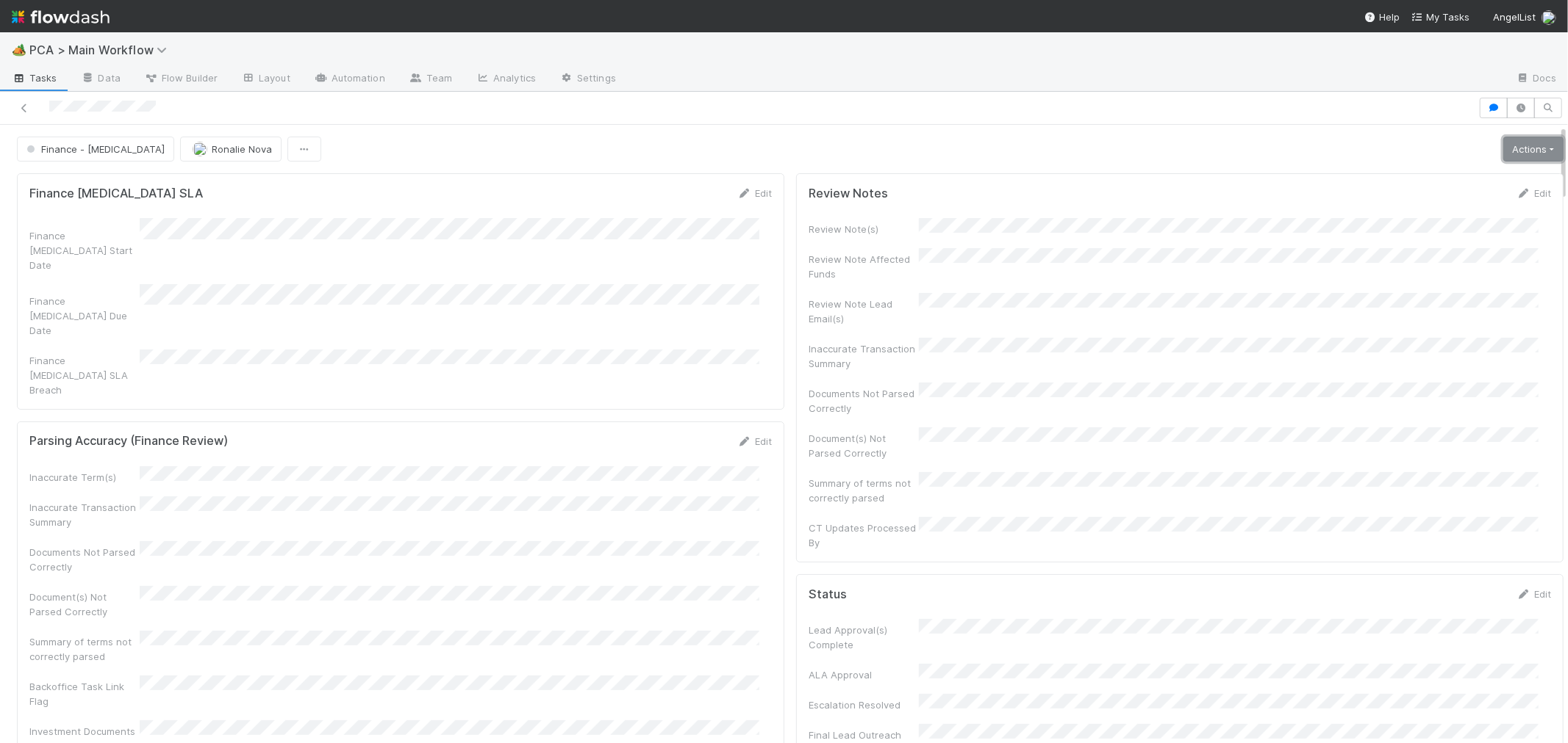
drag, startPoint x: 1496, startPoint y: 150, endPoint x: 1489, endPoint y: 174, distance: 25.0
click at [1503, 152] on link "Actions" at bounding box center [1533, 148] width 60 height 25
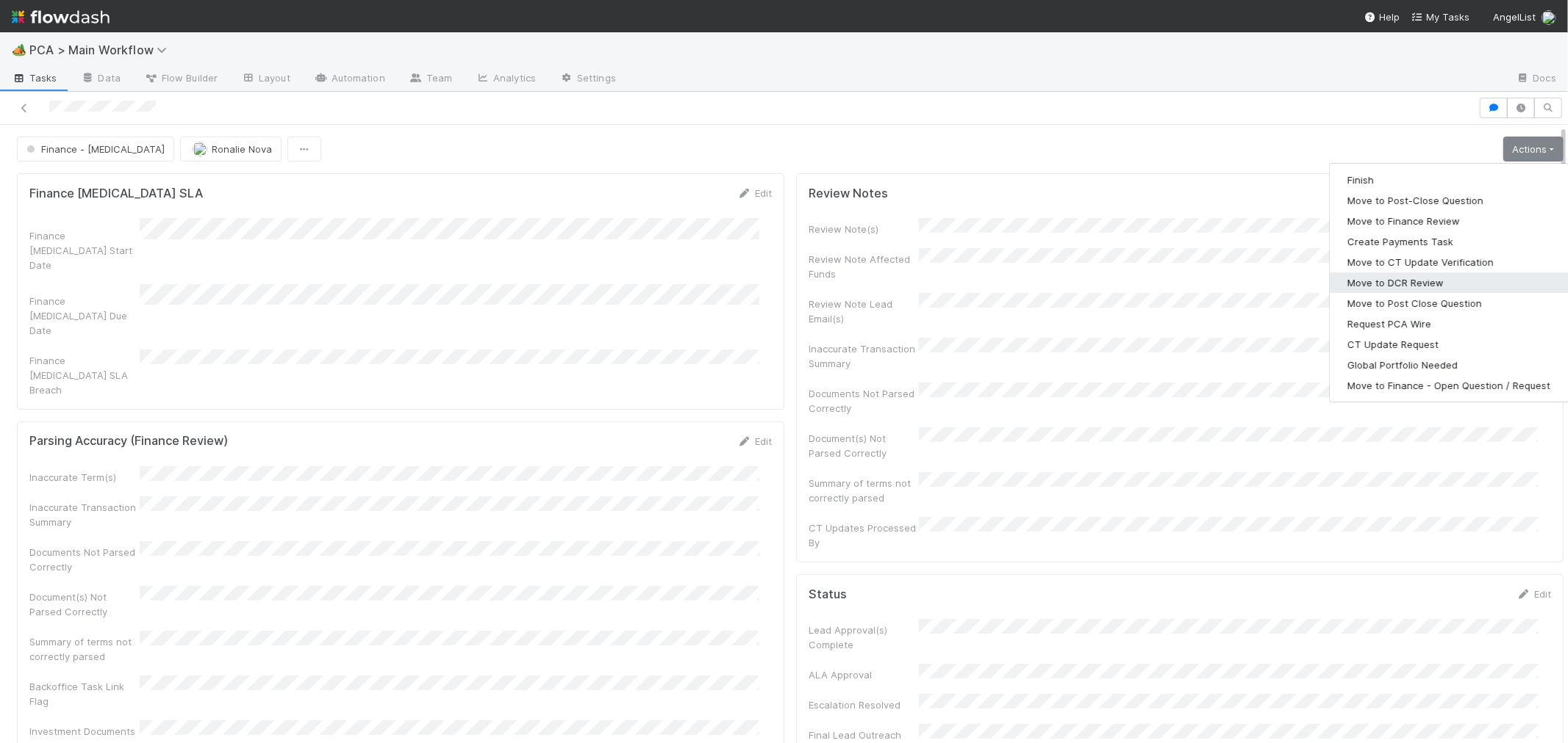
drag, startPoint x: 1380, startPoint y: 282, endPoint x: 1397, endPoint y: 280, distance: 17.1
click at [1380, 281] on button "Move to DCR Review" at bounding box center [1449, 283] width 238 height 21
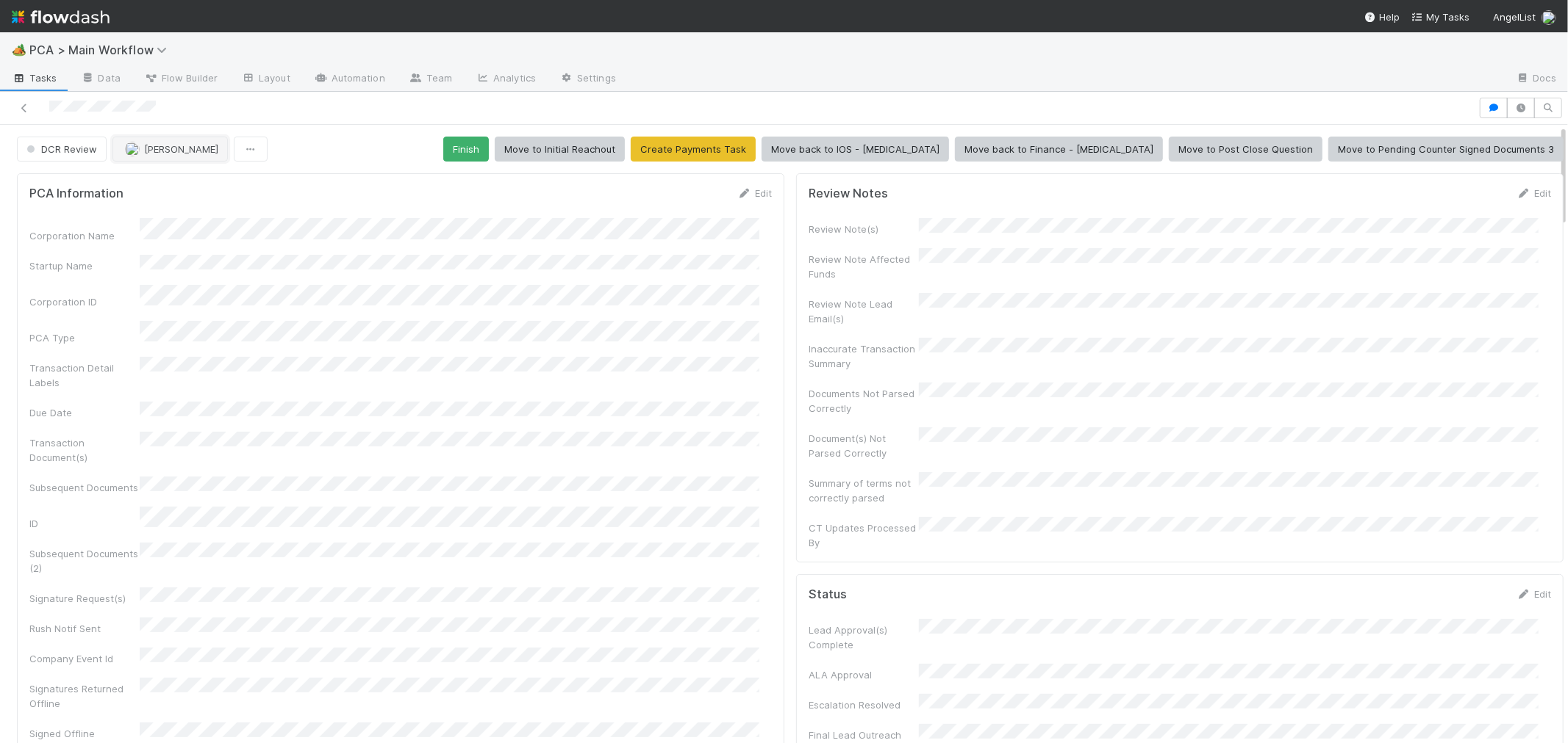
click at [158, 148] on span "[PERSON_NAME]" at bounding box center [180, 148] width 74 height 12
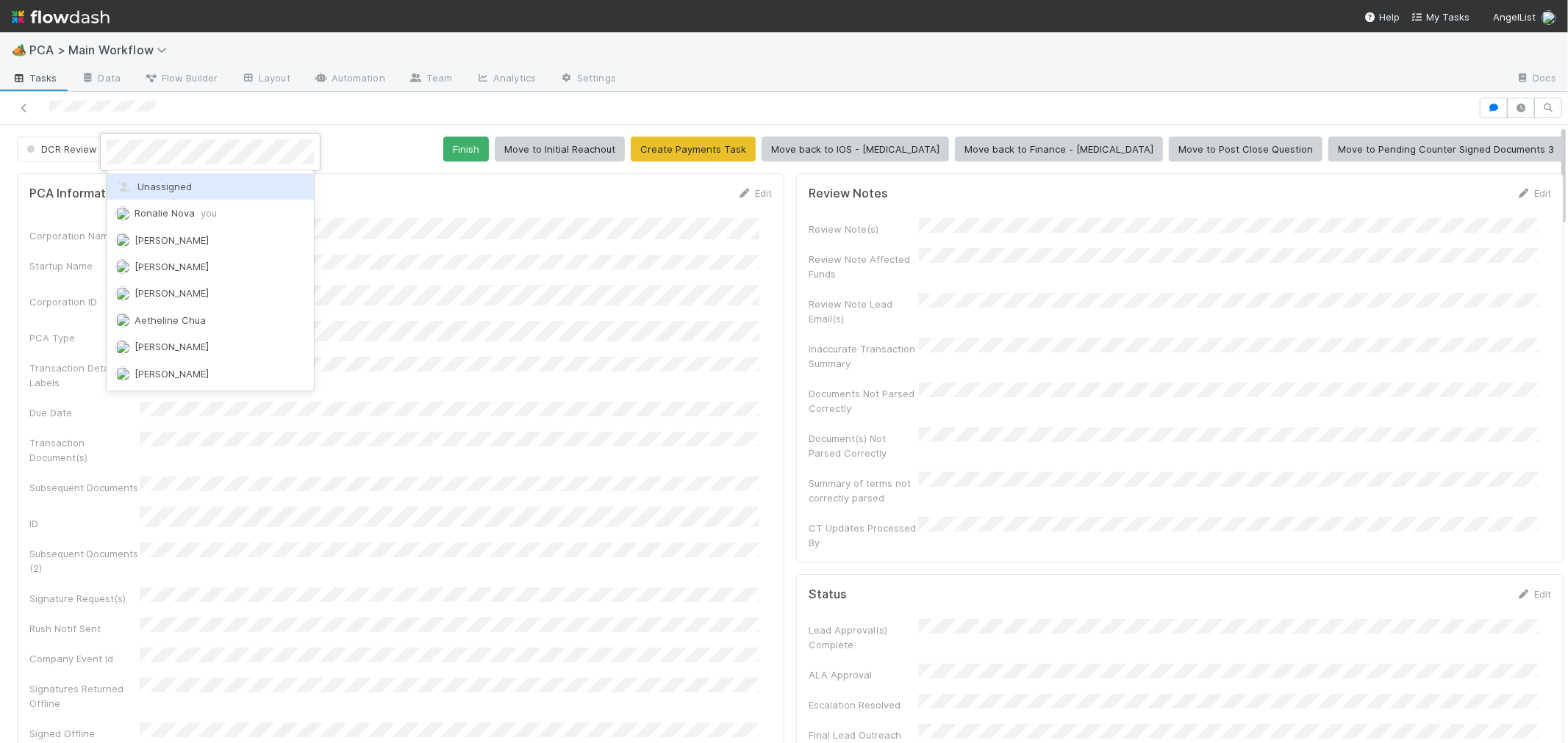
click at [280, 197] on div "Unassigned" at bounding box center [210, 186] width 207 height 26
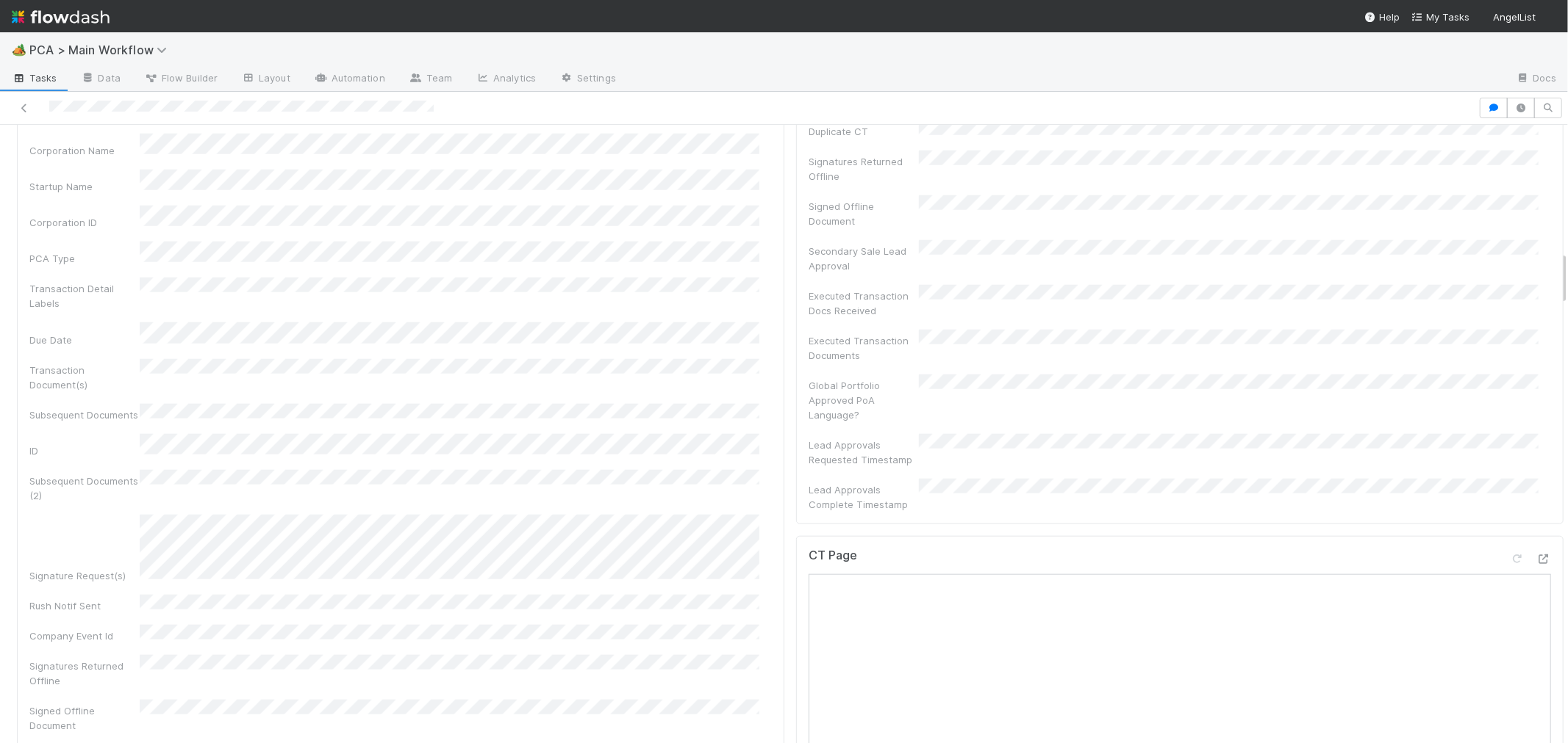
scroll to position [1469, 0]
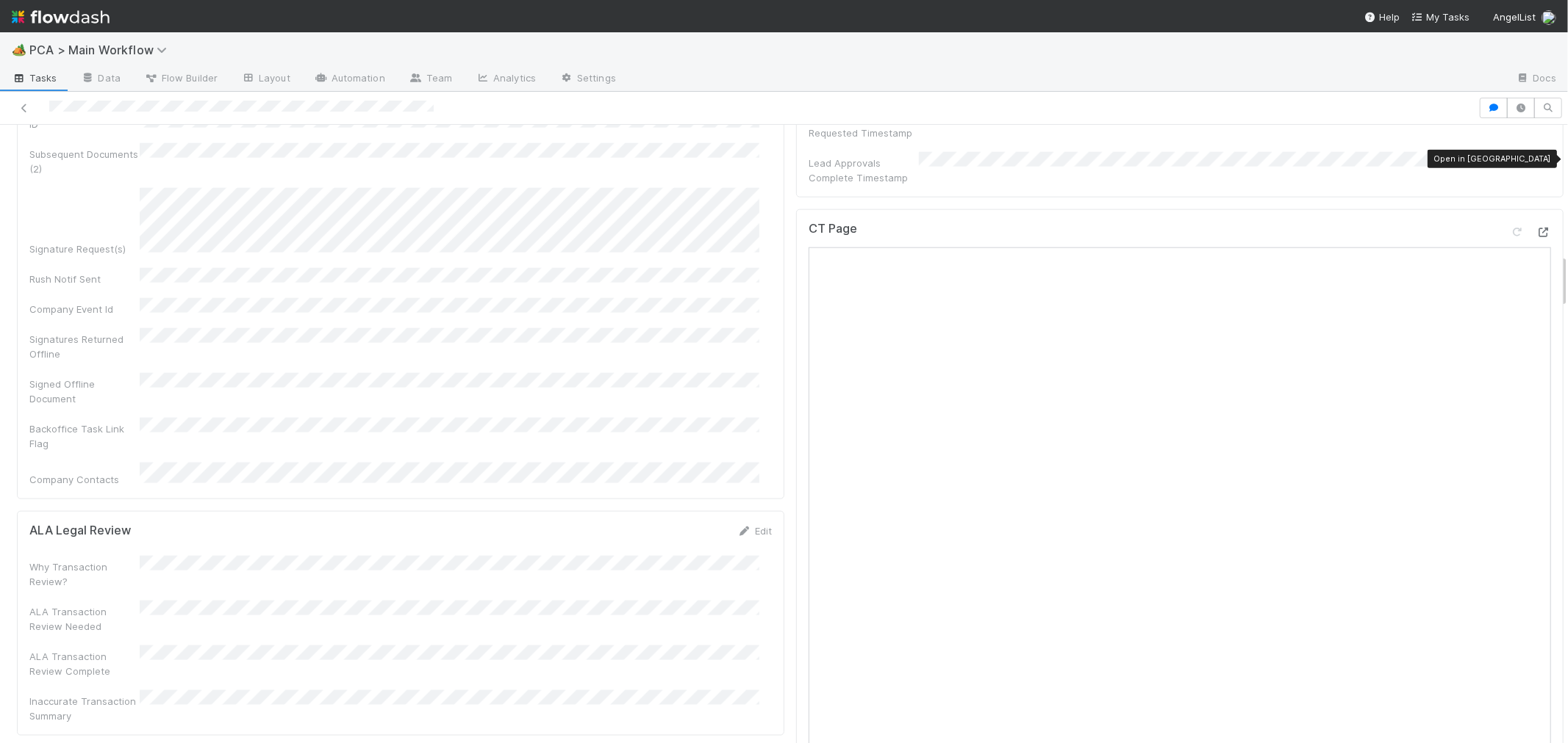
click at [1536, 228] on icon at bounding box center [1543, 233] width 15 height 10
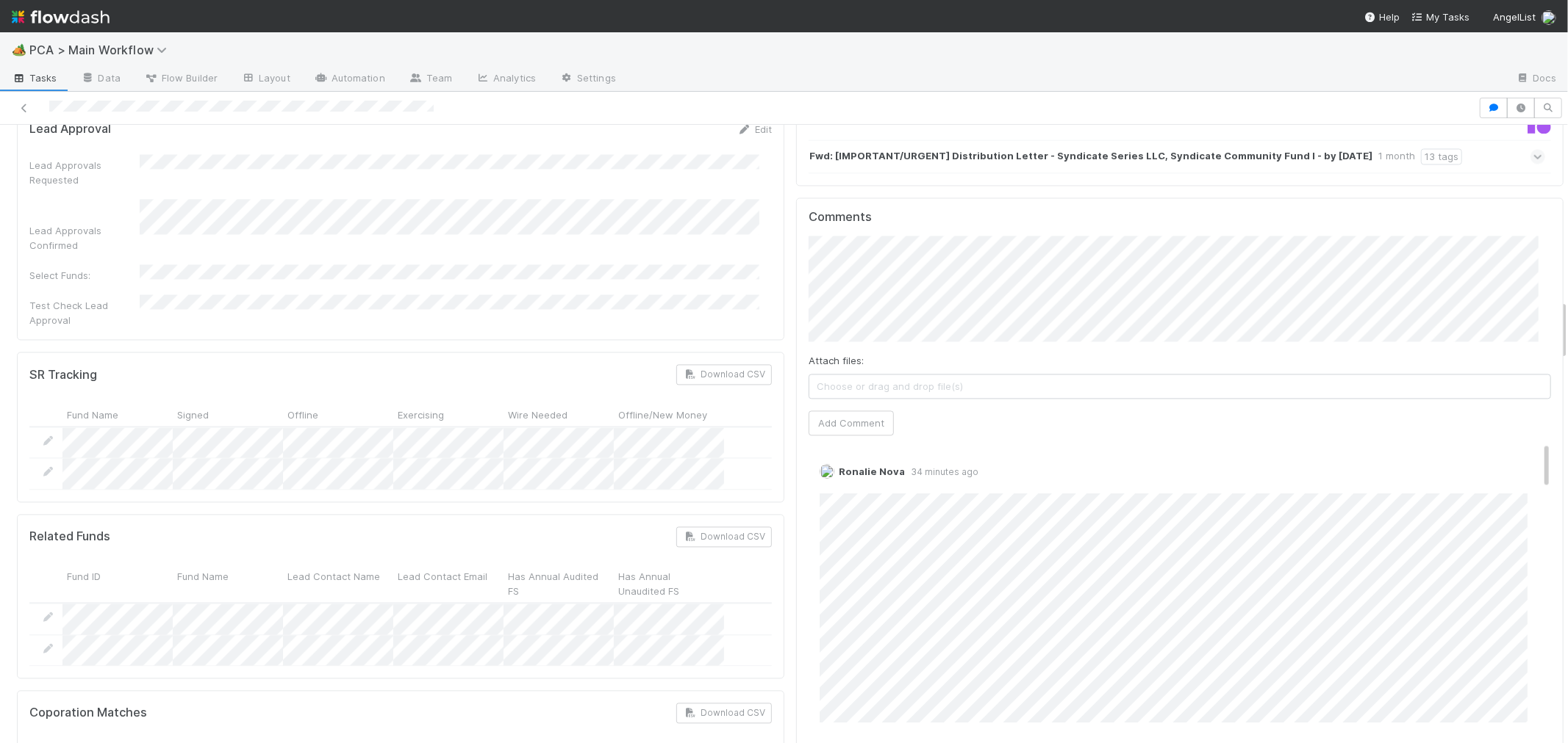
scroll to position [1777, 0]
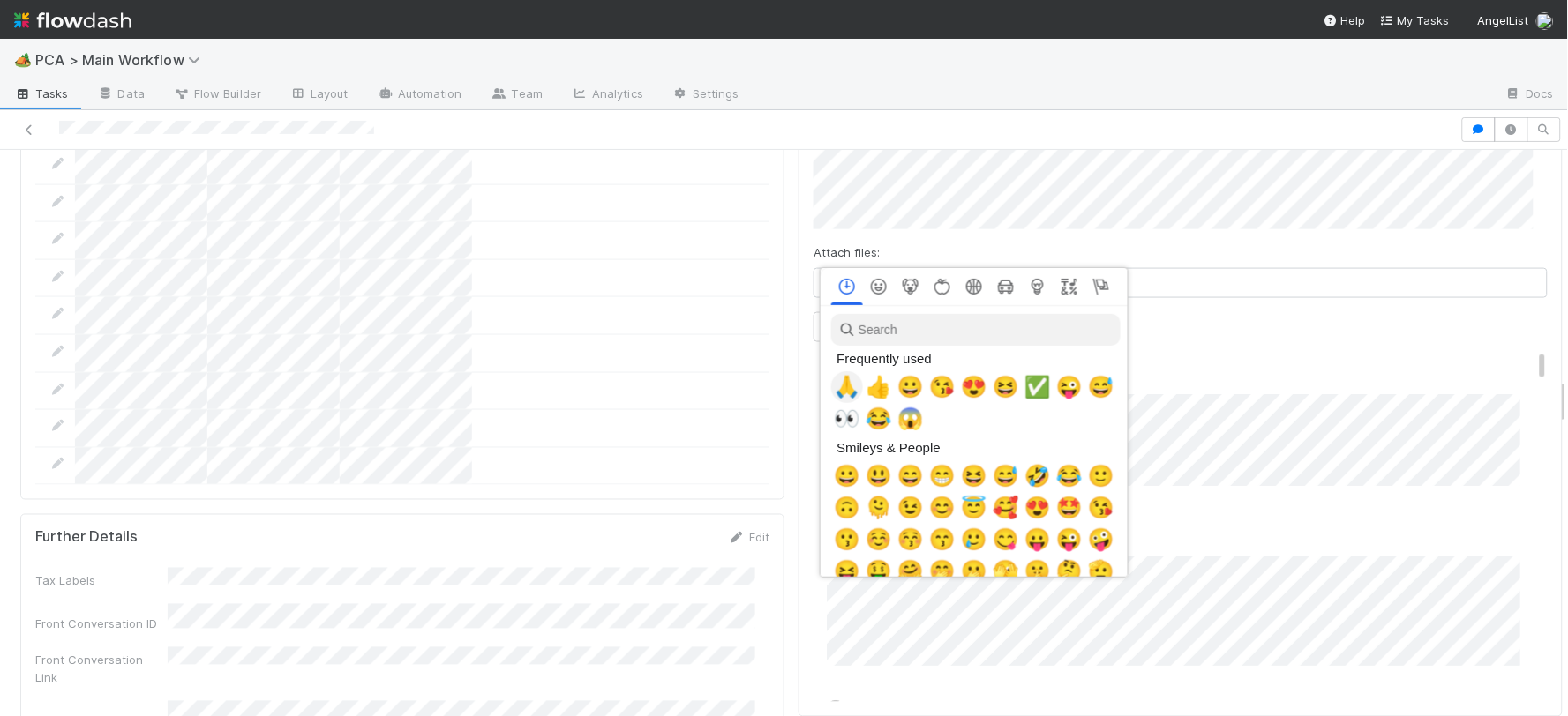
scroll to position [0, 7]
click at [843, 391] on span "🙏" at bounding box center [844, 387] width 27 height 25
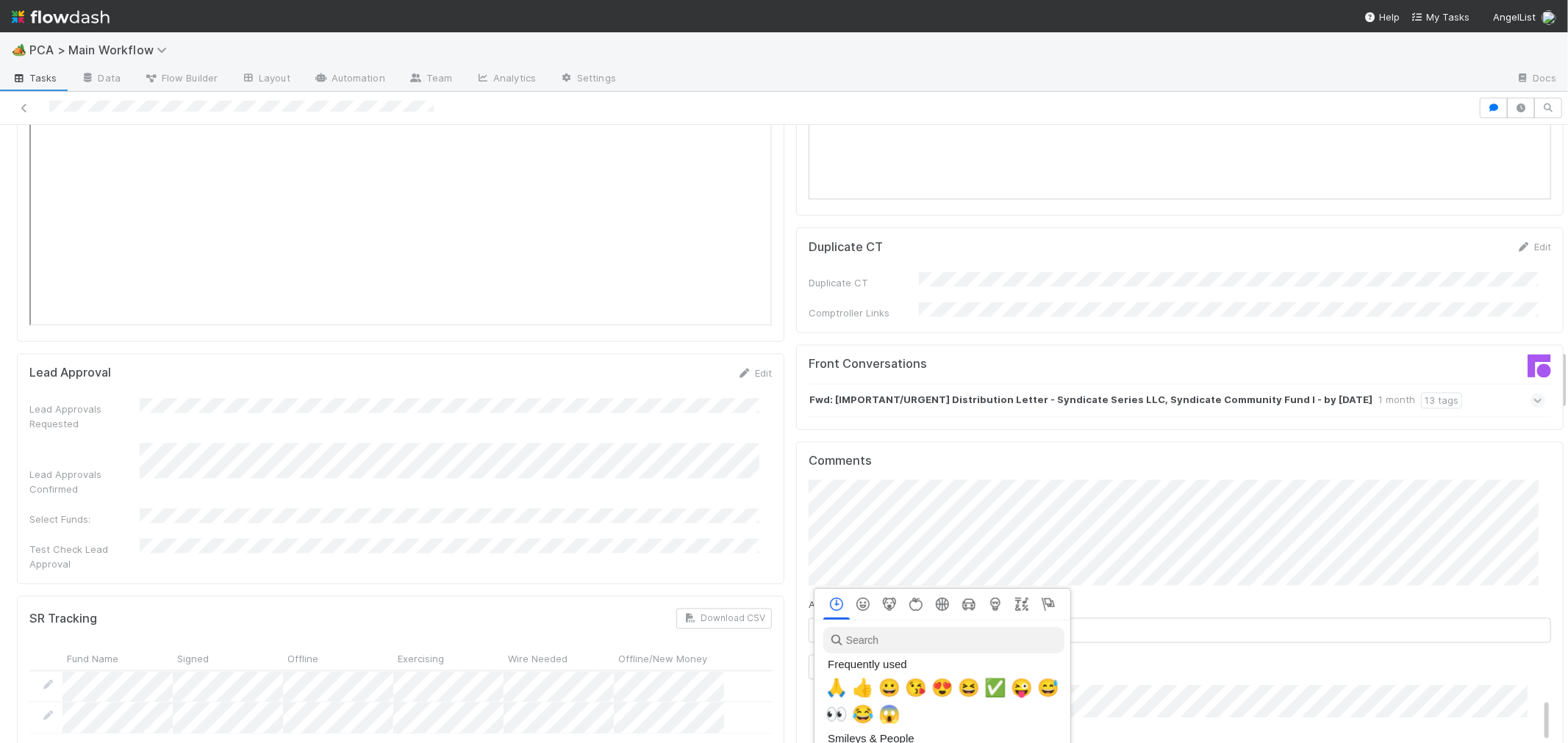
scroll to position [0, 6]
drag, startPoint x: 829, startPoint y: 687, endPoint x: 840, endPoint y: 627, distance: 61.0
click at [832, 682] on span "🙏" at bounding box center [833, 688] width 22 height 21
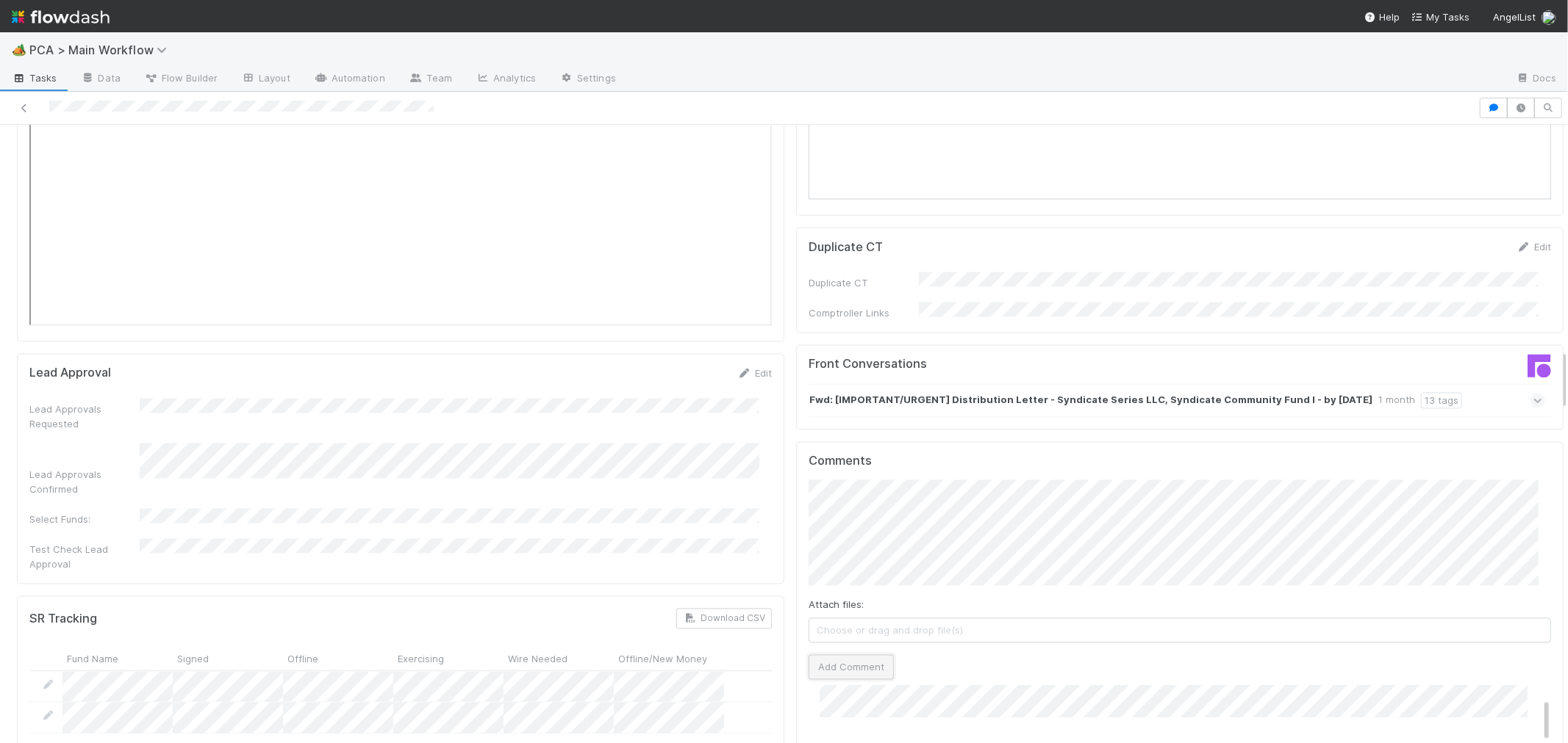
click at [846, 655] on button "Add Comment" at bounding box center [851, 667] width 85 height 25
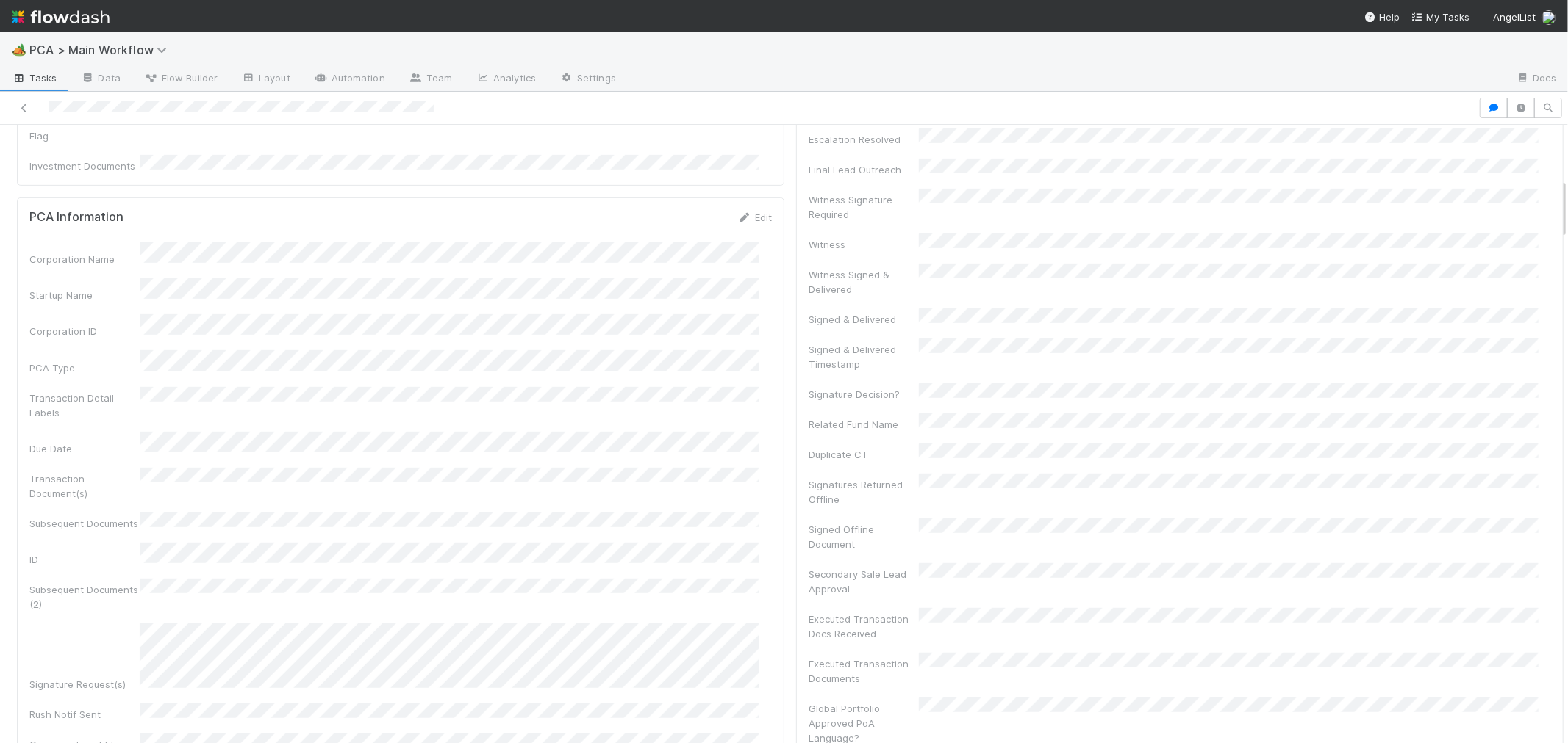
scroll to position [0, 0]
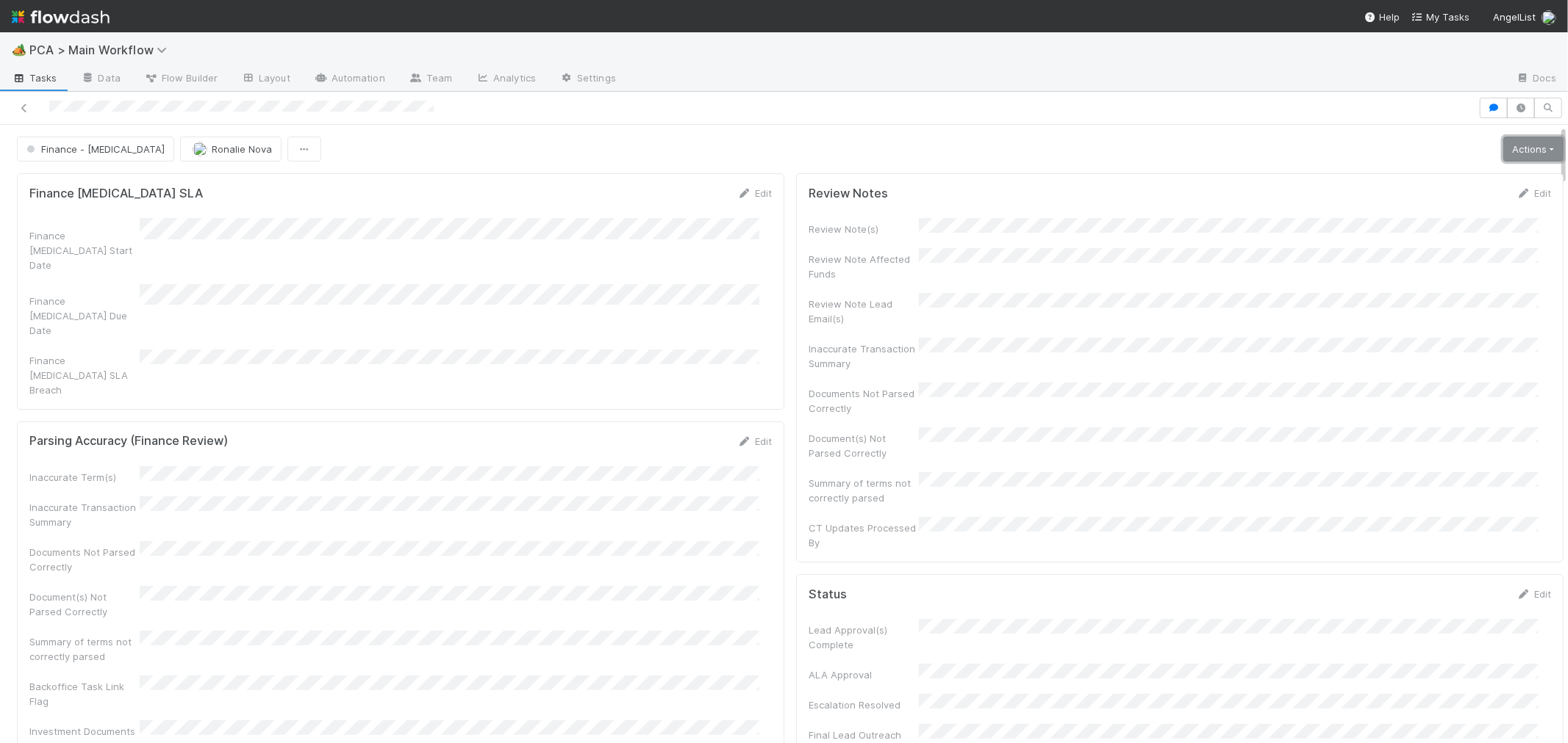
click at [1503, 150] on link "Actions" at bounding box center [1533, 148] width 60 height 25
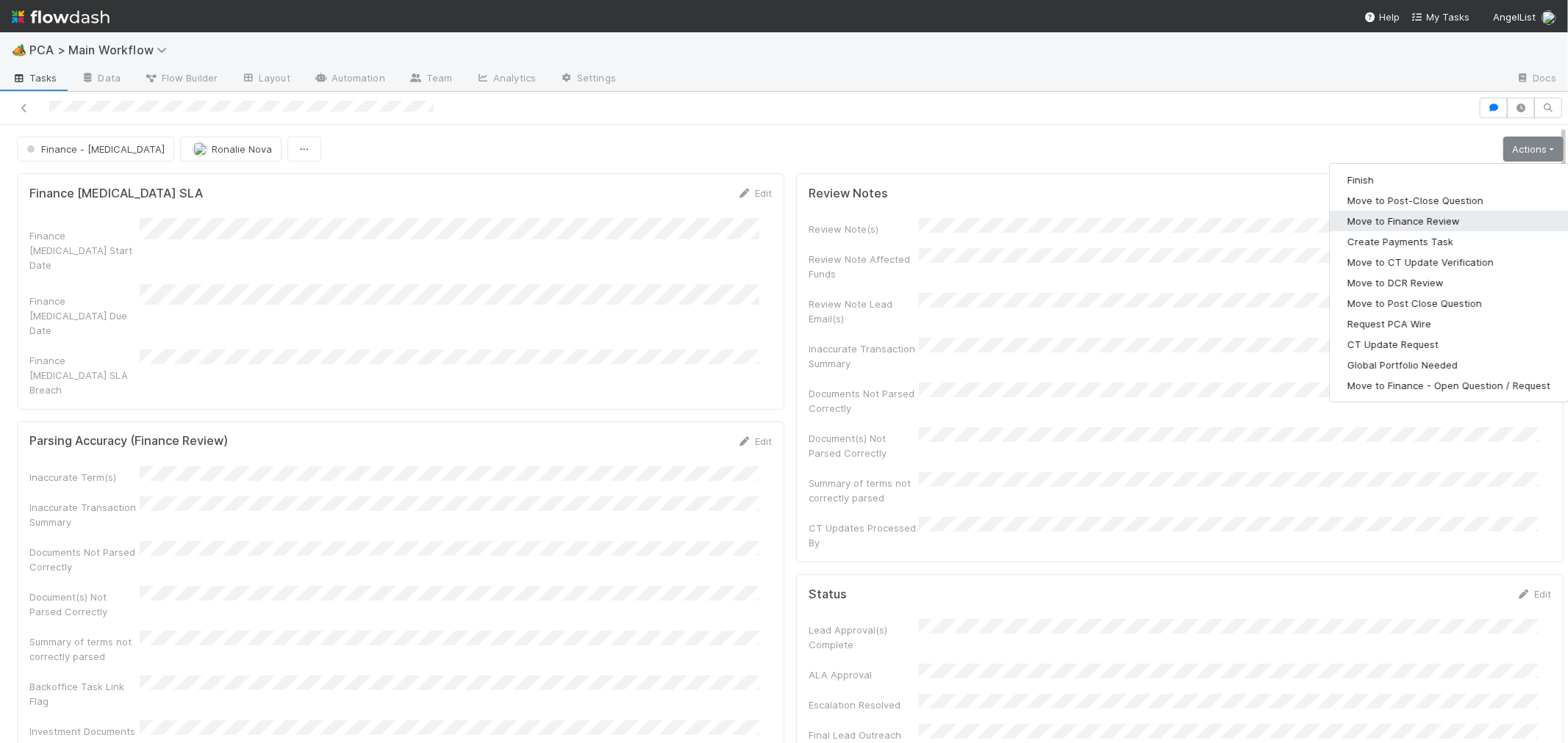
click at [1389, 224] on button "Move to Finance Review" at bounding box center [1449, 221] width 238 height 21
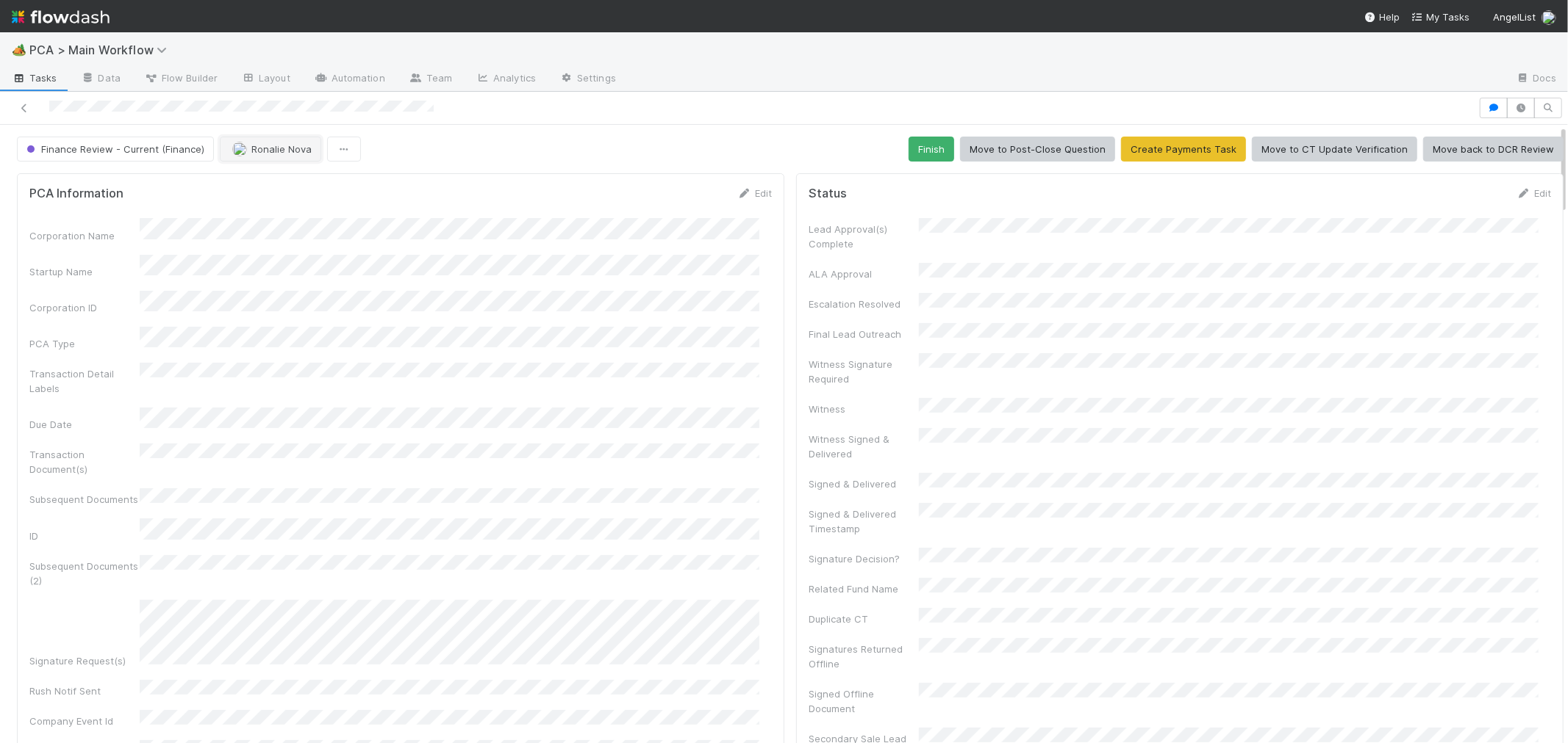
click at [245, 149] on span "Ronalie Nova" at bounding box center [272, 148] width 79 height 12
click at [307, 228] on div "Jacob Luna Jacob Weiss" at bounding box center [314, 200] width 207 height 60
click at [303, 215] on div "[PERSON_NAME]" at bounding box center [314, 214] width 207 height 26
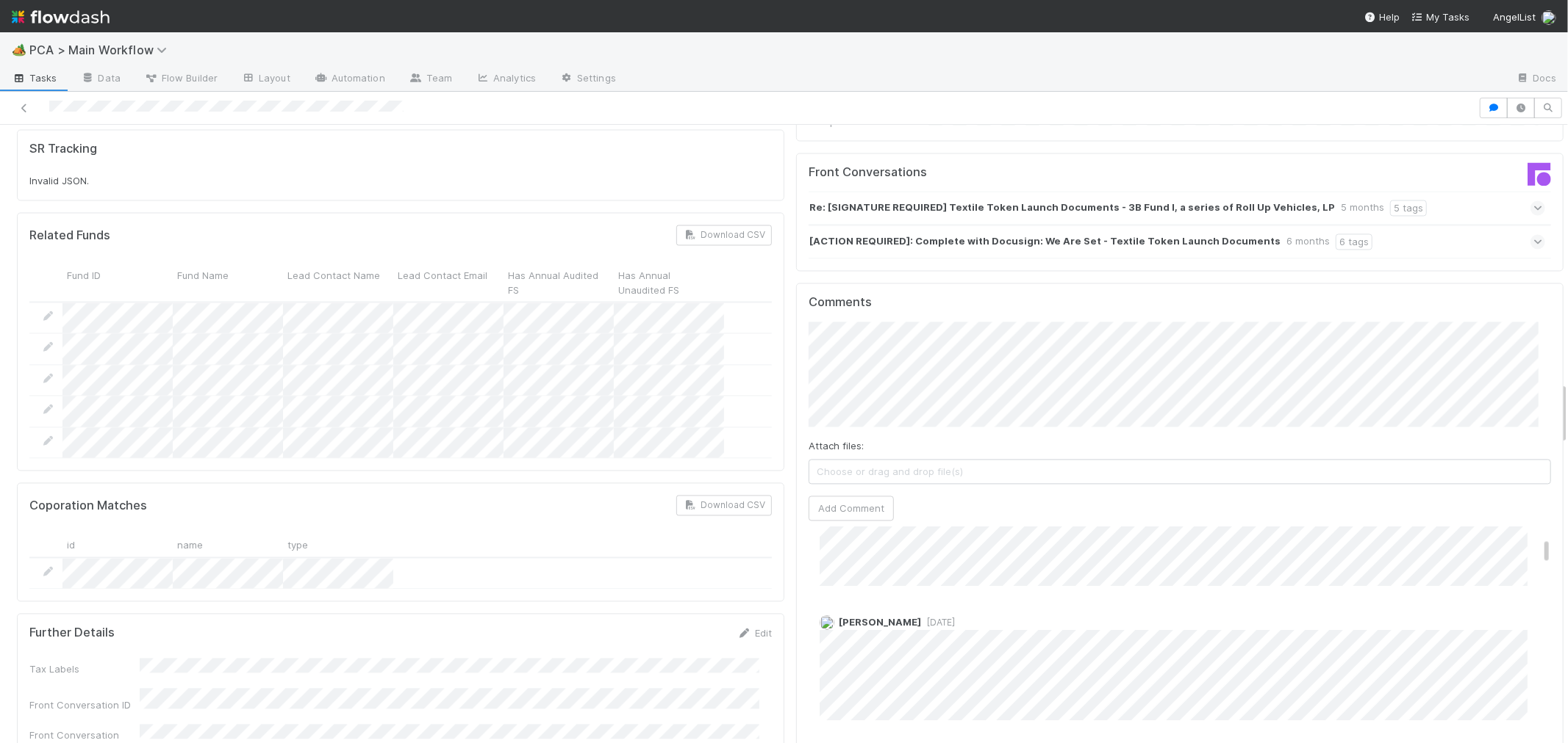
scroll to position [2530, 0]
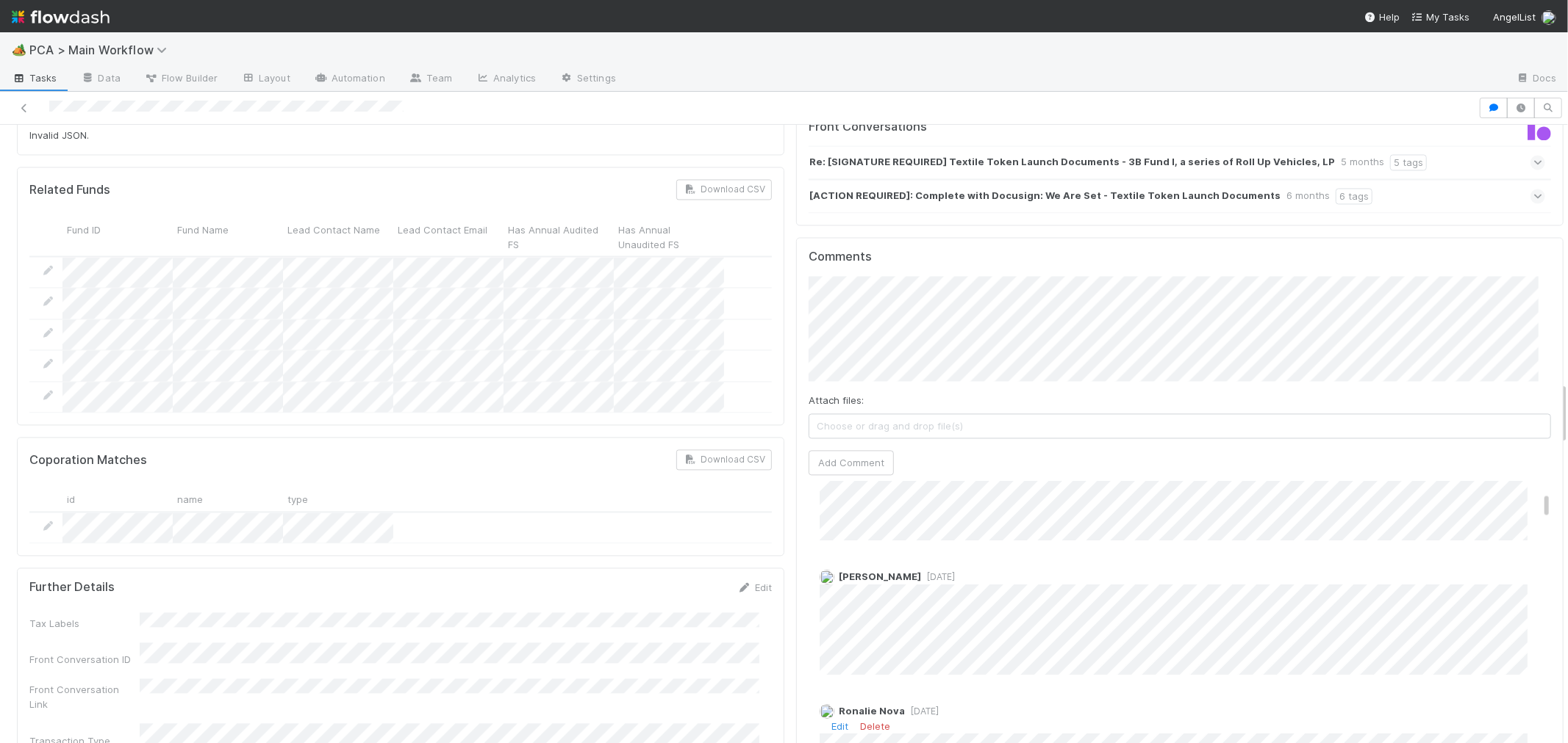
click at [919, 706] on span "[DATE]" at bounding box center [921, 711] width 34 height 11
click at [71, 53] on span "PCA > Main Workflow" at bounding box center [102, 50] width 145 height 15
click at [64, 43] on div "Search workflows" at bounding box center [784, 372] width 1568 height 743
click at [61, 24] on img at bounding box center [60, 17] width 98 height 25
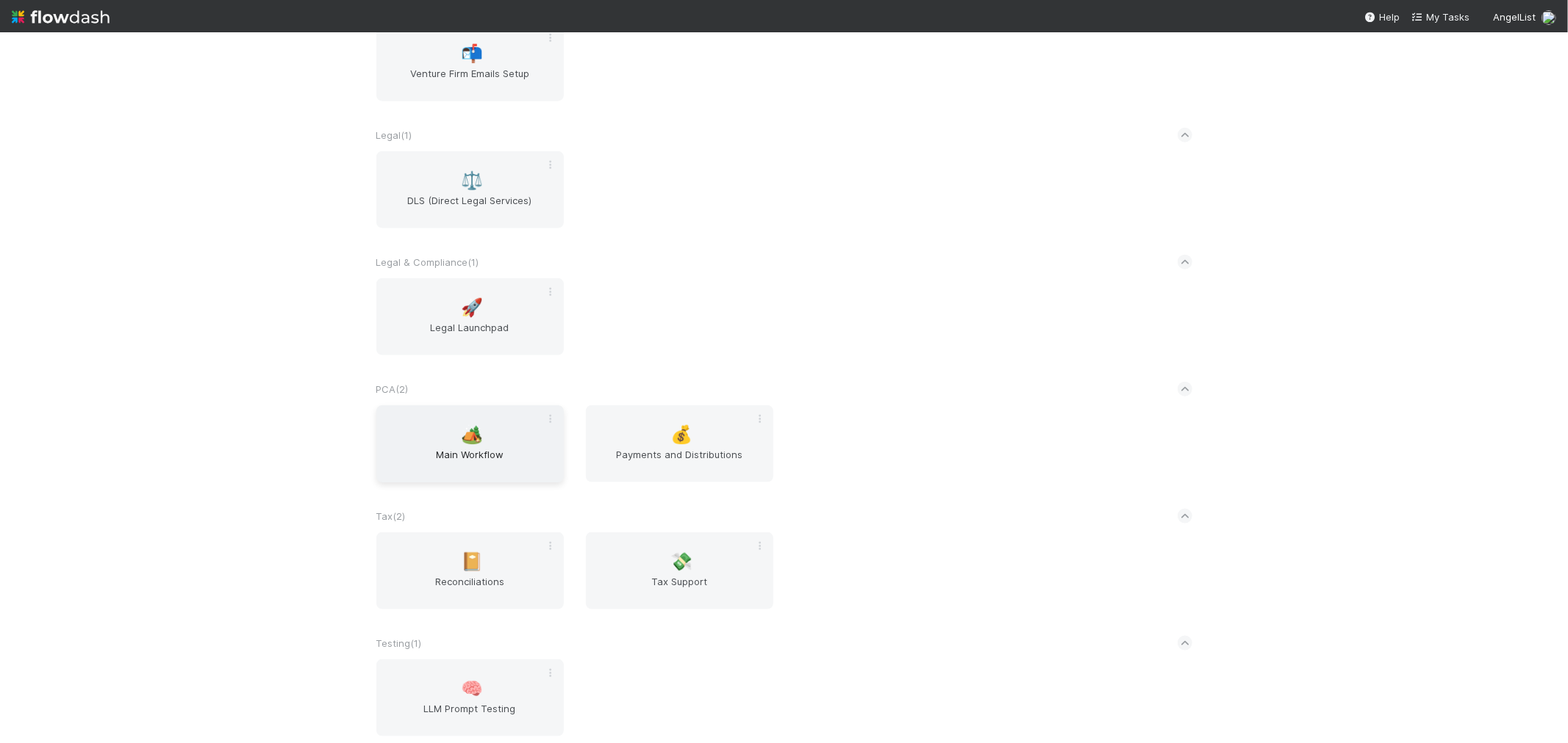
scroll to position [1322, 0]
click at [458, 445] on span "Main Workflow" at bounding box center [469, 458] width 176 height 29
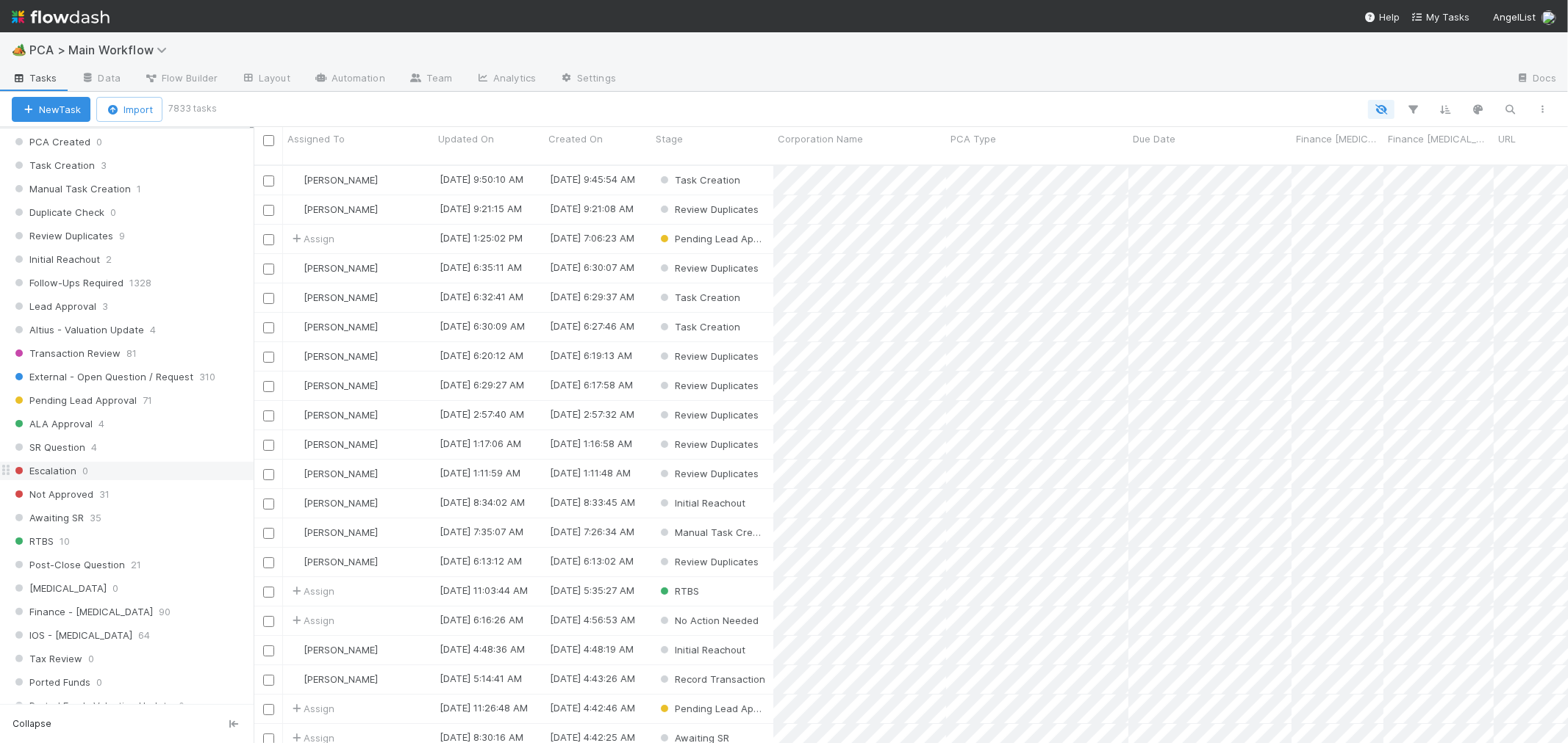
scroll to position [816, 0]
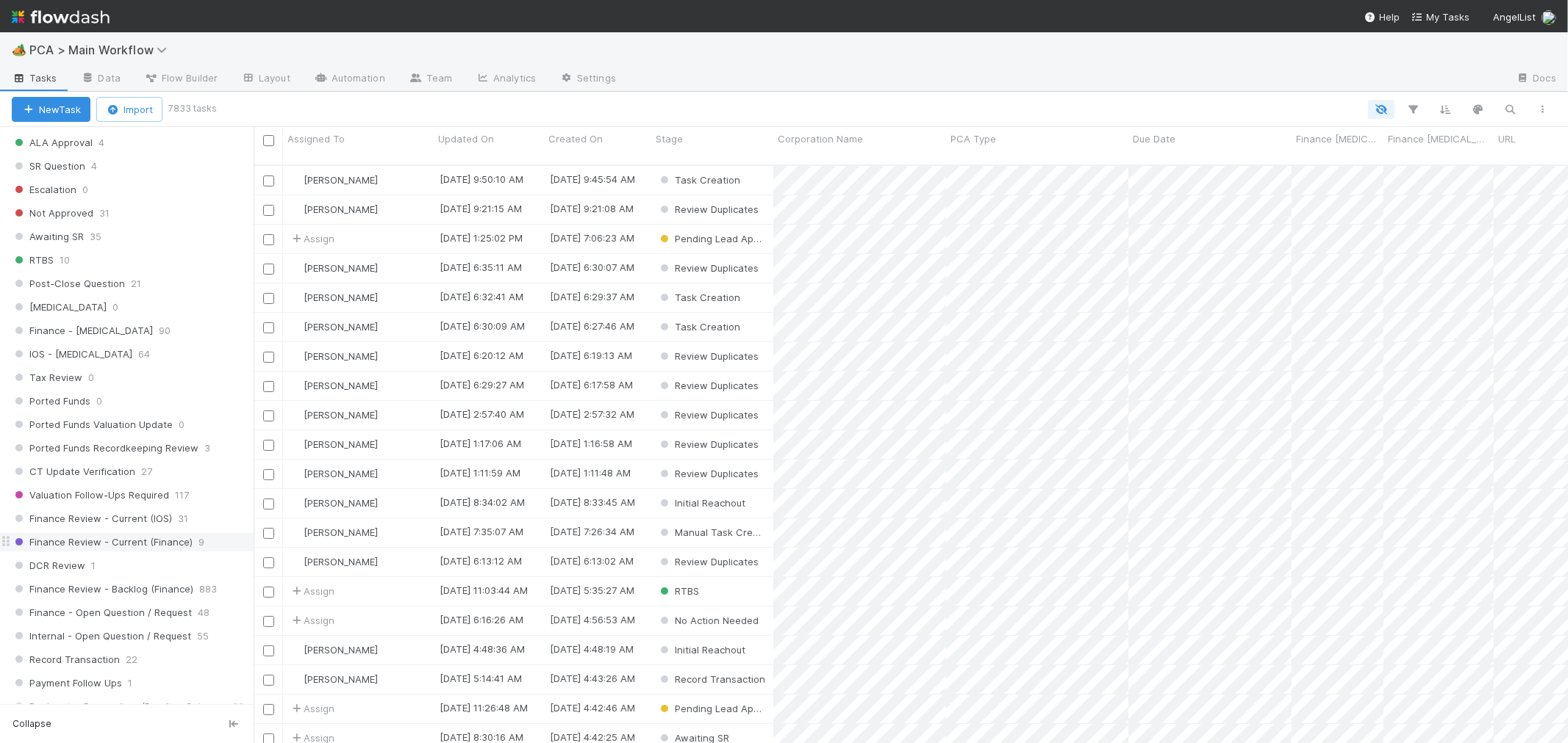
click at [211, 547] on div "Finance Review - Current (Finance) 9" at bounding box center [133, 542] width 241 height 18
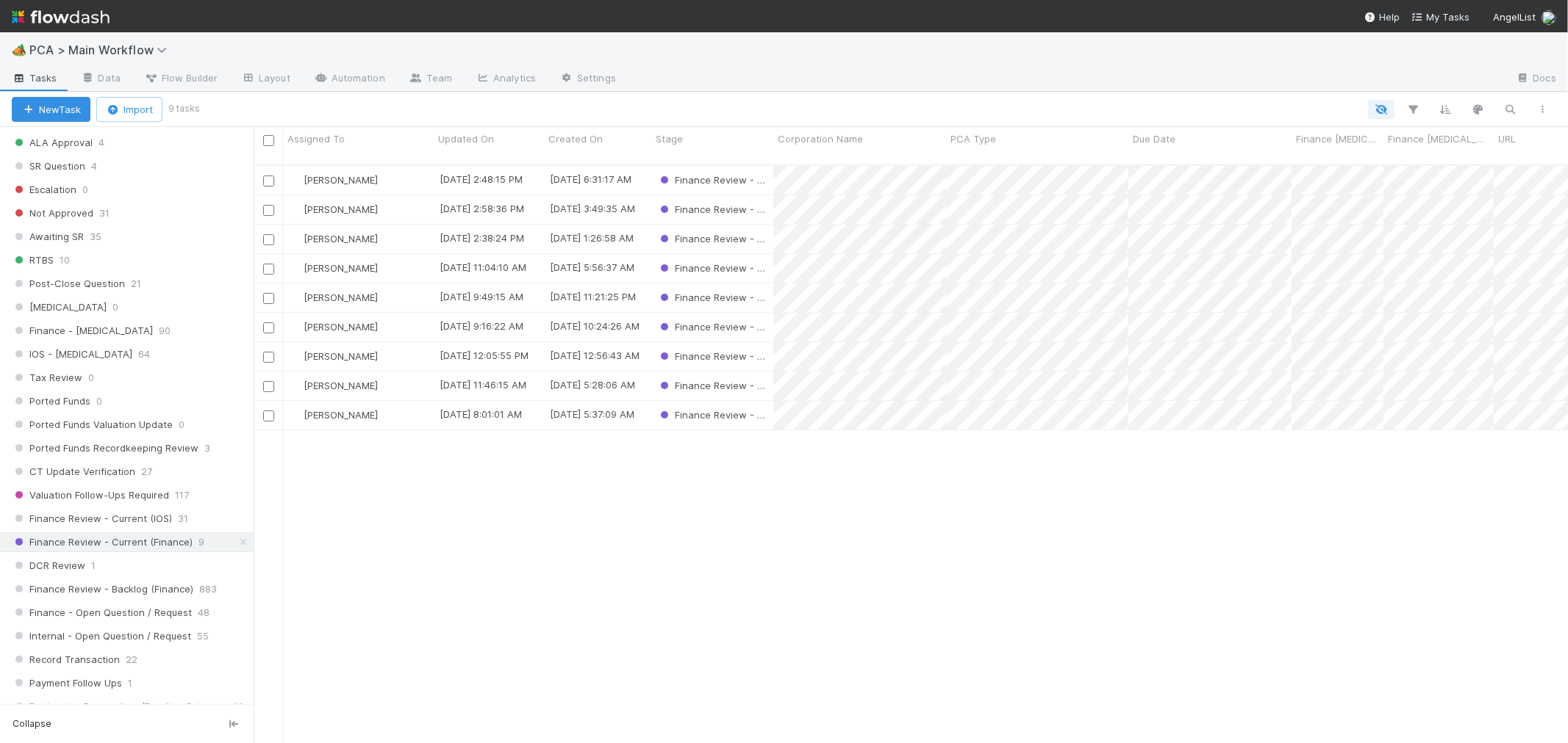
scroll to position [578, 1302]
